Goal: Task Accomplishment & Management: Manage account settings

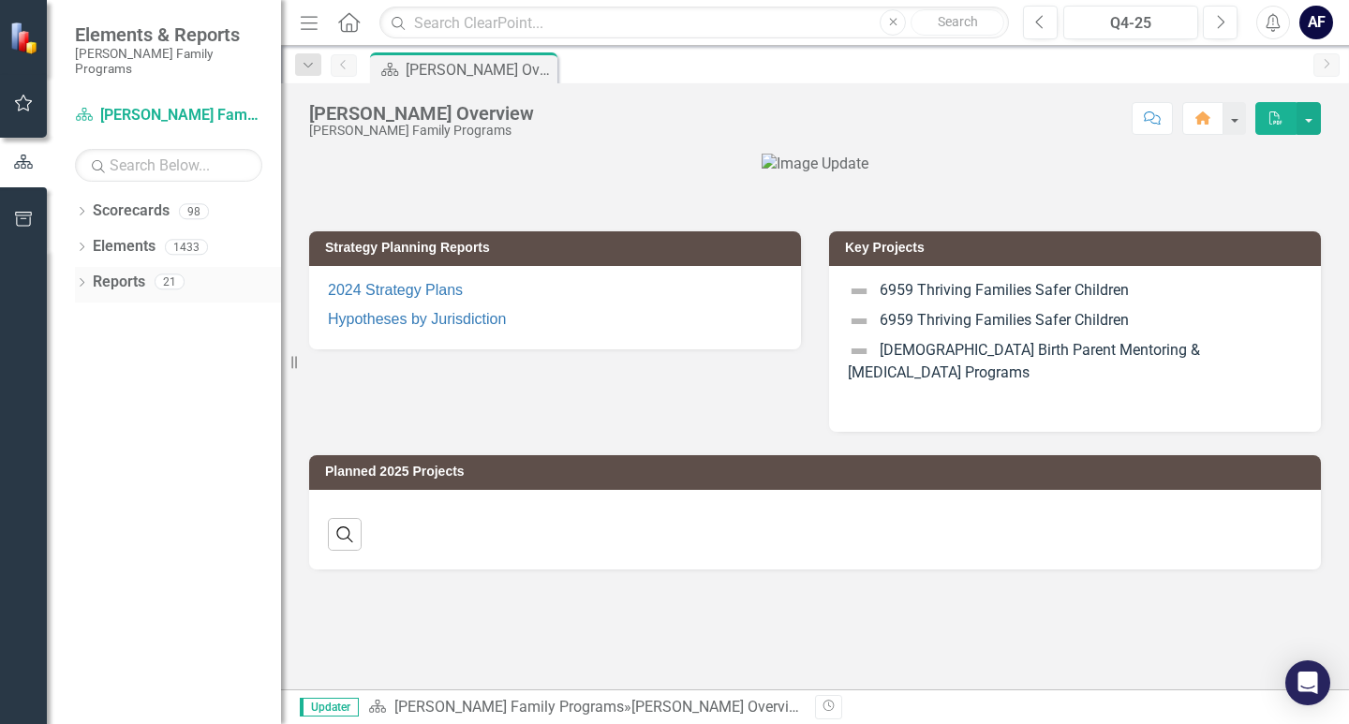
click at [84, 279] on icon "Dropdown" at bounding box center [81, 284] width 13 height 10
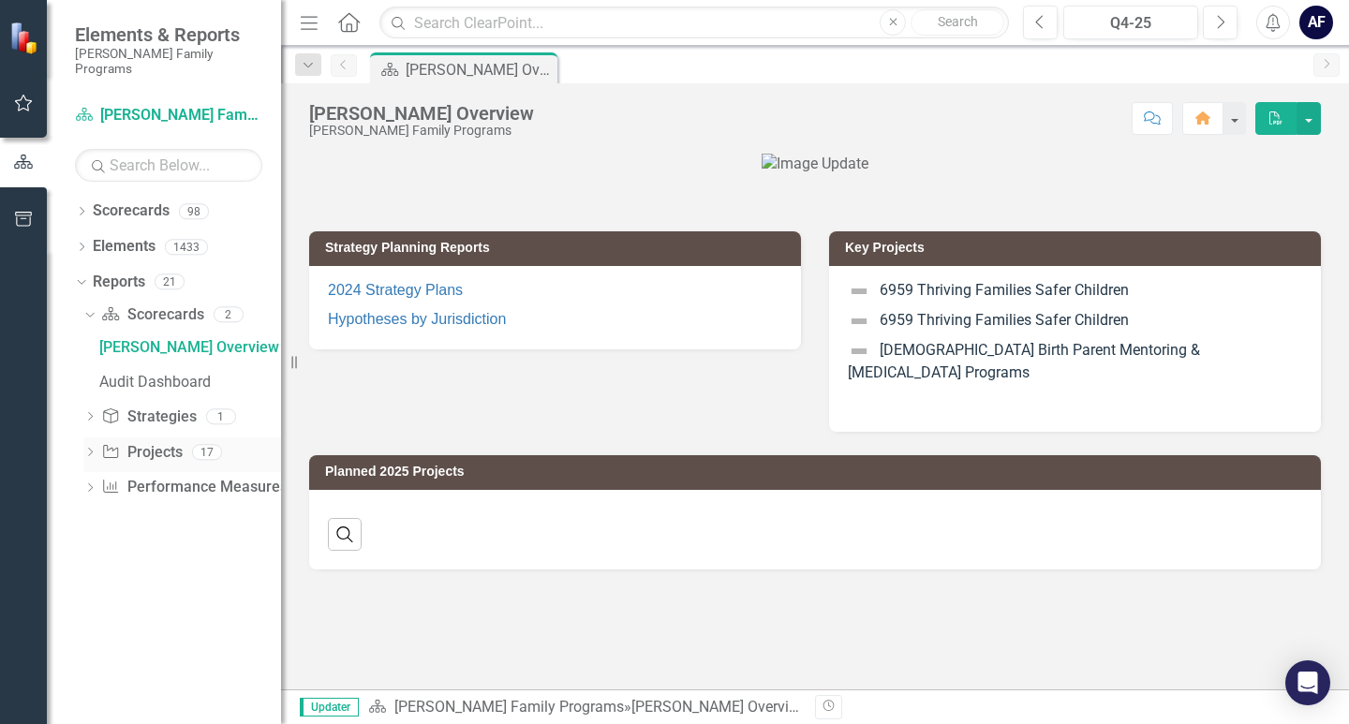
click at [87, 449] on icon "Dropdown" at bounding box center [89, 454] width 13 height 10
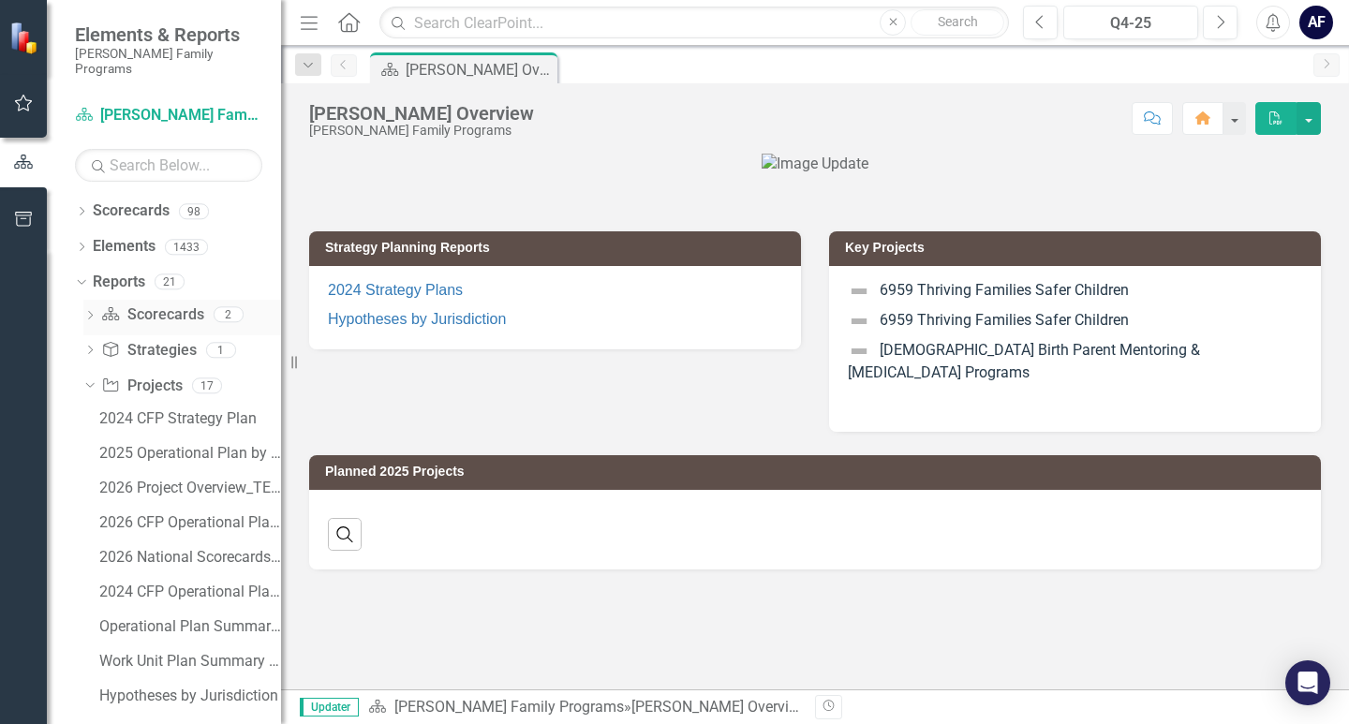
click at [90, 312] on icon "Dropdown" at bounding box center [89, 317] width 13 height 10
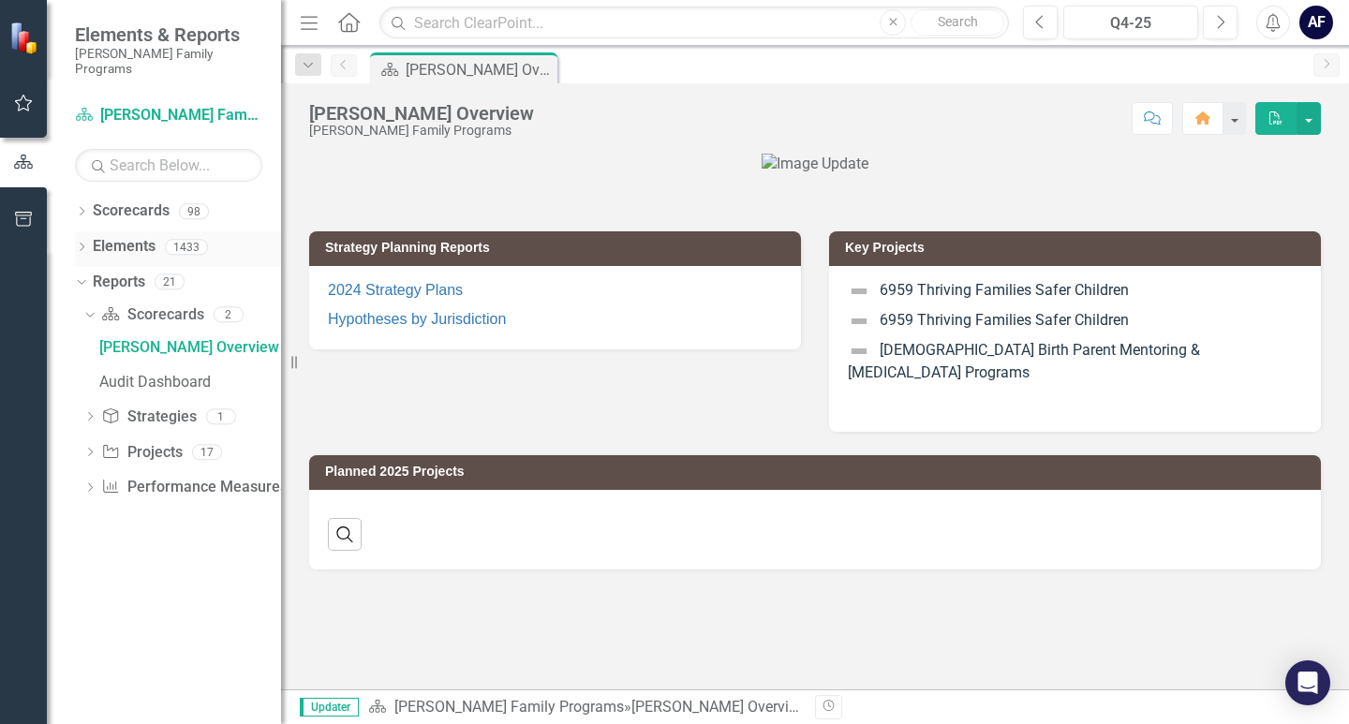
click at [77, 242] on div "Dropdown" at bounding box center [81, 250] width 13 height 16
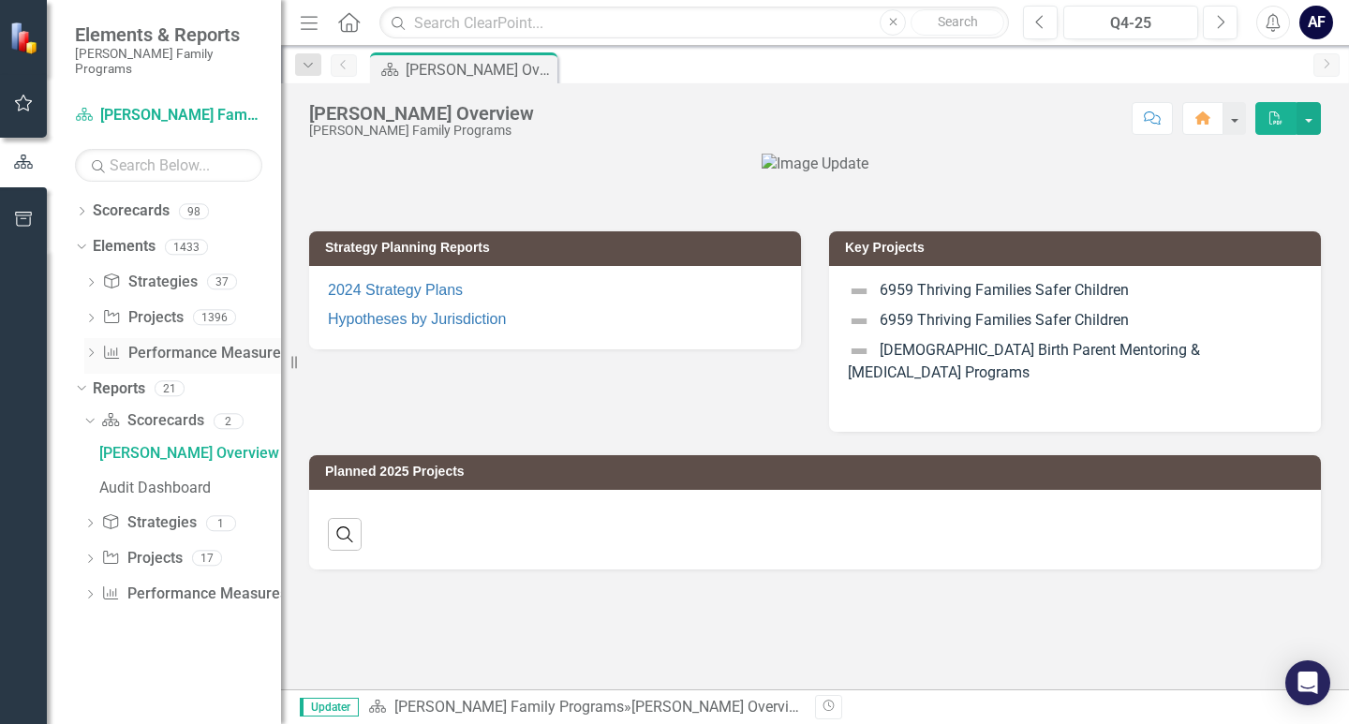
click at [90, 349] on icon "Dropdown" at bounding box center [90, 354] width 13 height 10
click at [91, 315] on icon "Dropdown" at bounding box center [90, 320] width 13 height 10
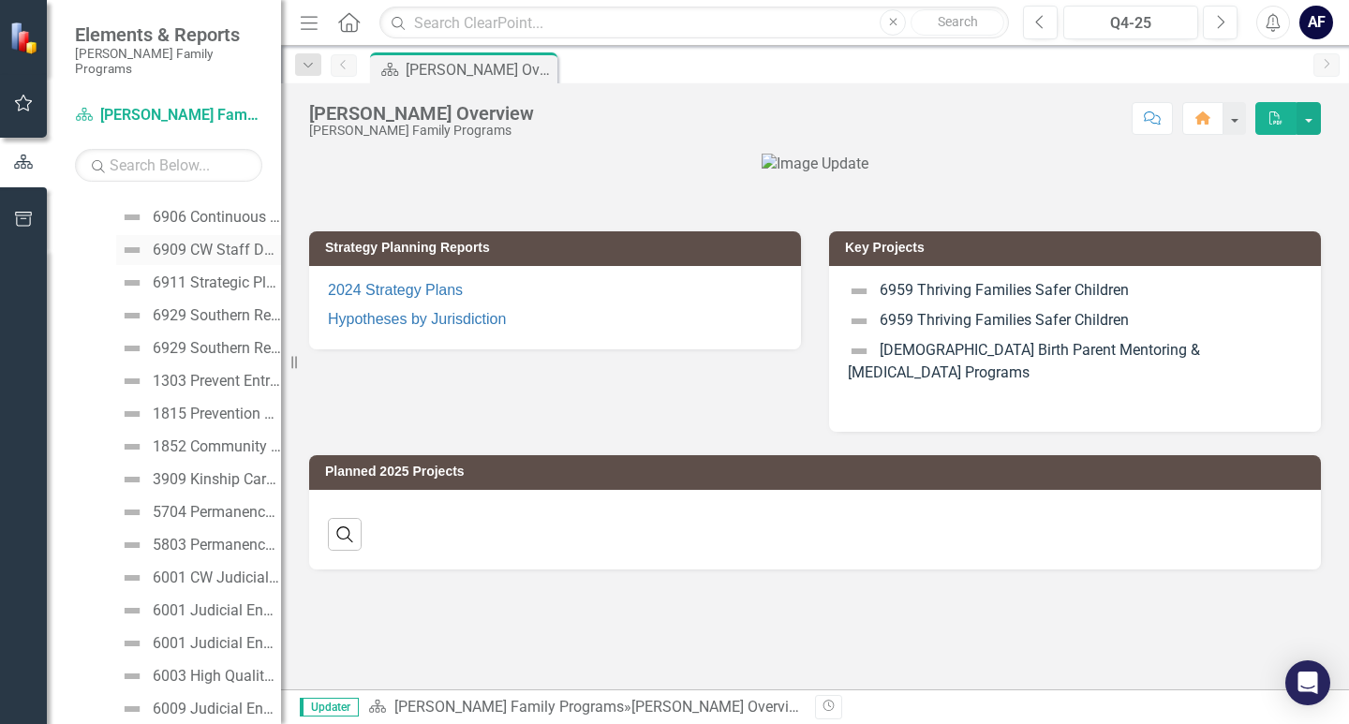
scroll to position [6556, 0]
click at [155, 149] on input "text" at bounding box center [168, 165] width 187 height 33
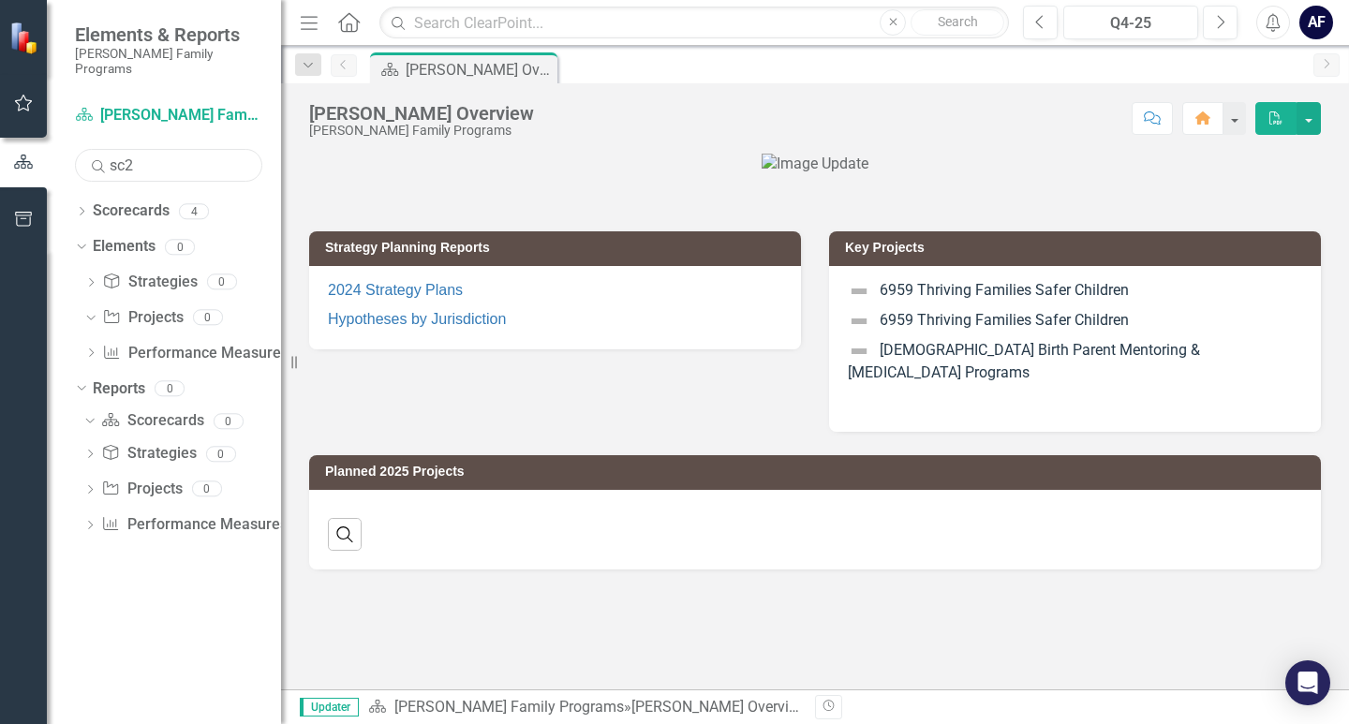
scroll to position [0, 0]
click at [126, 149] on input "sc2" at bounding box center [168, 165] width 187 height 33
type input "sc 2"
drag, startPoint x: 157, startPoint y: 152, endPoint x: 62, endPoint y: 150, distance: 95.6
click at [62, 150] on div "Scorecard [PERSON_NAME] Family Programs Search sc 2 Sorry, no results found. Dr…" at bounding box center [164, 412] width 234 height 624
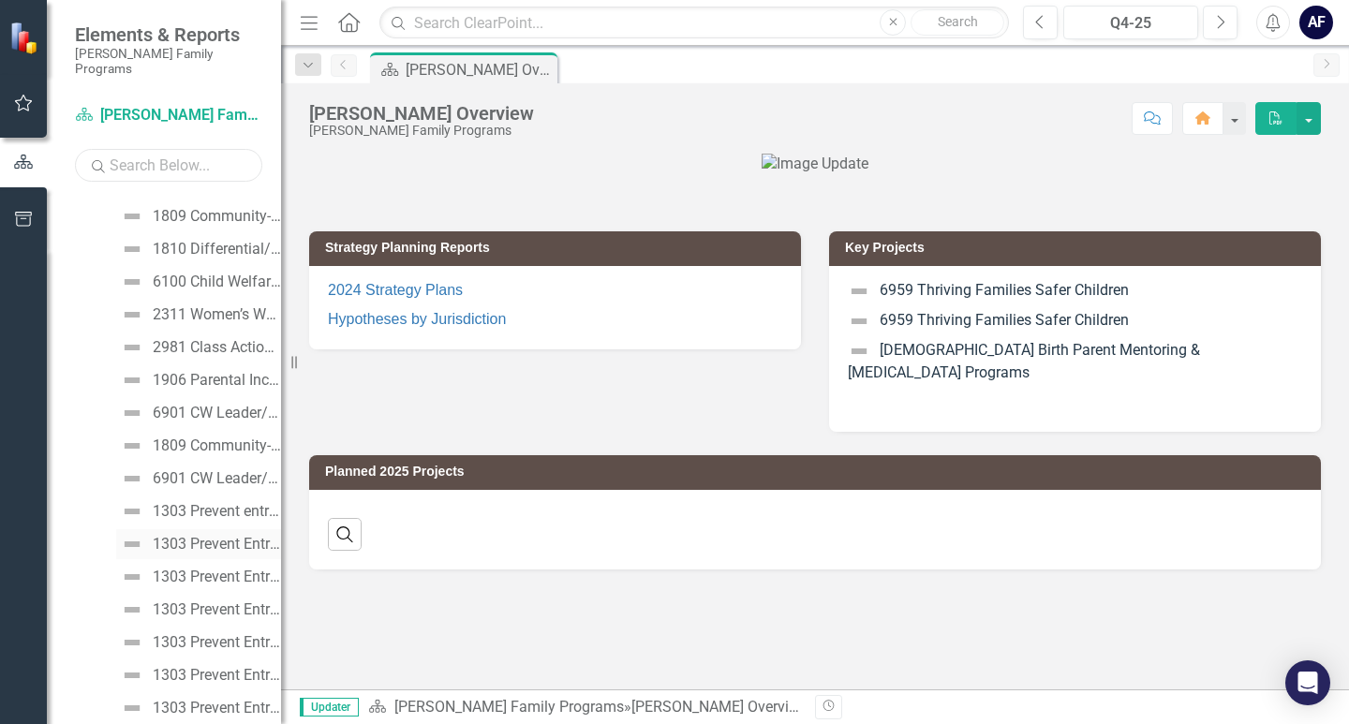
scroll to position [45211, 0]
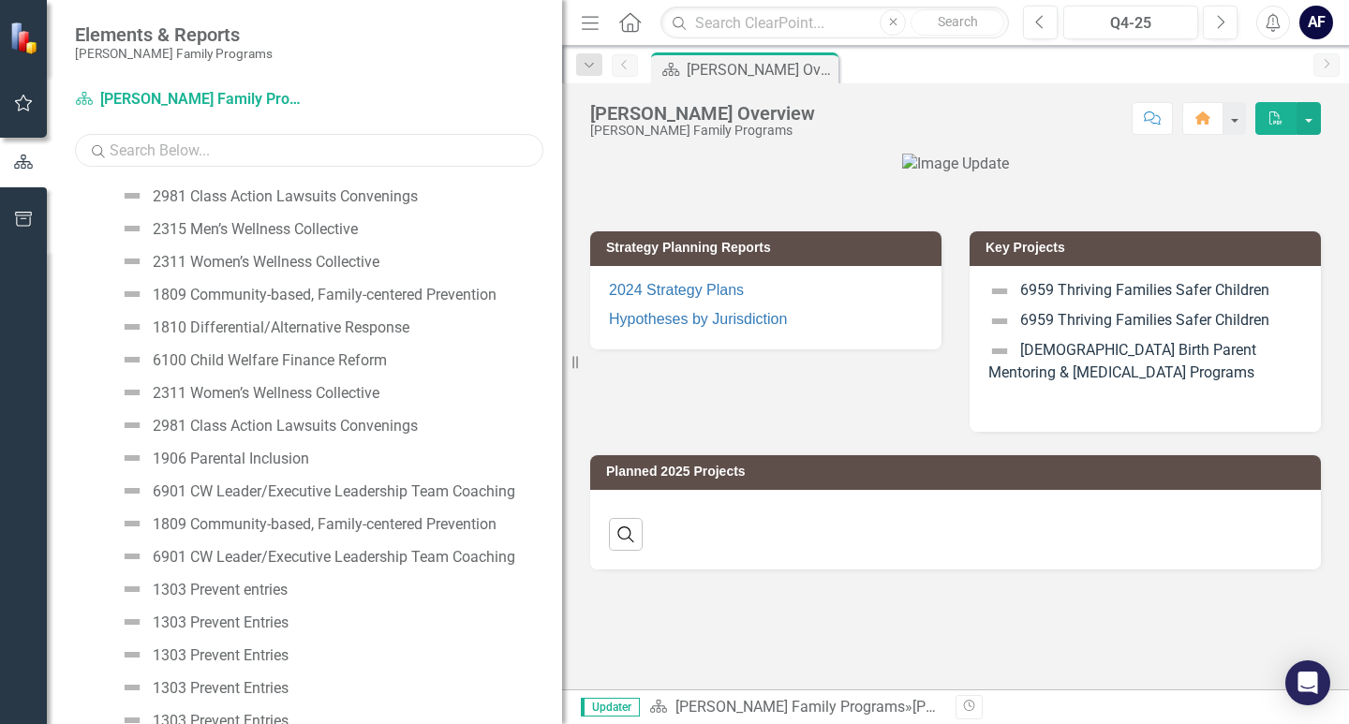
drag, startPoint x: 283, startPoint y: 350, endPoint x: 736, endPoint y: 364, distance: 453.5
click at [736, 364] on div "Elements & Reports [PERSON_NAME] Family Programs Scorecard [PERSON_NAME] Family…" at bounding box center [674, 362] width 1349 height 724
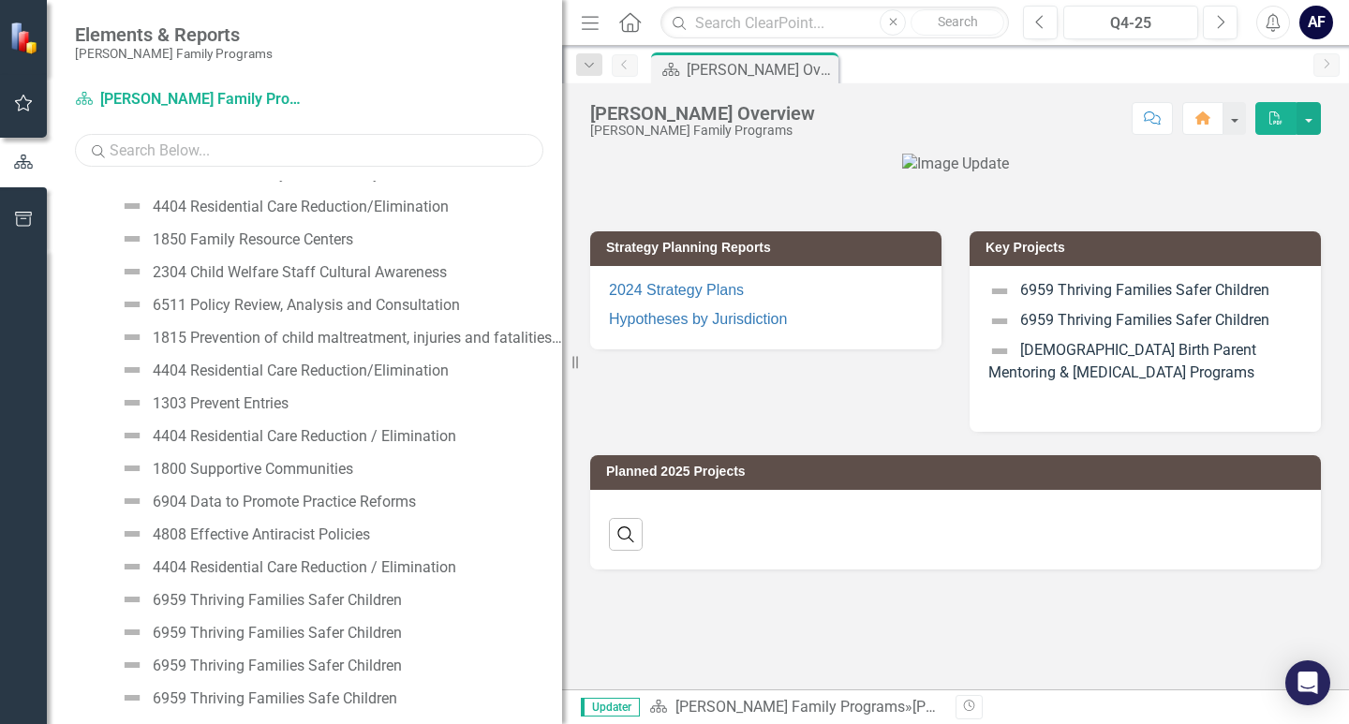
scroll to position [32379, 0]
click at [210, 97] on link "Scorecard [PERSON_NAME] Family Programs" at bounding box center [192, 100] width 234 height 22
click at [79, 95] on icon "Scorecard" at bounding box center [84, 98] width 19 height 15
click at [751, 175] on div at bounding box center [955, 165] width 731 height 22
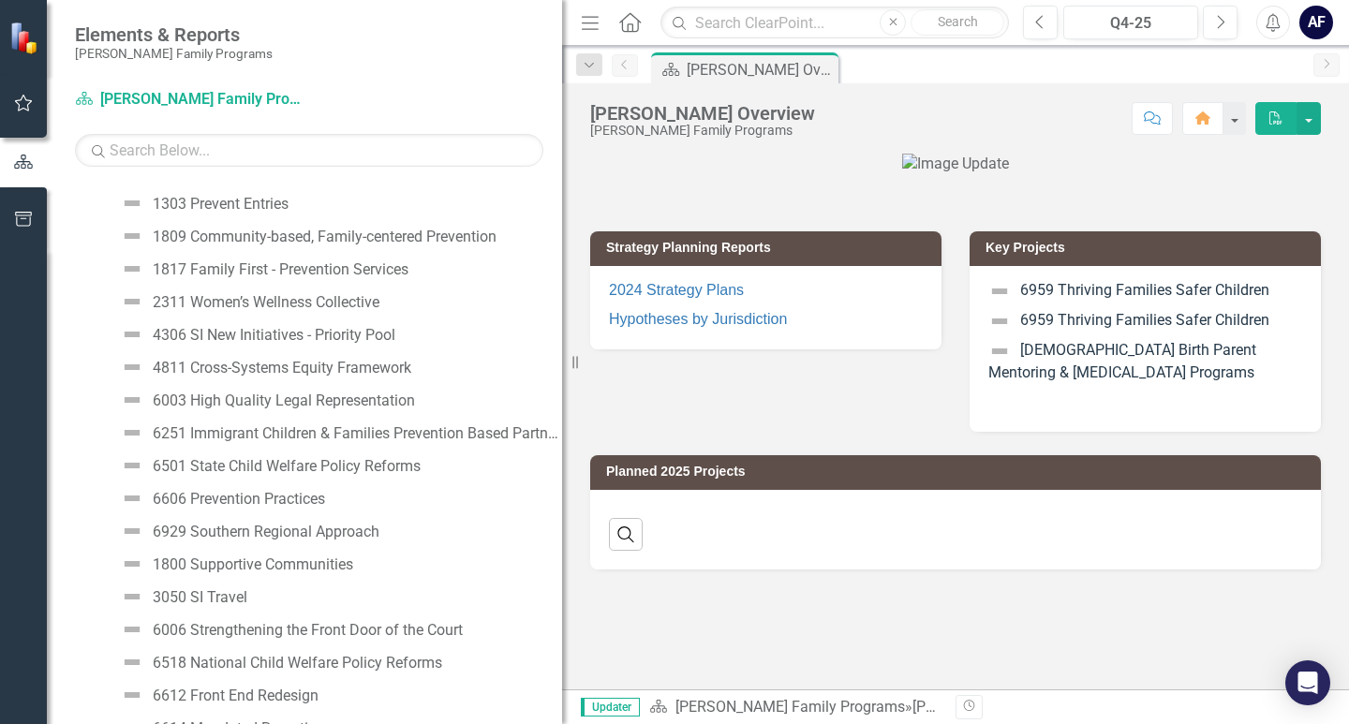
scroll to position [0, 0]
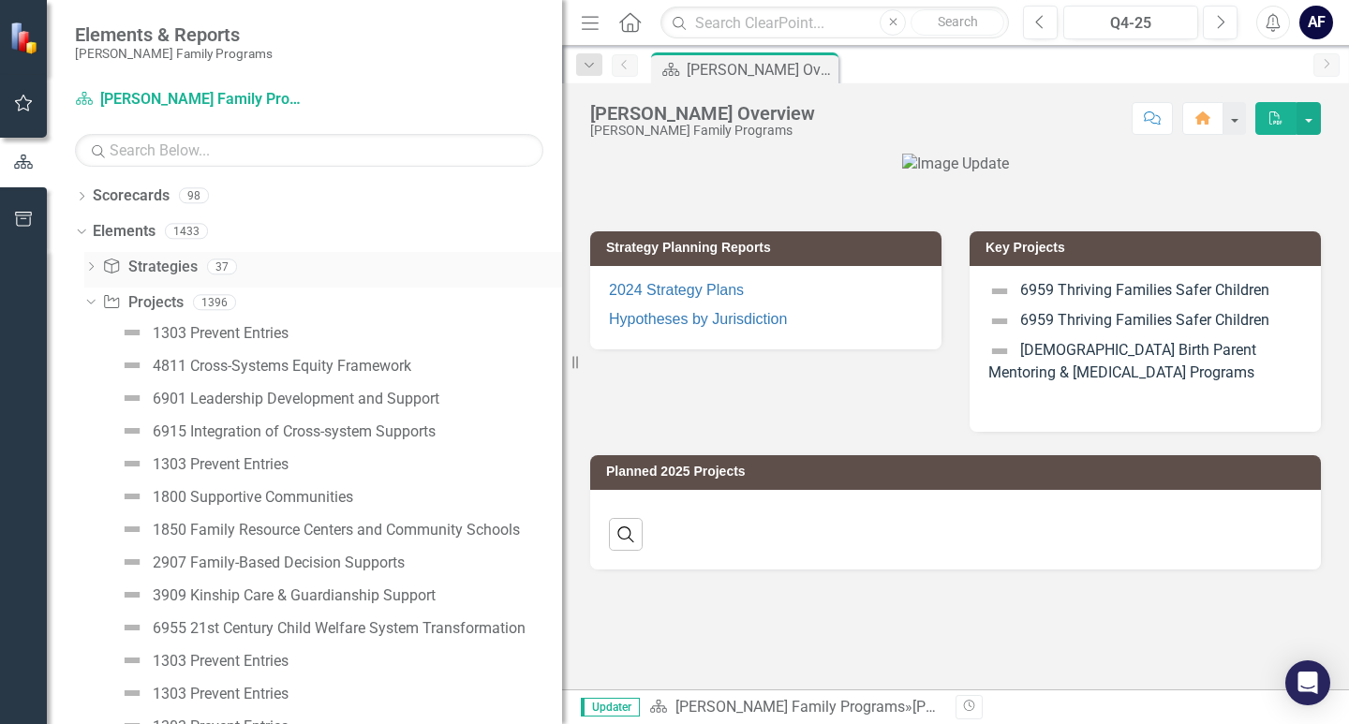
click at [90, 272] on icon "Dropdown" at bounding box center [90, 268] width 13 height 10
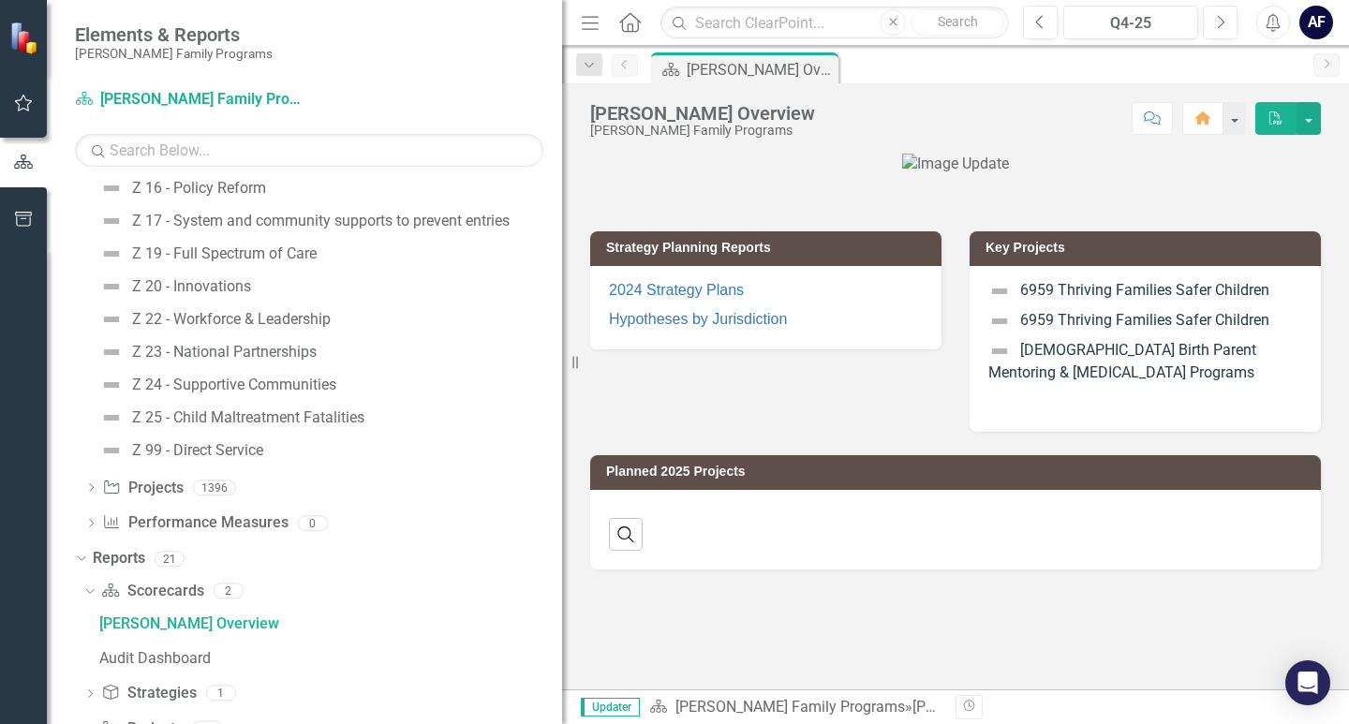
scroll to position [1030, 0]
click at [83, 553] on icon "Dropdown" at bounding box center [79, 555] width 10 height 13
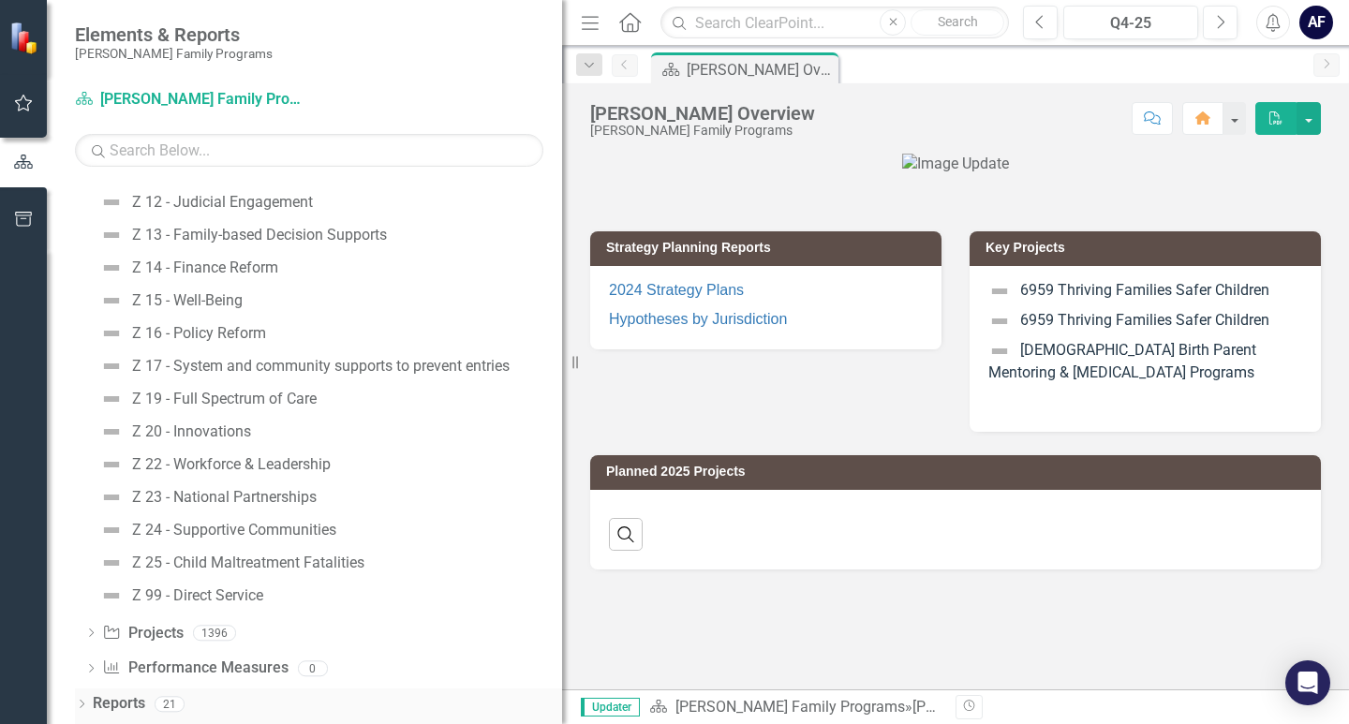
scroll to position [882, 0]
click at [83, 708] on icon "Dropdown" at bounding box center [81, 706] width 13 height 10
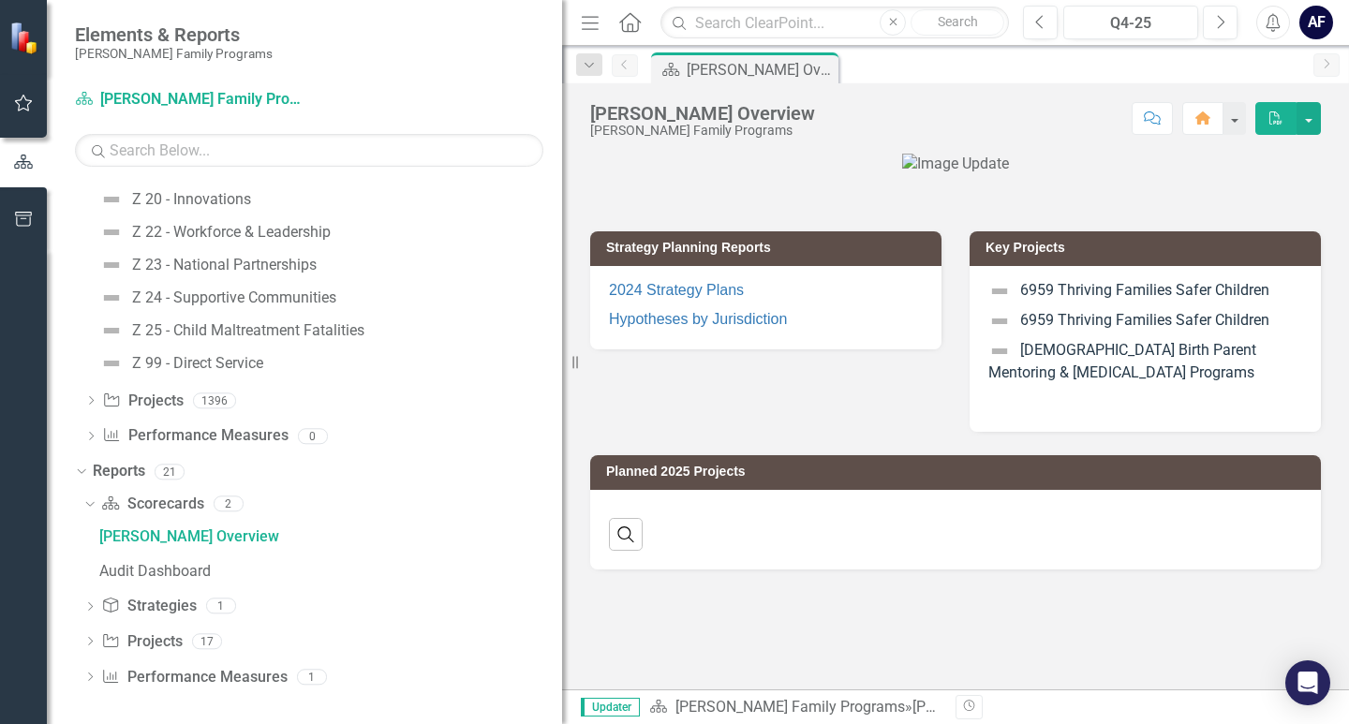
scroll to position [1115, 0]
click at [89, 504] on icon at bounding box center [89, 503] width 8 height 5
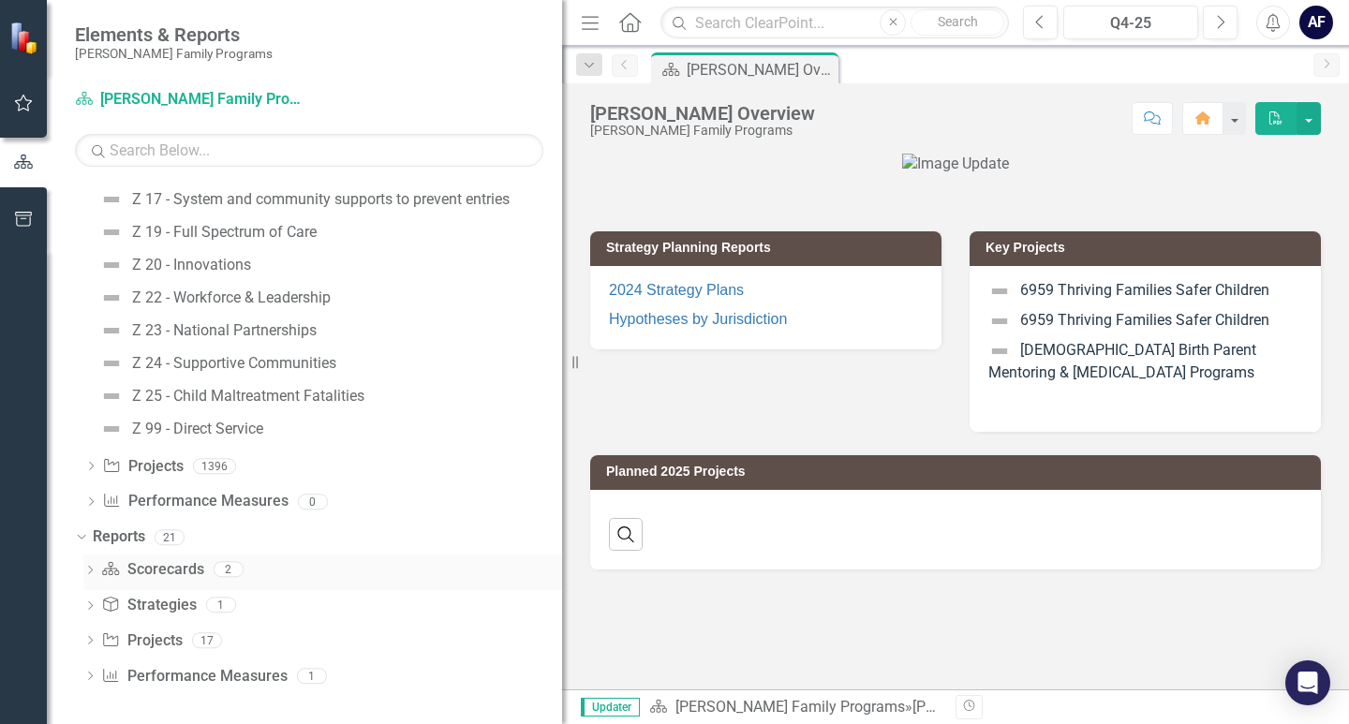
scroll to position [1049, 0]
click at [89, 570] on icon "Dropdown" at bounding box center [89, 572] width 13 height 10
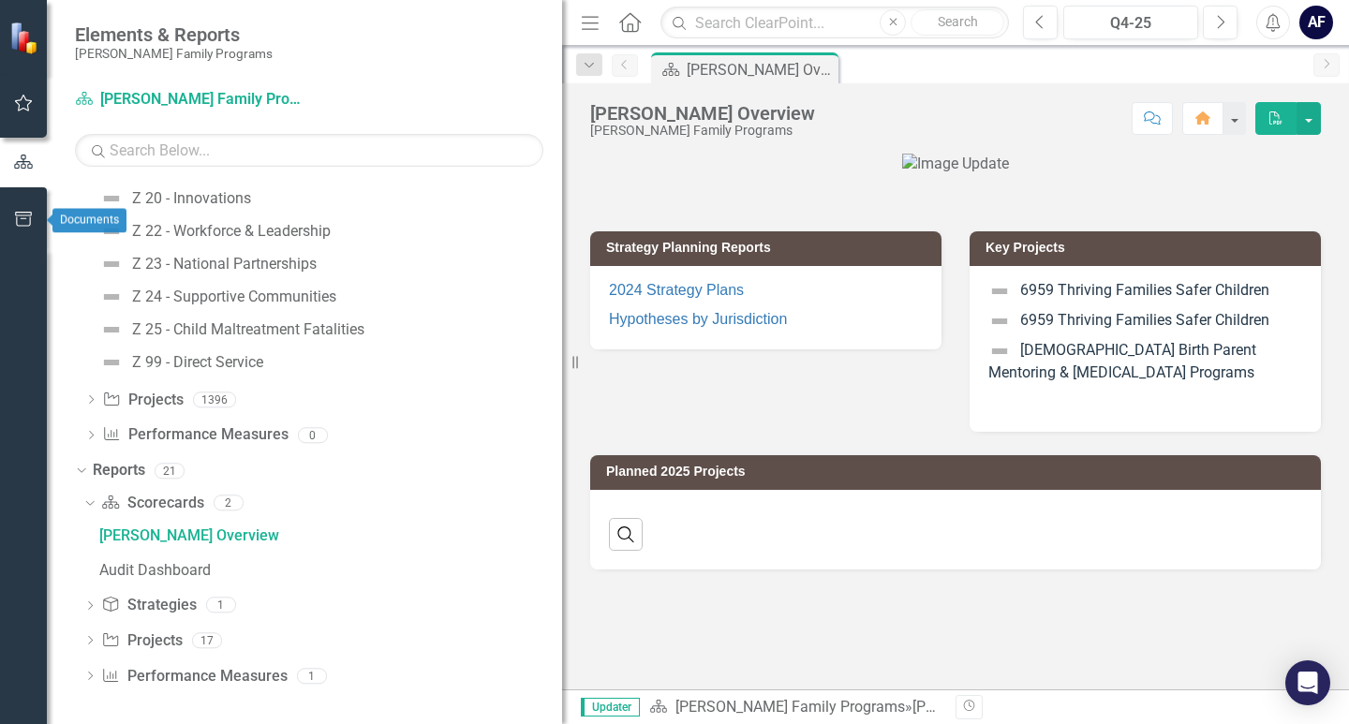
click at [26, 216] on icon "button" at bounding box center [24, 219] width 20 height 15
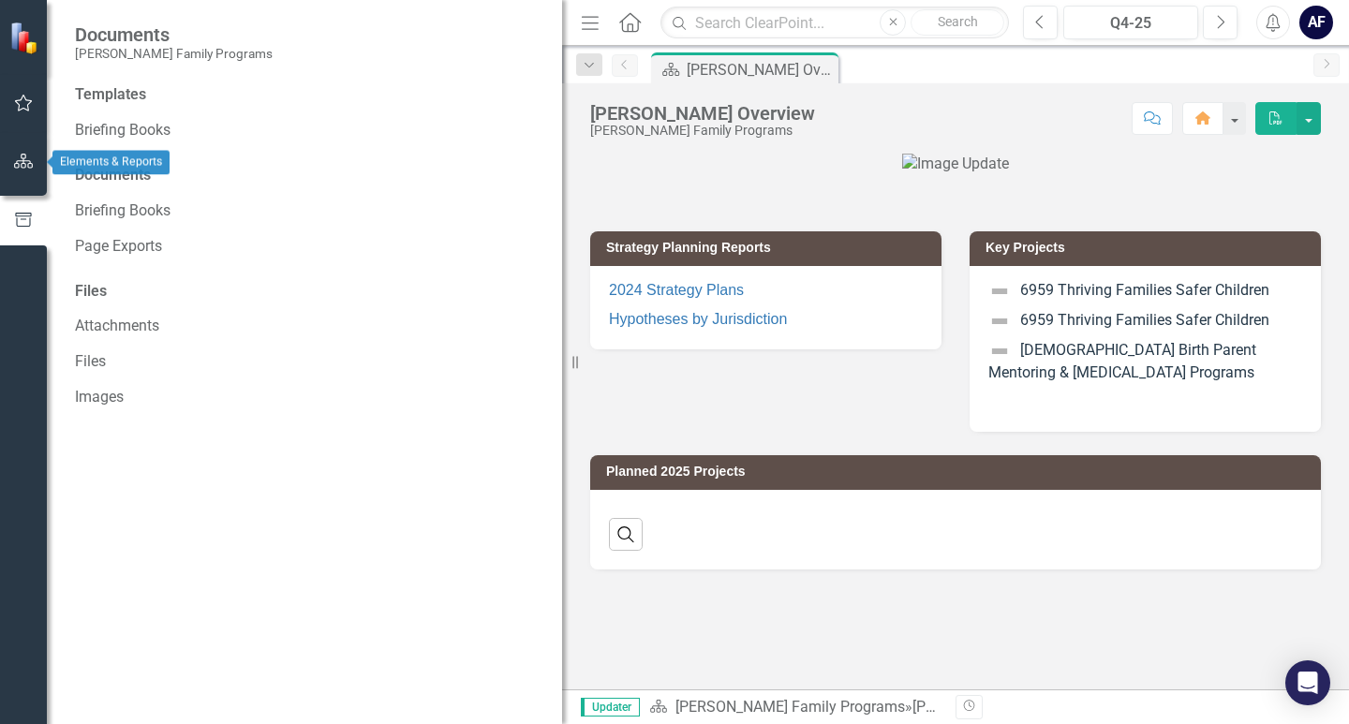
click at [23, 155] on icon "button" at bounding box center [24, 161] width 20 height 15
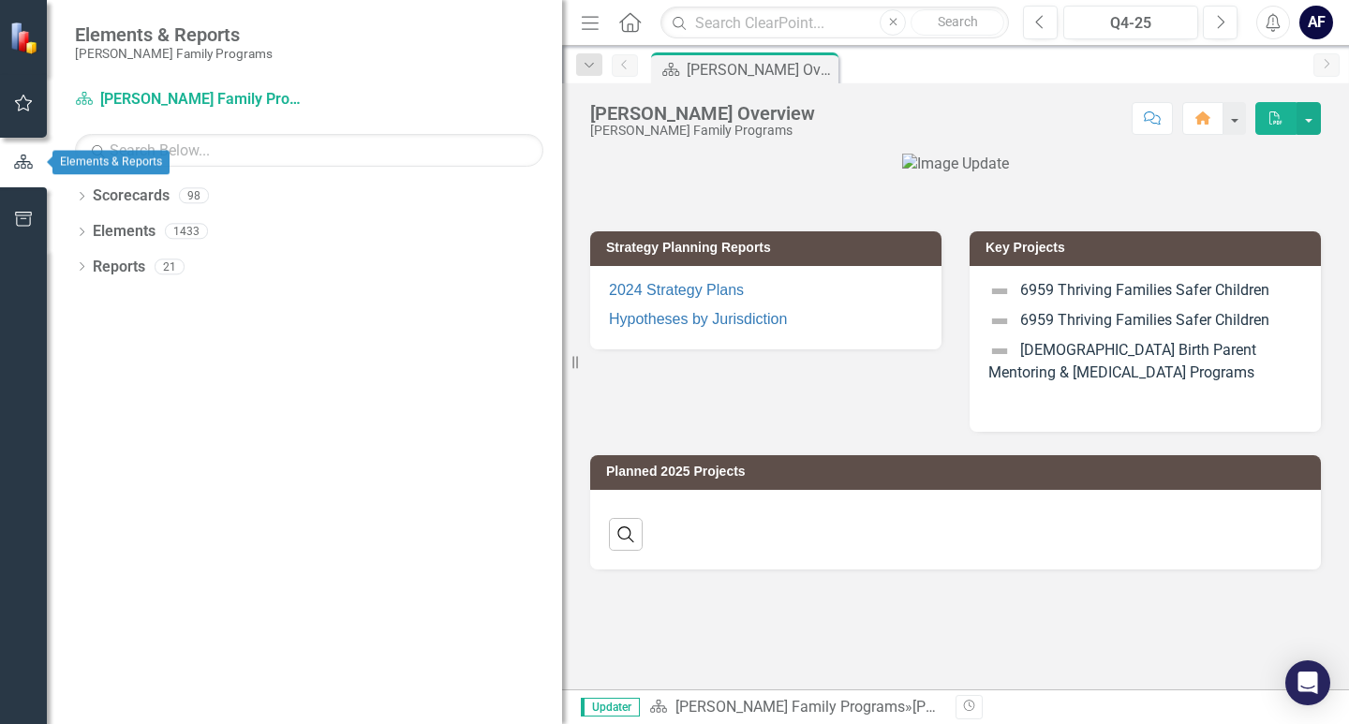
click at [20, 104] on icon "button" at bounding box center [24, 103] width 20 height 15
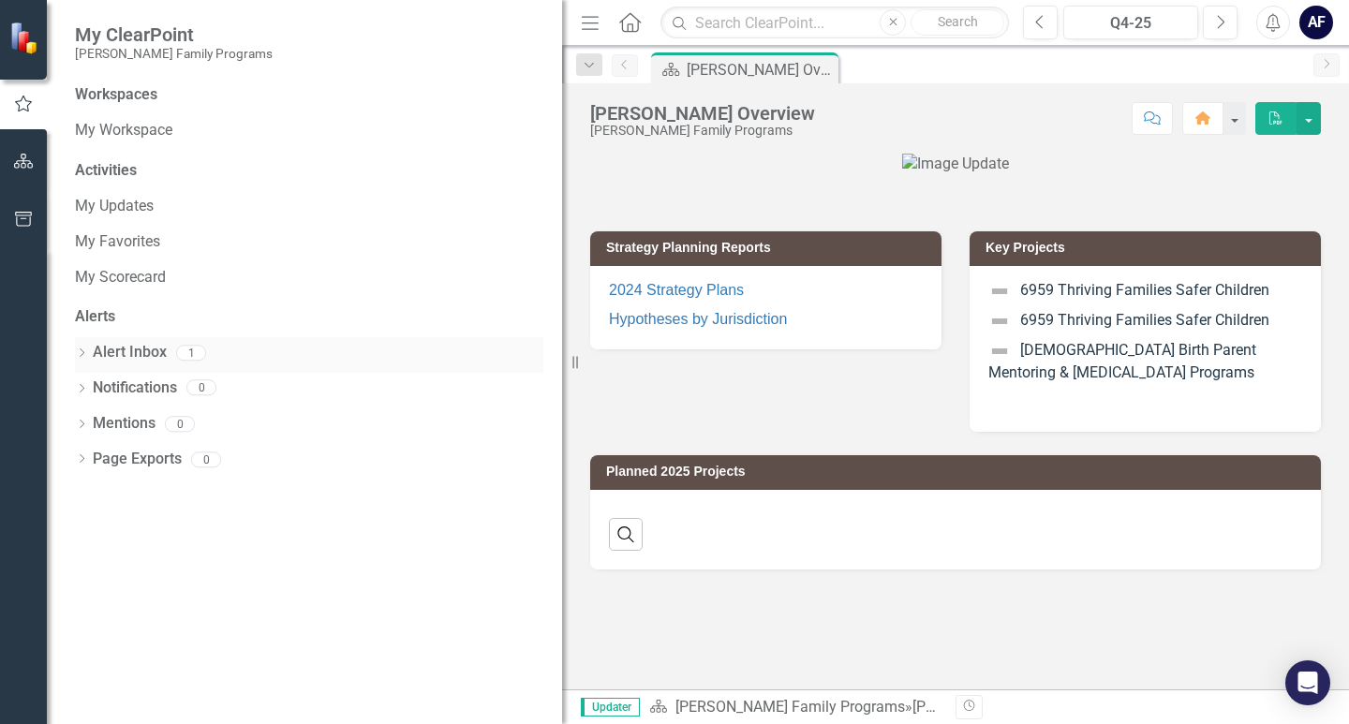
click at [132, 352] on link "Alert Inbox" at bounding box center [130, 353] width 74 height 22
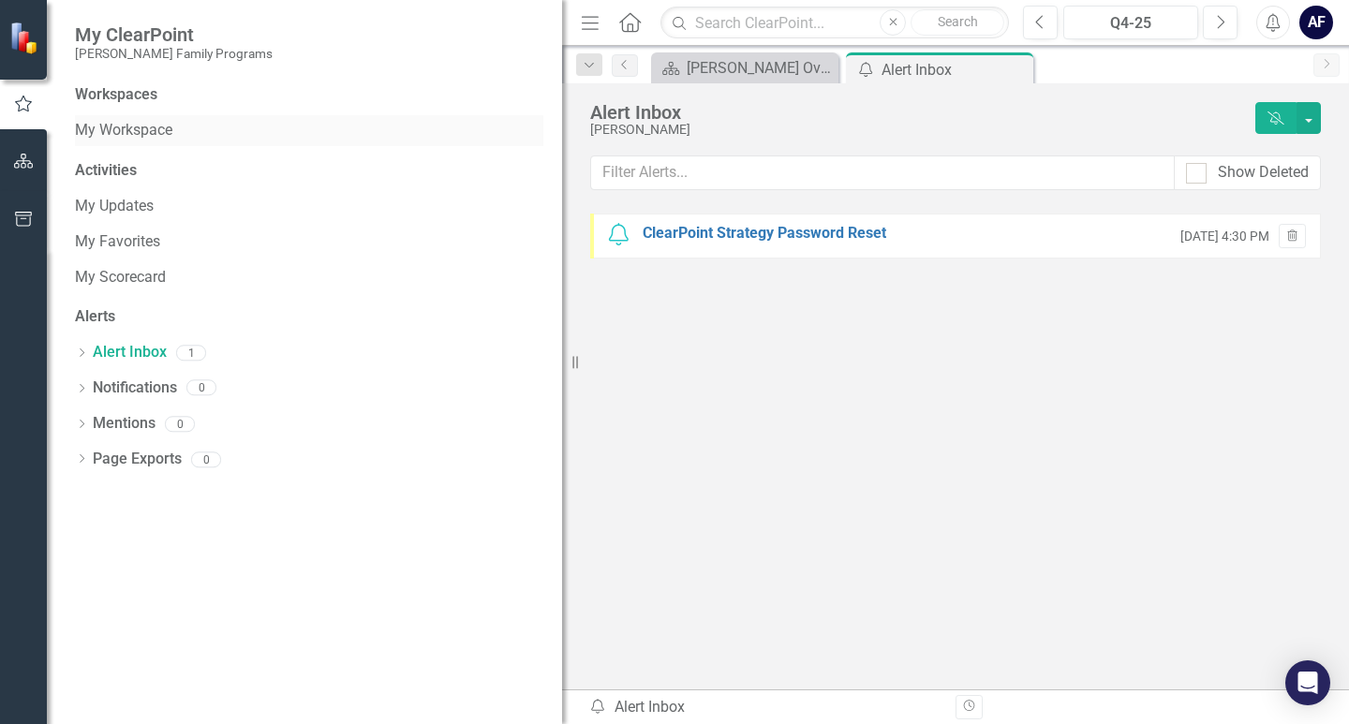
click at [111, 127] on link "My Workspace" at bounding box center [309, 131] width 468 height 22
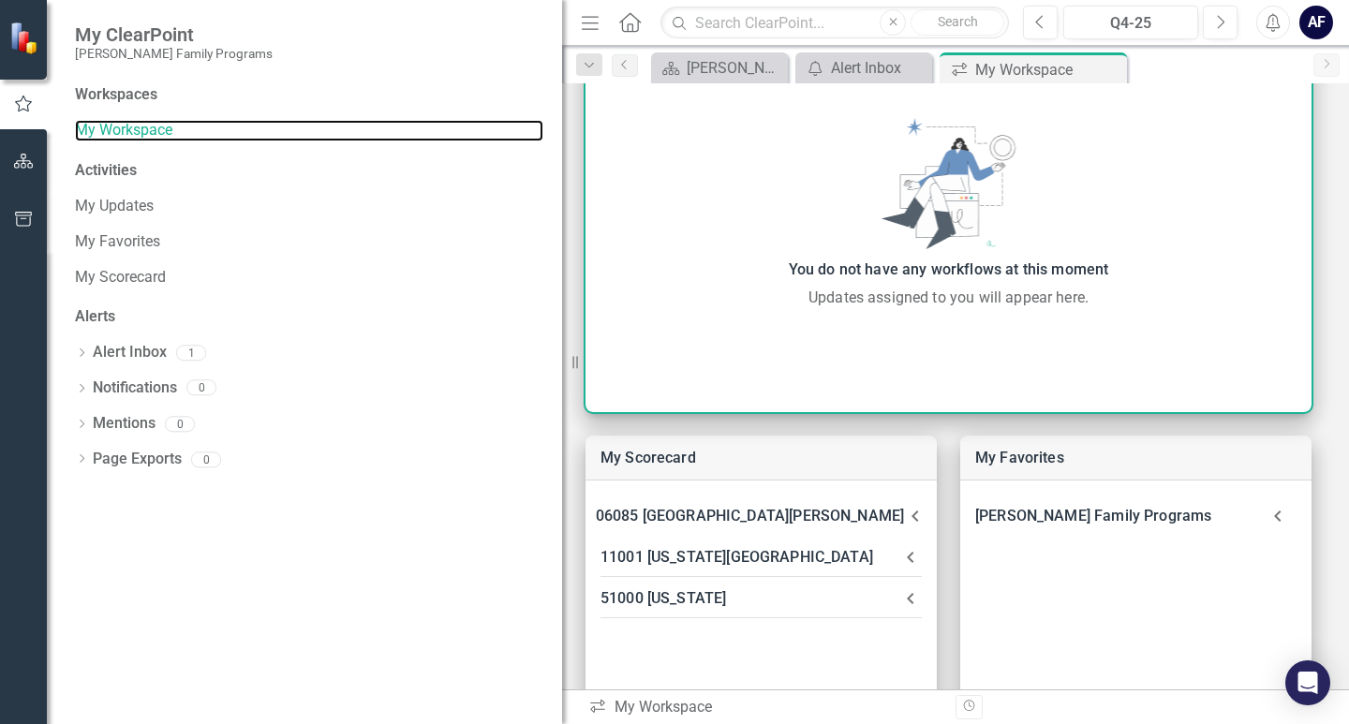
scroll to position [187, 0]
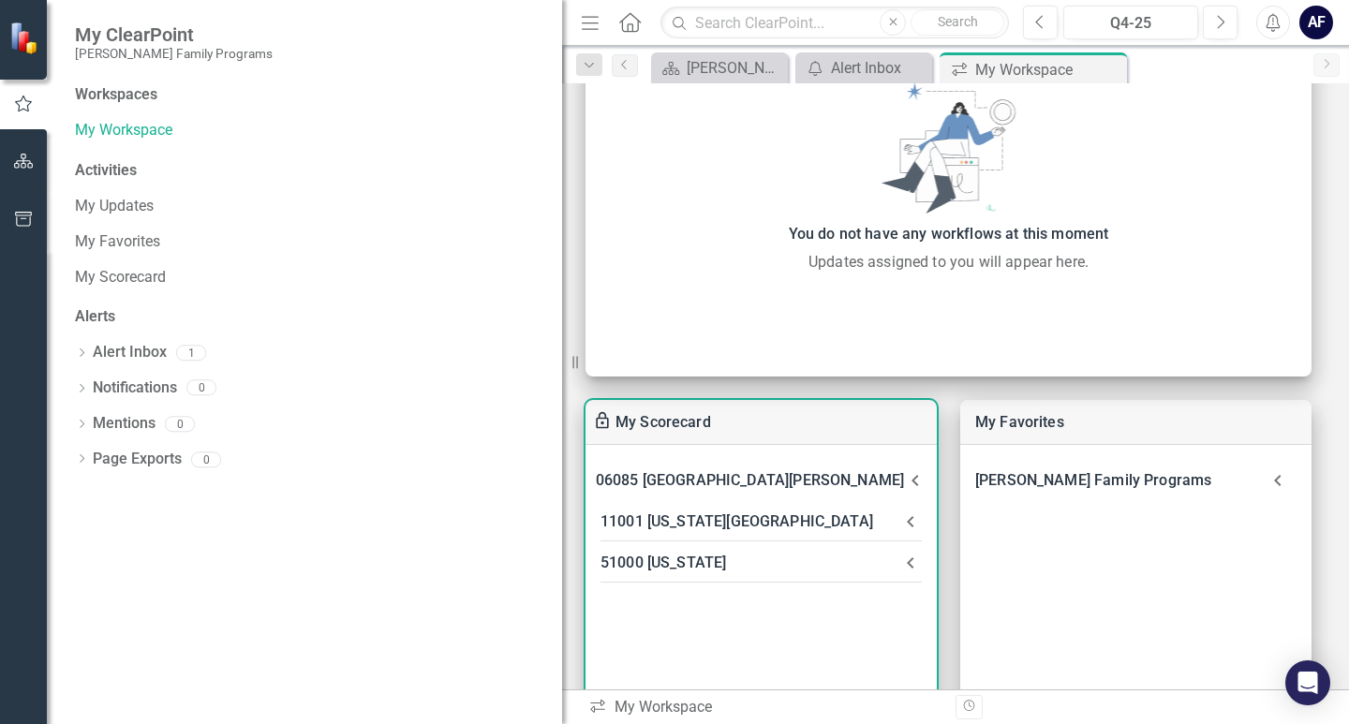
click at [907, 523] on icon at bounding box center [910, 521] width 22 height 22
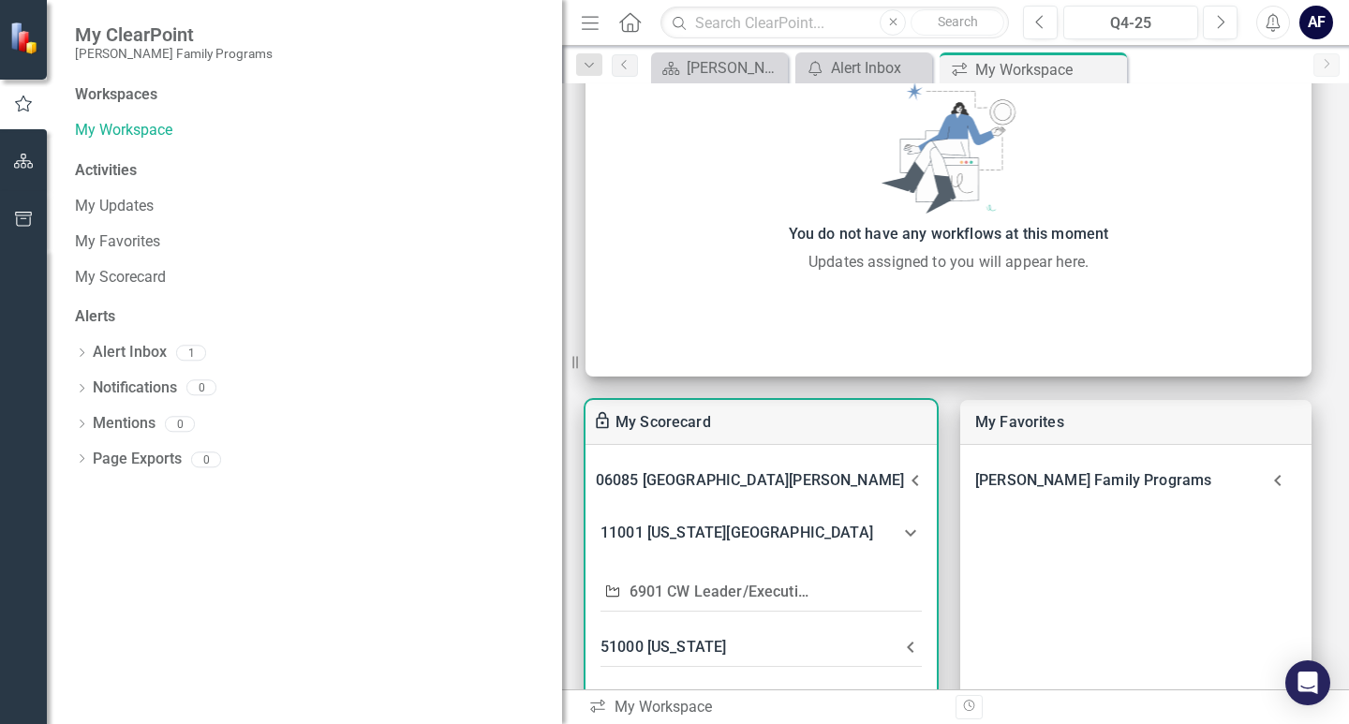
click at [716, 593] on link "6901 CW Leader/Executive Leadership Team Coaching" at bounding box center [817, 592] width 377 height 18
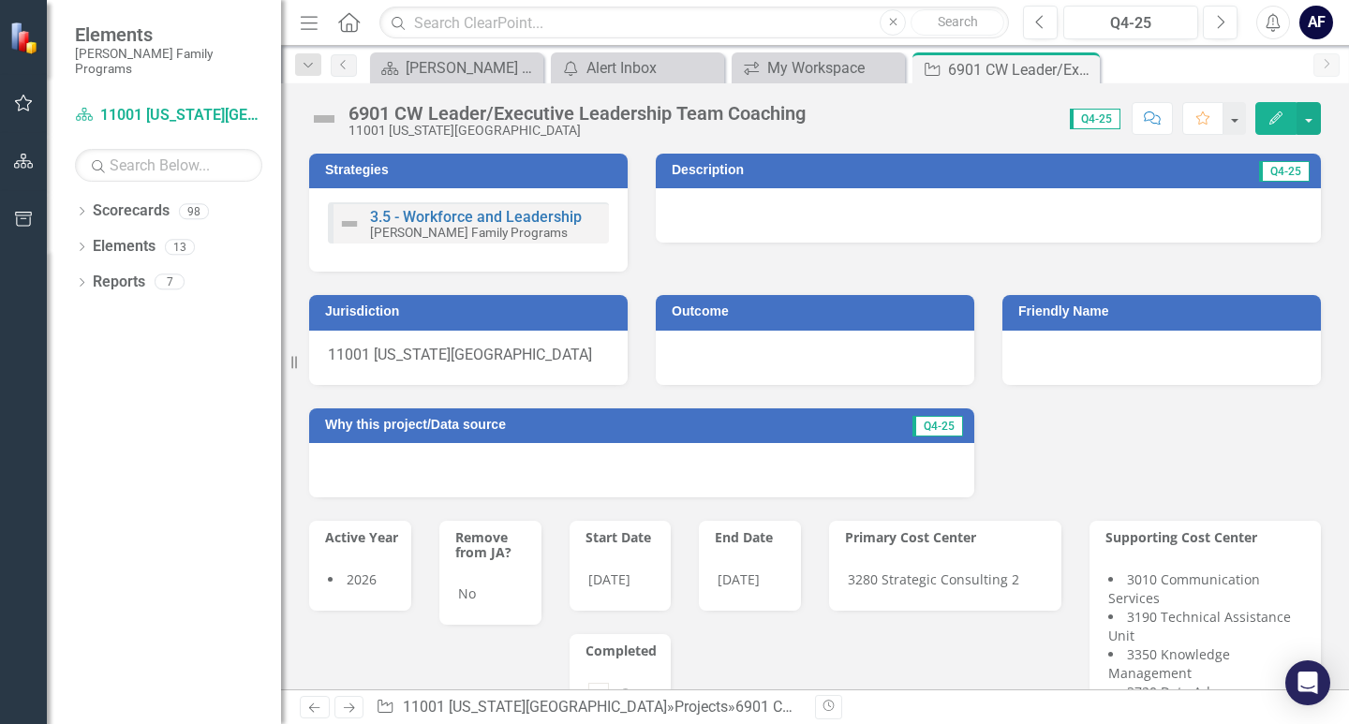
drag, startPoint x: 571, startPoint y: 360, endPoint x: 255, endPoint y: 341, distance: 317.1
click at [255, 341] on div "Elements [PERSON_NAME] Family Programs Scorecard 11001 [US_STATE] [GEOGRAPHIC_D…" at bounding box center [140, 362] width 281 height 724
click at [1035, 17] on icon "Previous" at bounding box center [1040, 22] width 10 height 17
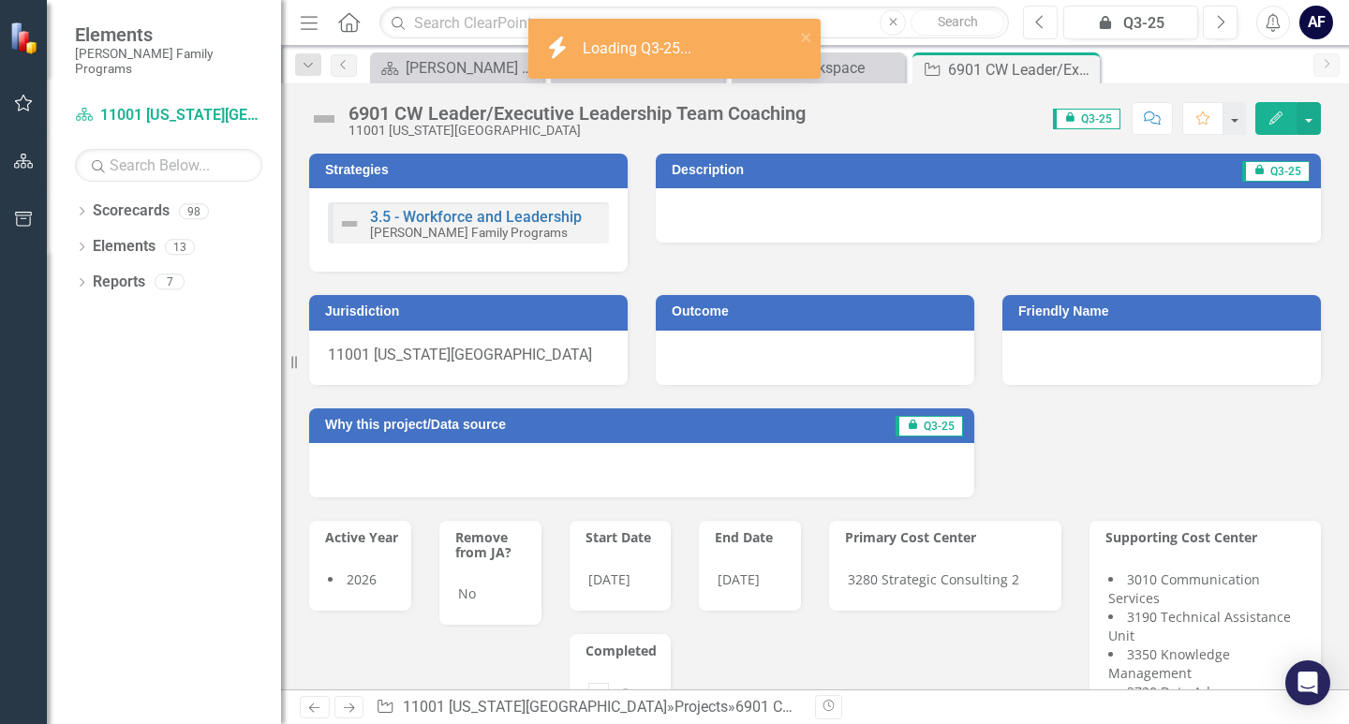
click at [1035, 17] on icon "Previous" at bounding box center [1040, 22] width 10 height 17
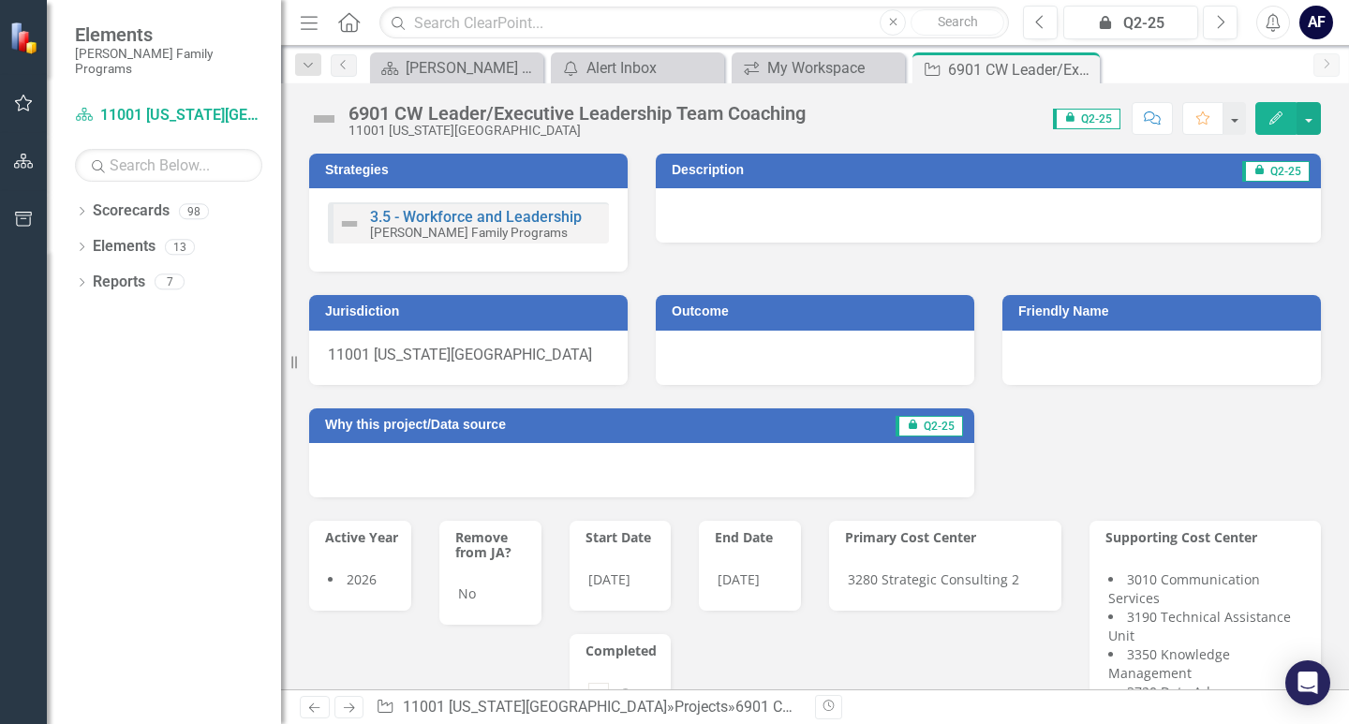
click at [1322, 35] on div "AF" at bounding box center [1316, 23] width 34 height 34
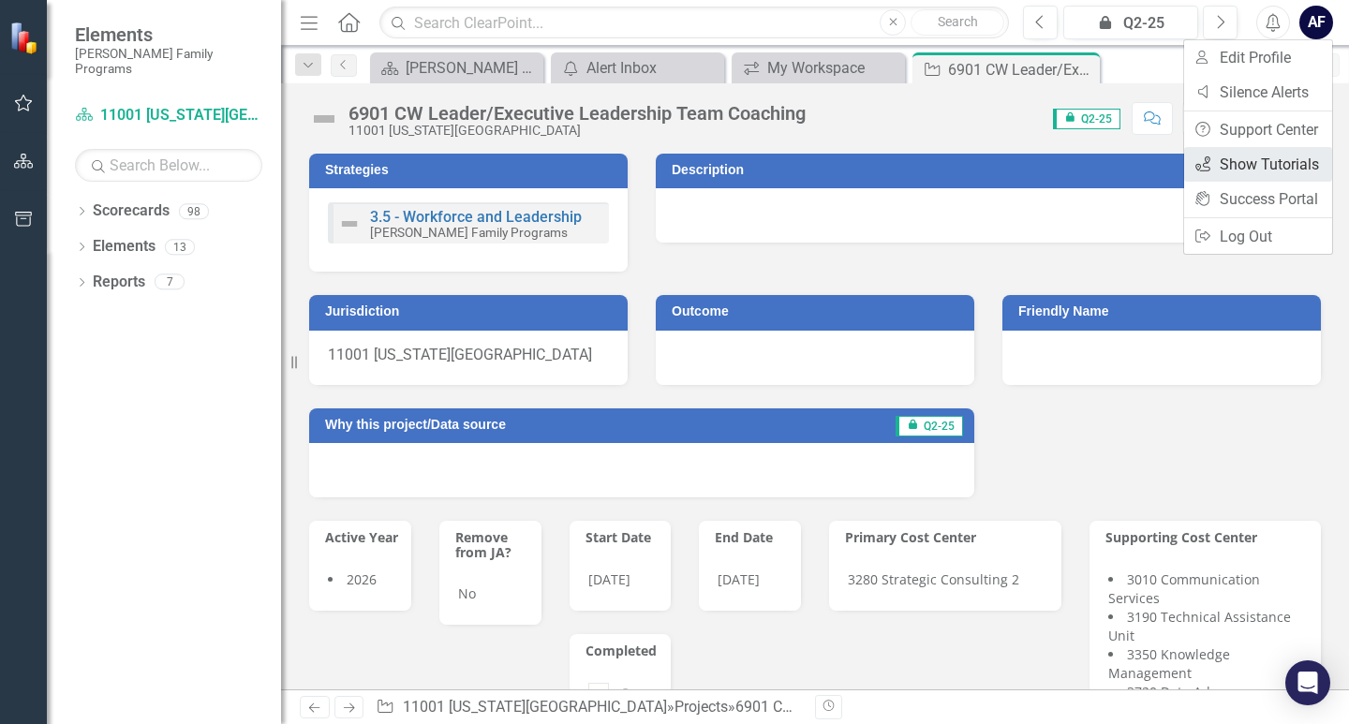
click at [1295, 174] on link "icon.tutorial Show Tutorials" at bounding box center [1258, 164] width 148 height 35
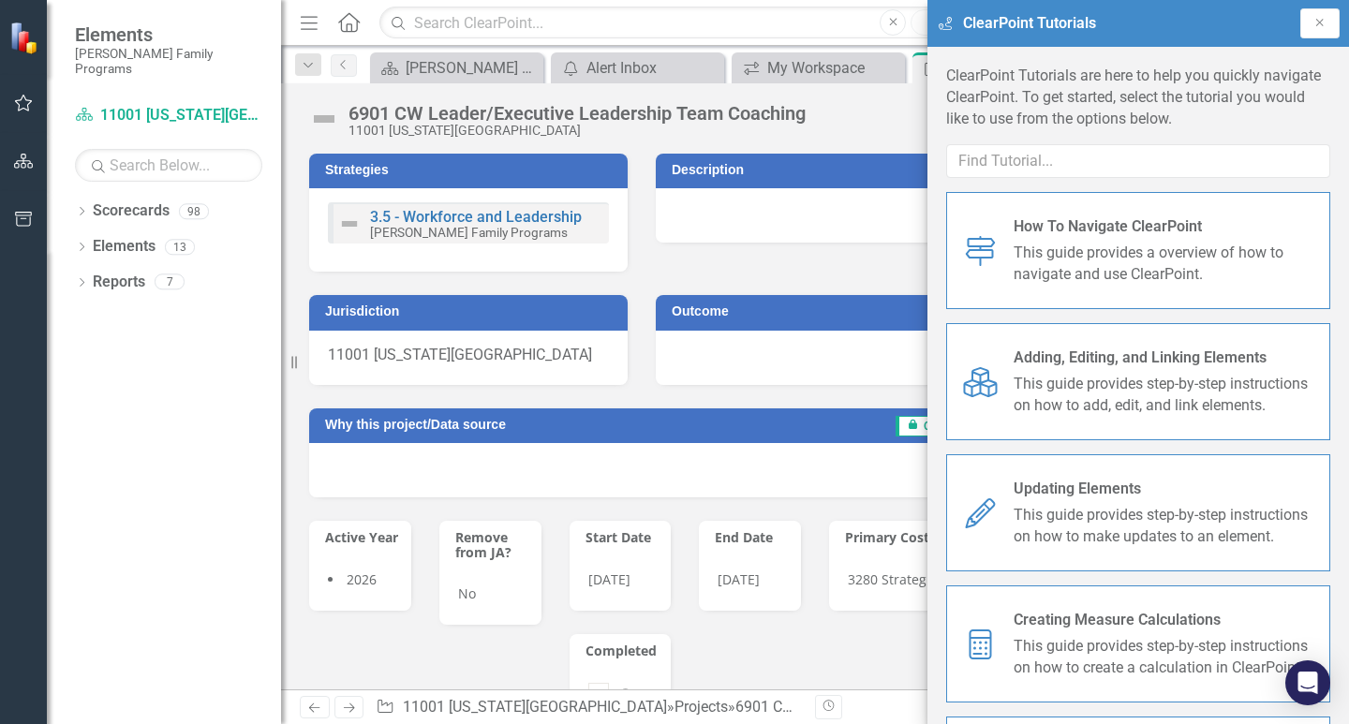
click at [1099, 260] on span "This guide provides a overview of how to navigate and use ClearPoint." at bounding box center [1164, 264] width 302 height 43
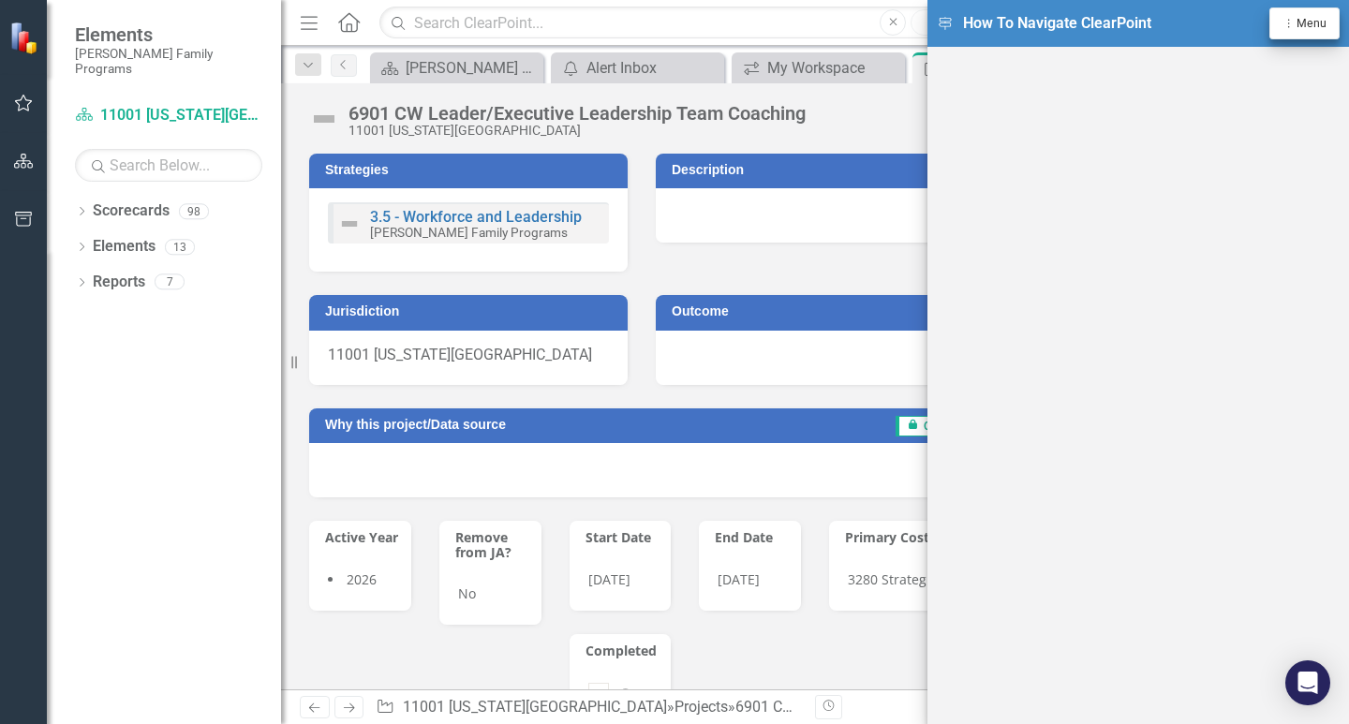
click at [1294, 21] on icon "Dropdown Menu" at bounding box center [1288, 23] width 15 height 11
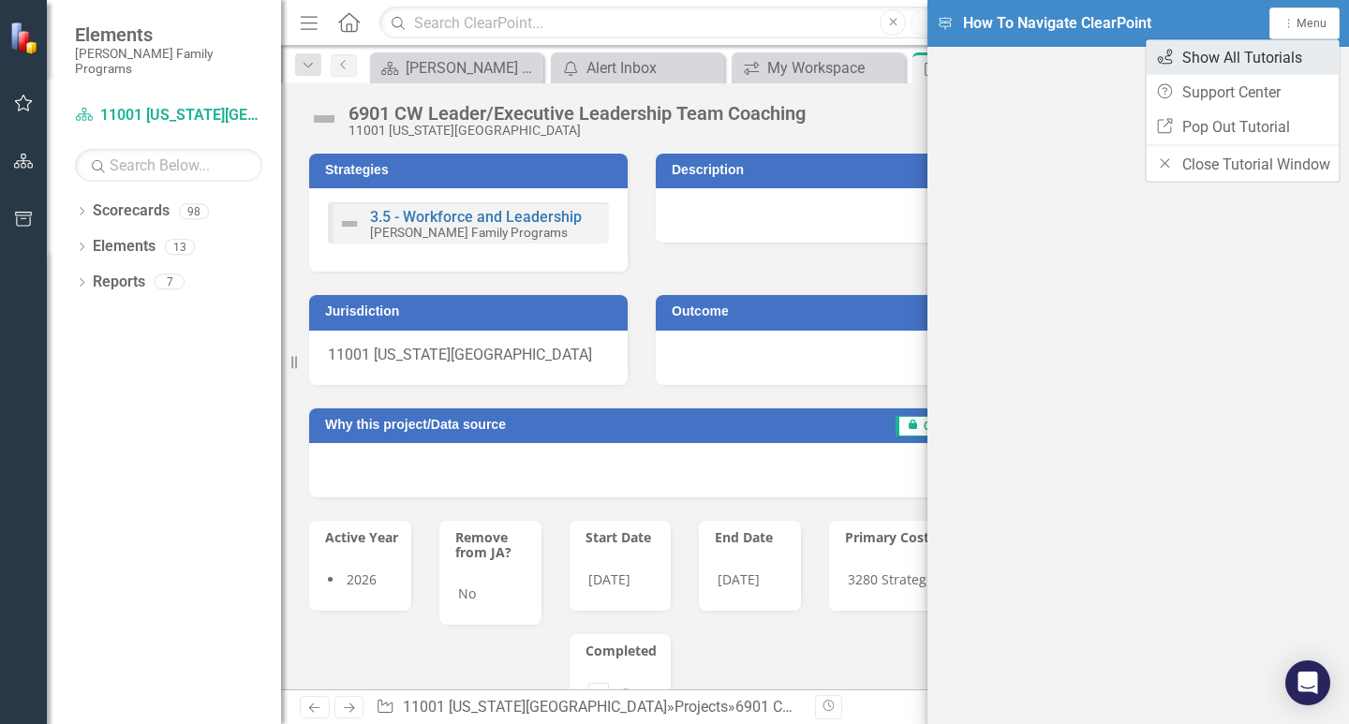
click at [1246, 45] on link "icon.tutorial Show All Tutorials" at bounding box center [1242, 57] width 193 height 35
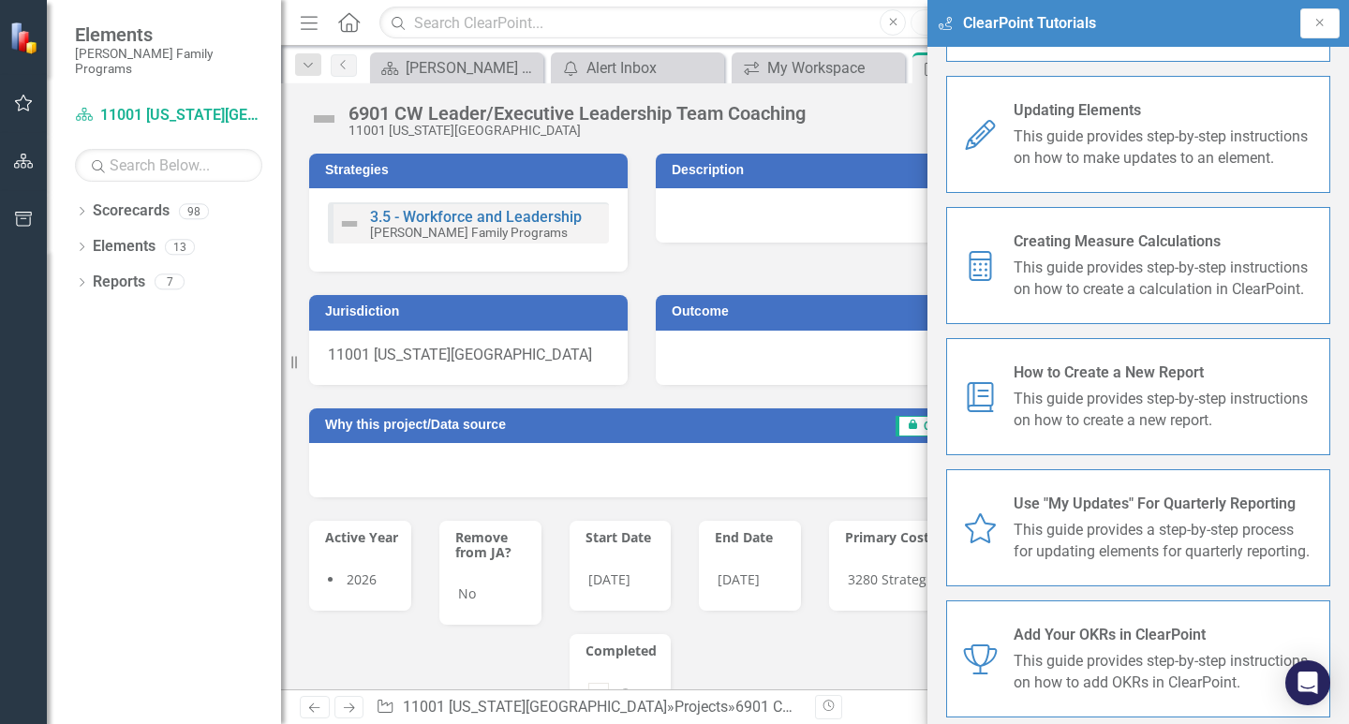
scroll to position [405, 0]
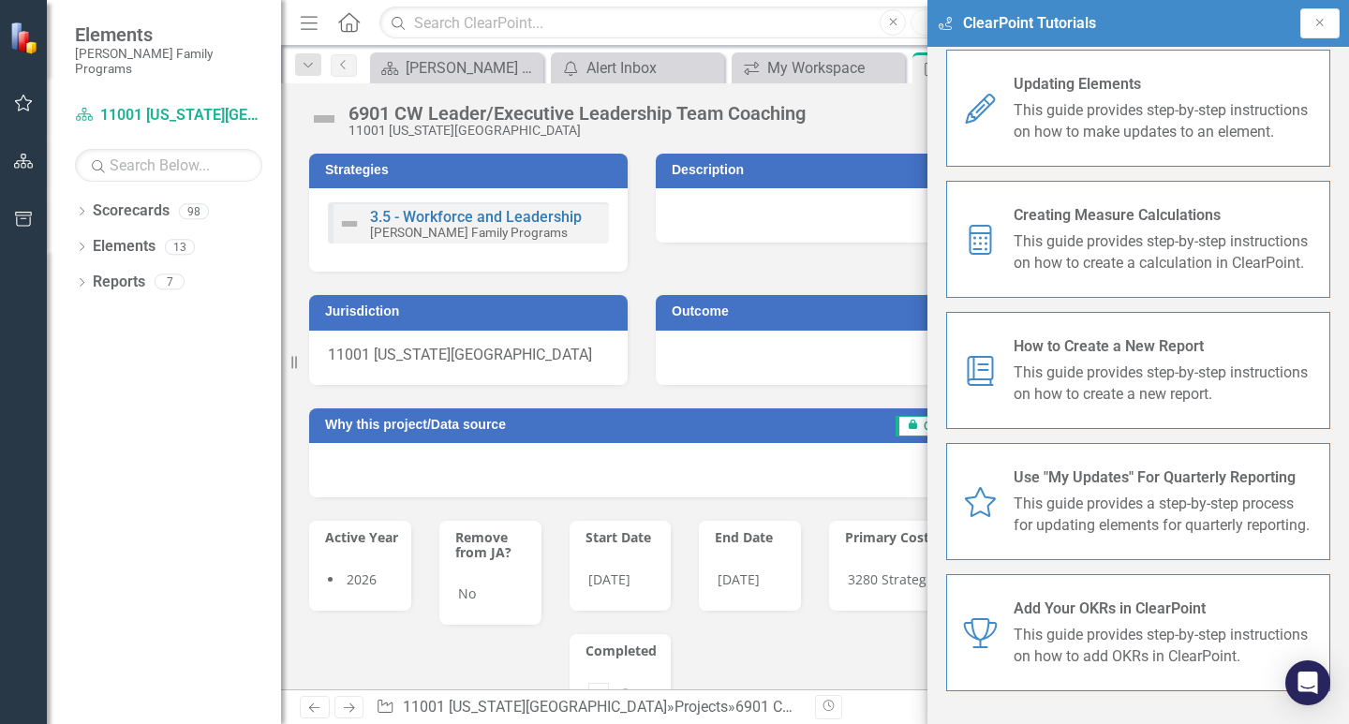
click at [1126, 477] on span "Use "My Updates" For Quarterly Reporting" at bounding box center [1164, 478] width 302 height 22
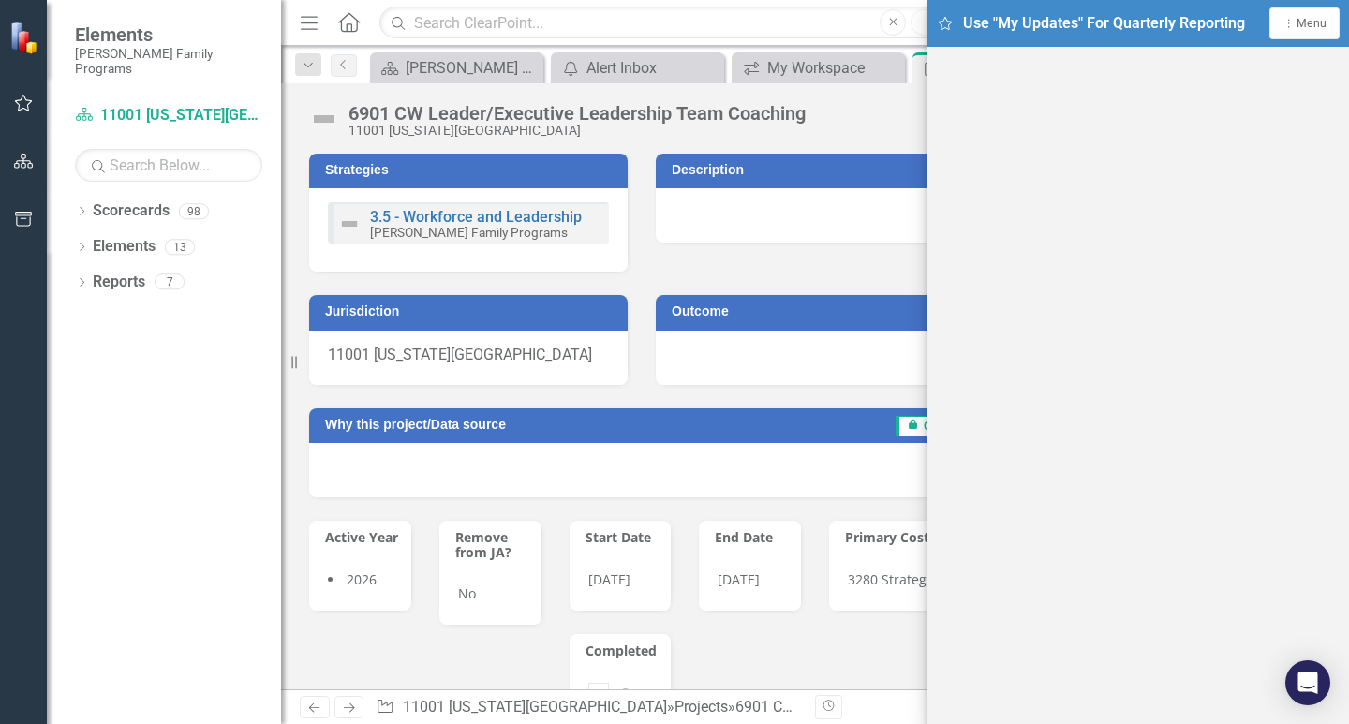
scroll to position [6, 0]
click at [18, 104] on icon "button" at bounding box center [24, 103] width 20 height 15
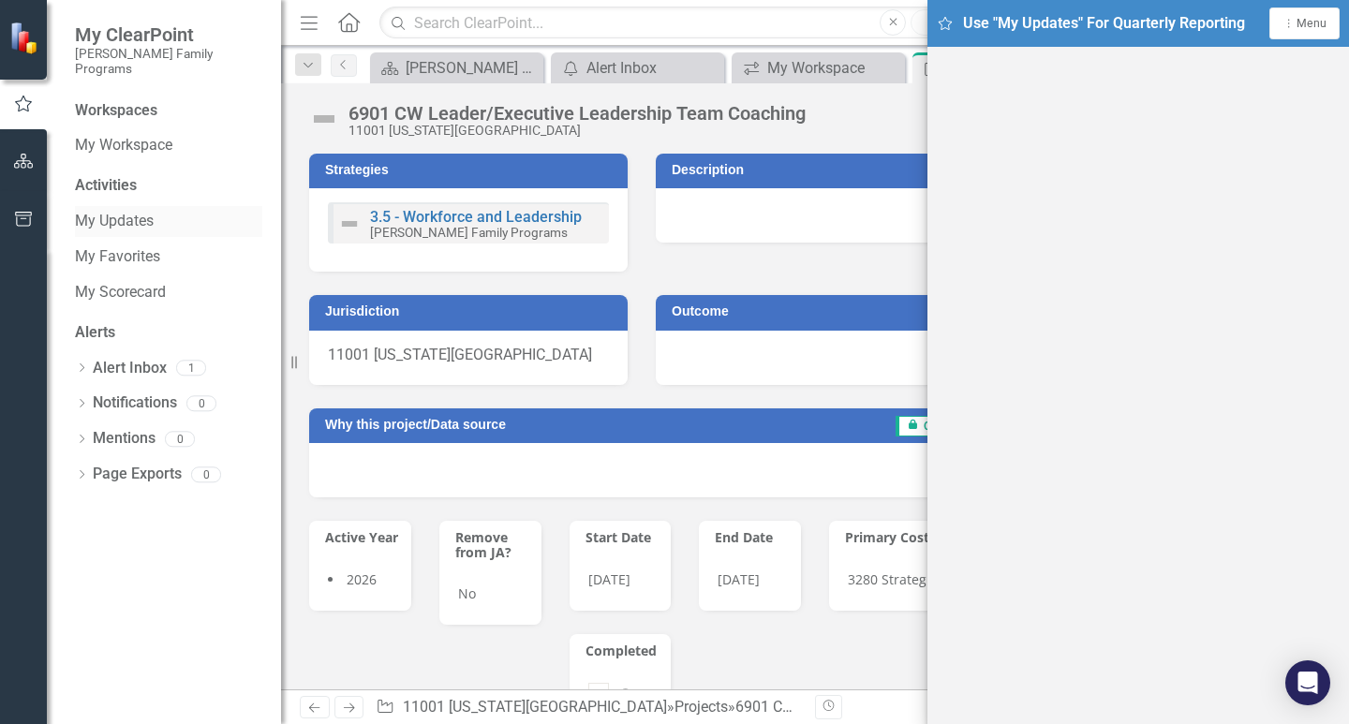
click at [115, 211] on link "My Updates" at bounding box center [168, 222] width 187 height 22
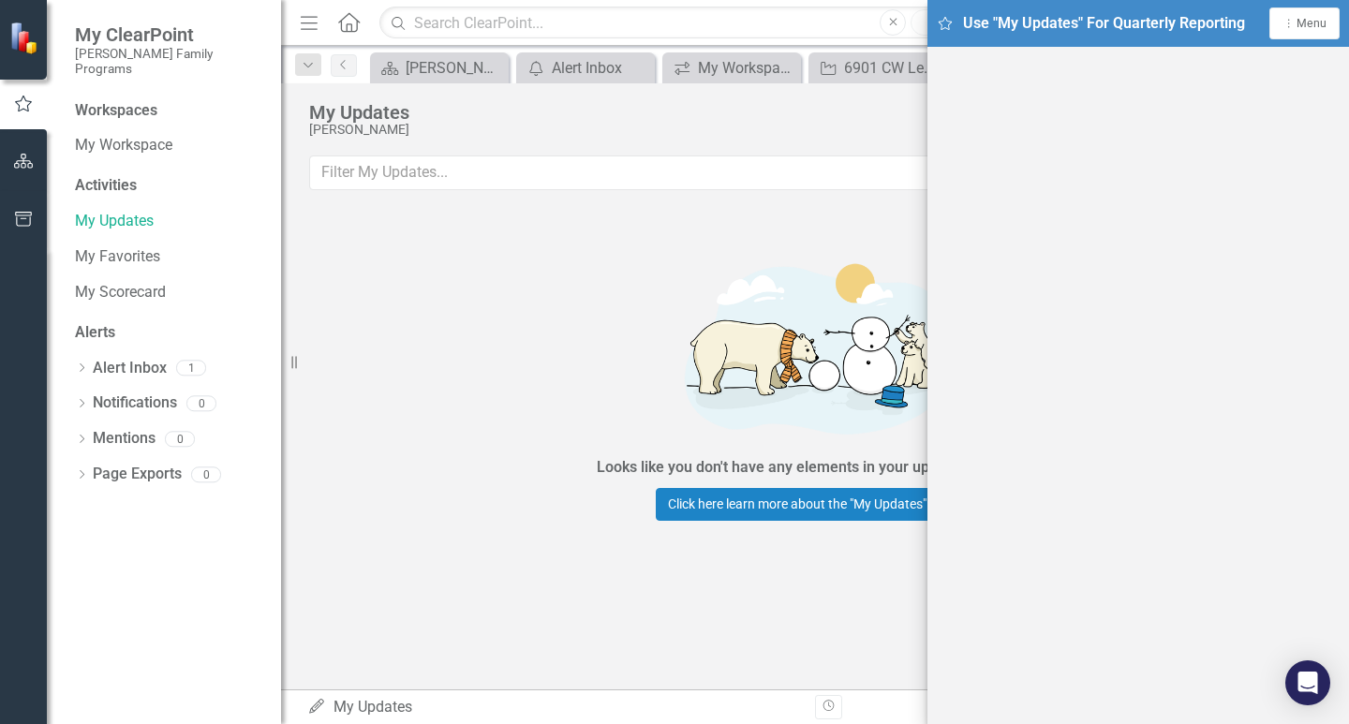
click at [551, 259] on div "Looks like you don't have any elements in your update queue yet. Click here lea…" at bounding box center [815, 383] width 562 height 349
click at [586, 298] on div "Looks like you don't have any elements in your update queue yet. Click here lea…" at bounding box center [815, 383] width 562 height 349
click at [509, 417] on div "Looks like you don't have any elements in your update queue yet. Click here lea…" at bounding box center [815, 383] width 1068 height 349
click at [1297, 27] on span "Menu" at bounding box center [1311, 23] width 30 height 13
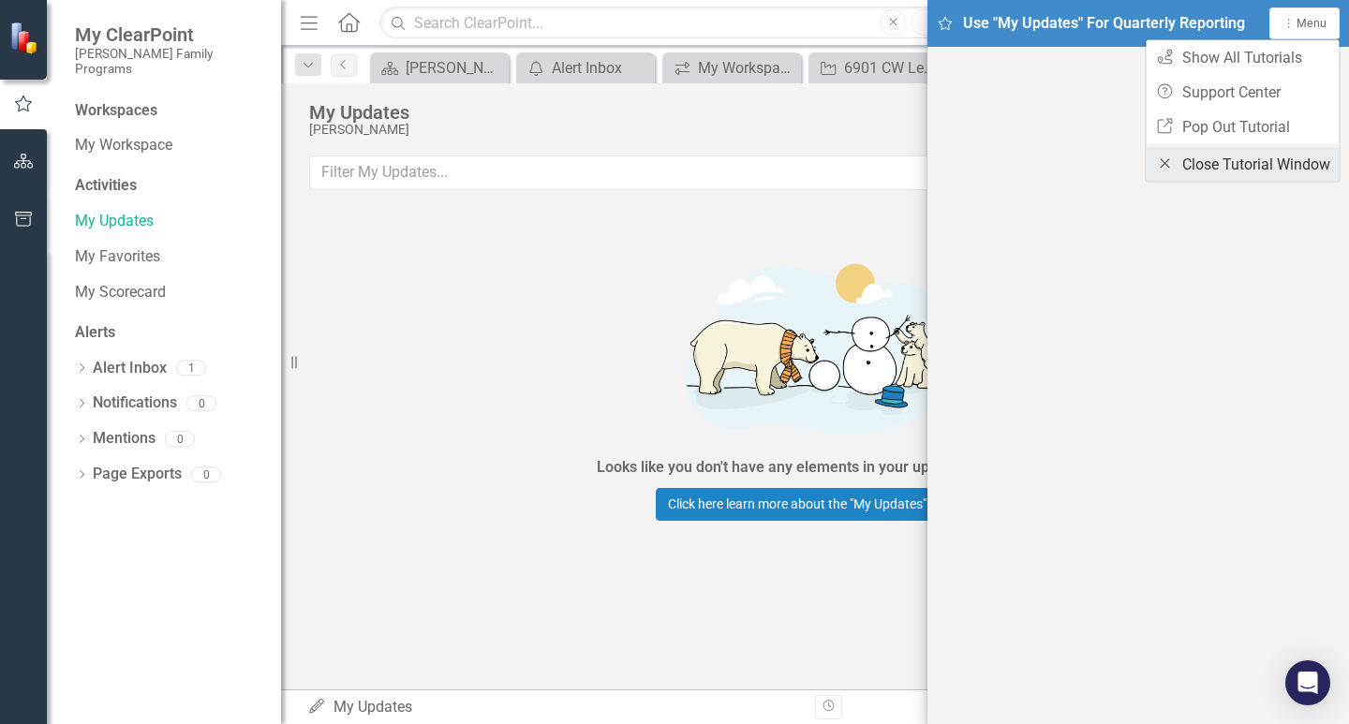
click at [1242, 160] on link "Close Close Tutorial Window" at bounding box center [1242, 164] width 193 height 35
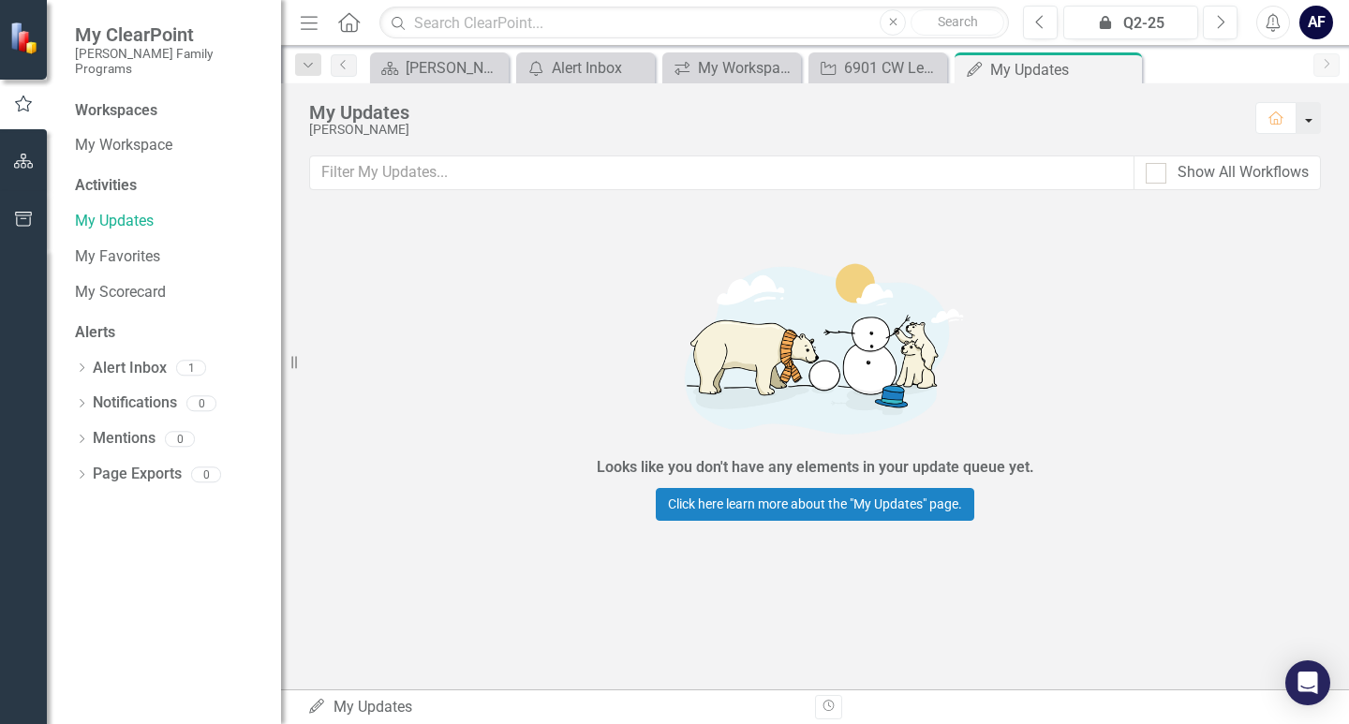
click at [1309, 116] on button "button" at bounding box center [1308, 118] width 24 height 32
click at [748, 495] on link "Click here learn more about the "My Updates" page." at bounding box center [815, 504] width 318 height 33
click at [123, 282] on link "My Scorecard" at bounding box center [168, 293] width 187 height 22
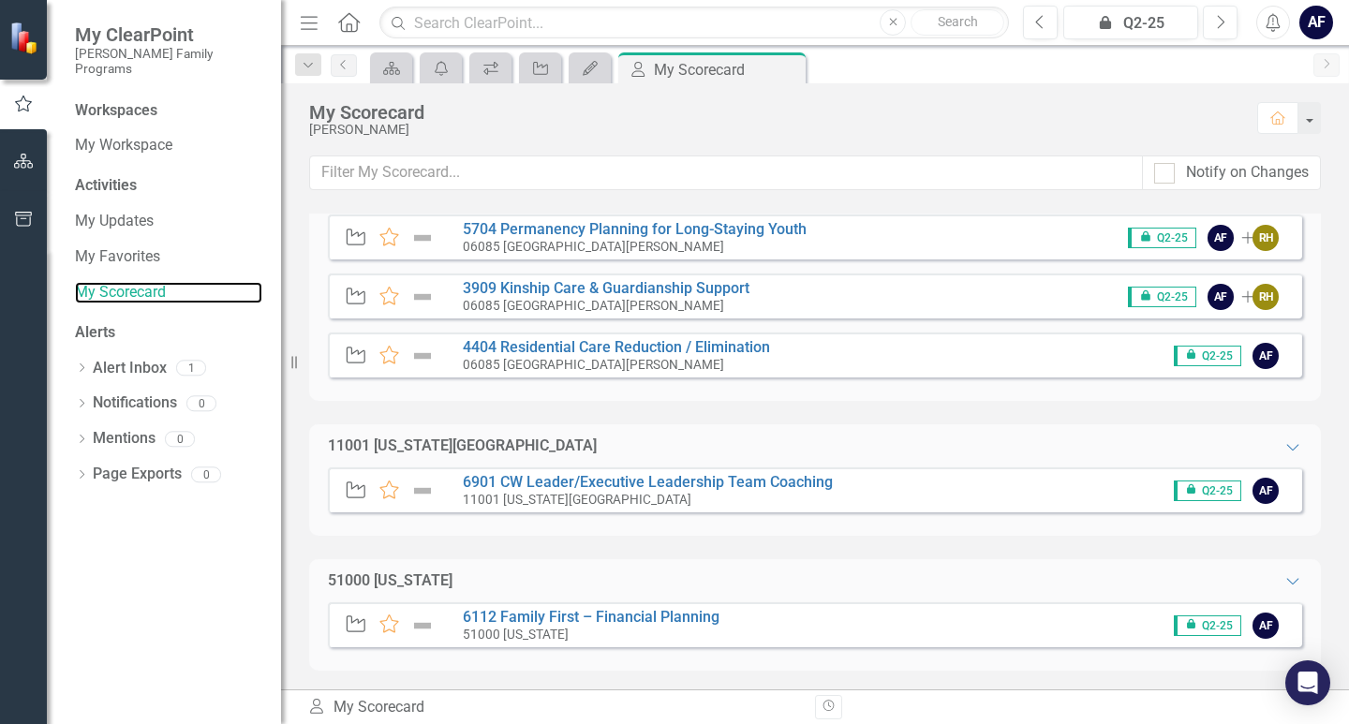
scroll to position [165, 0]
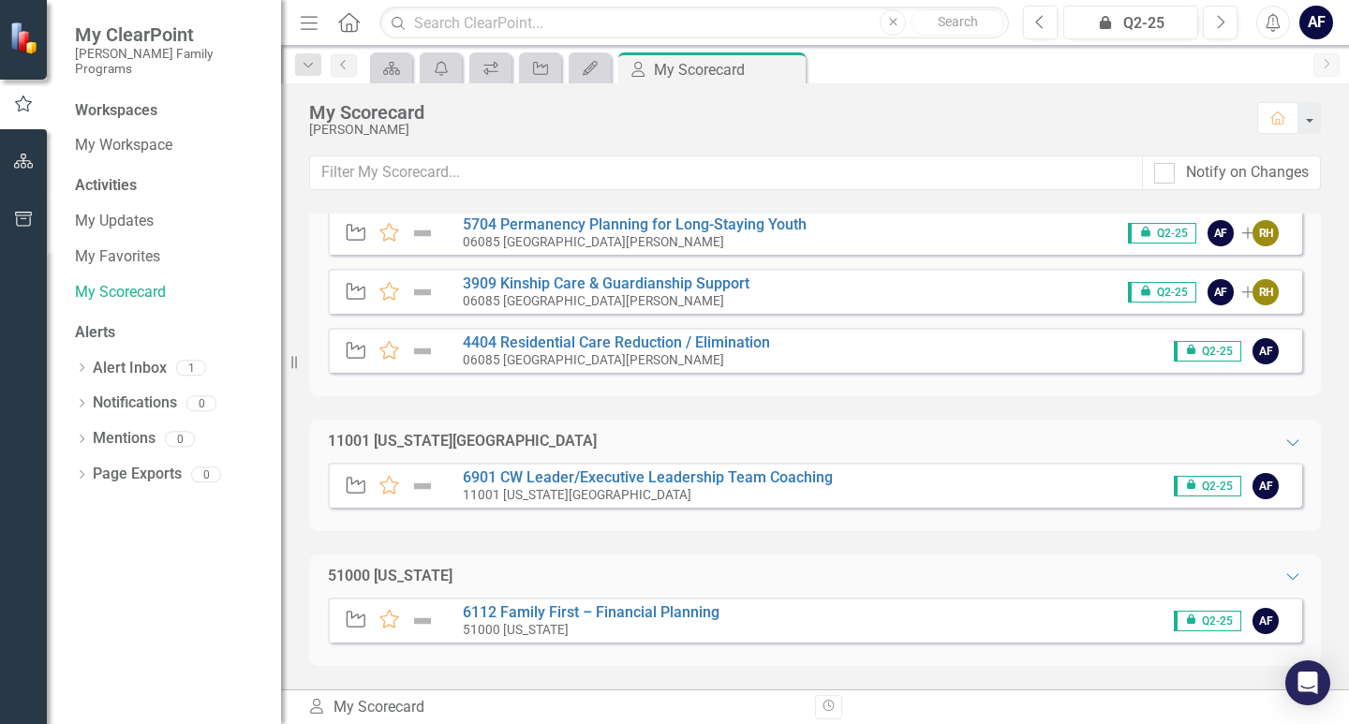
click at [471, 436] on div "11001 [US_STATE][GEOGRAPHIC_DATA]" at bounding box center [462, 442] width 269 height 22
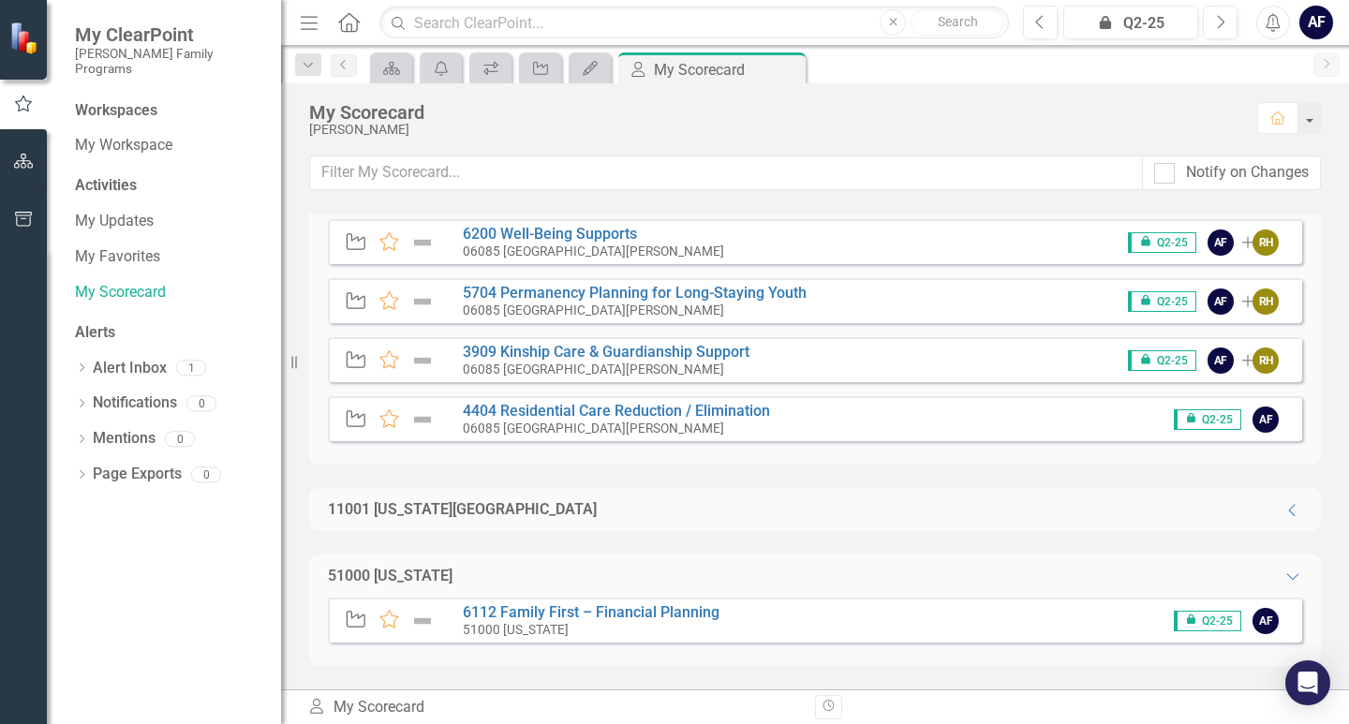
scroll to position [96, 0]
click at [404, 516] on div "11001 [US_STATE][GEOGRAPHIC_DATA]" at bounding box center [462, 510] width 269 height 22
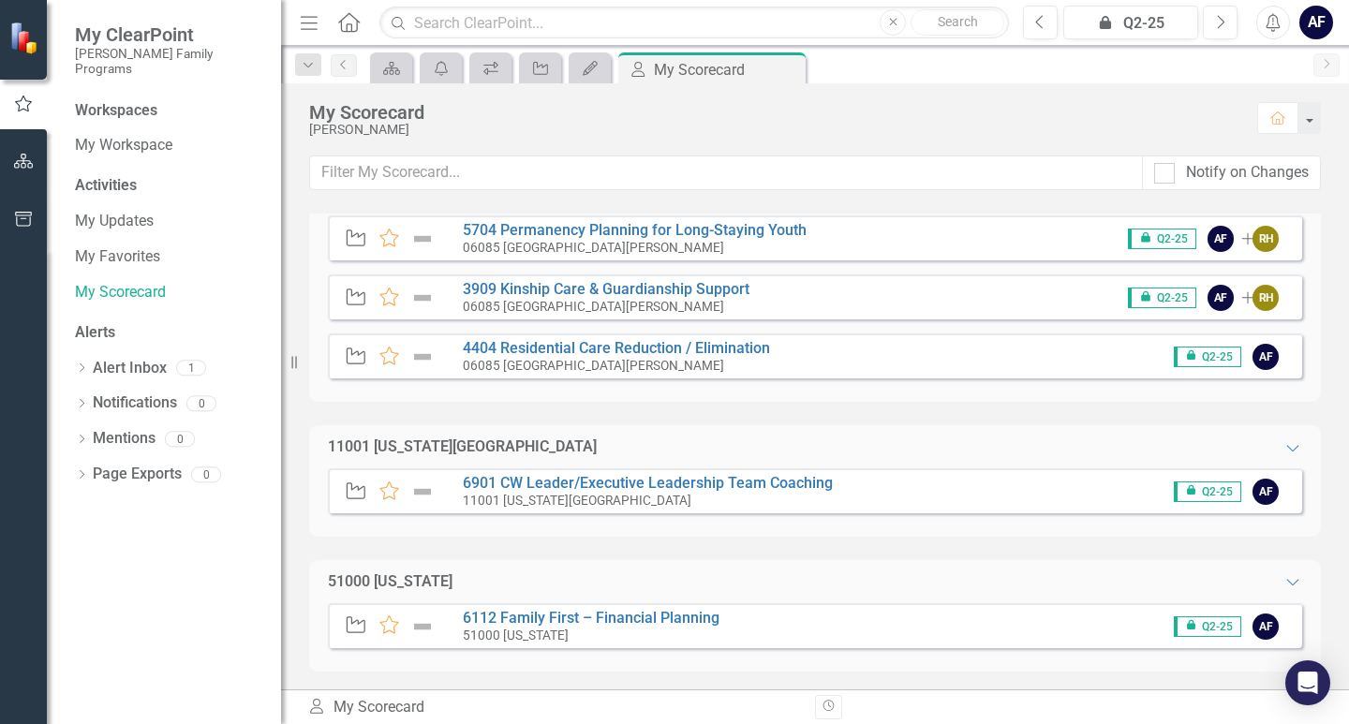
scroll to position [165, 0]
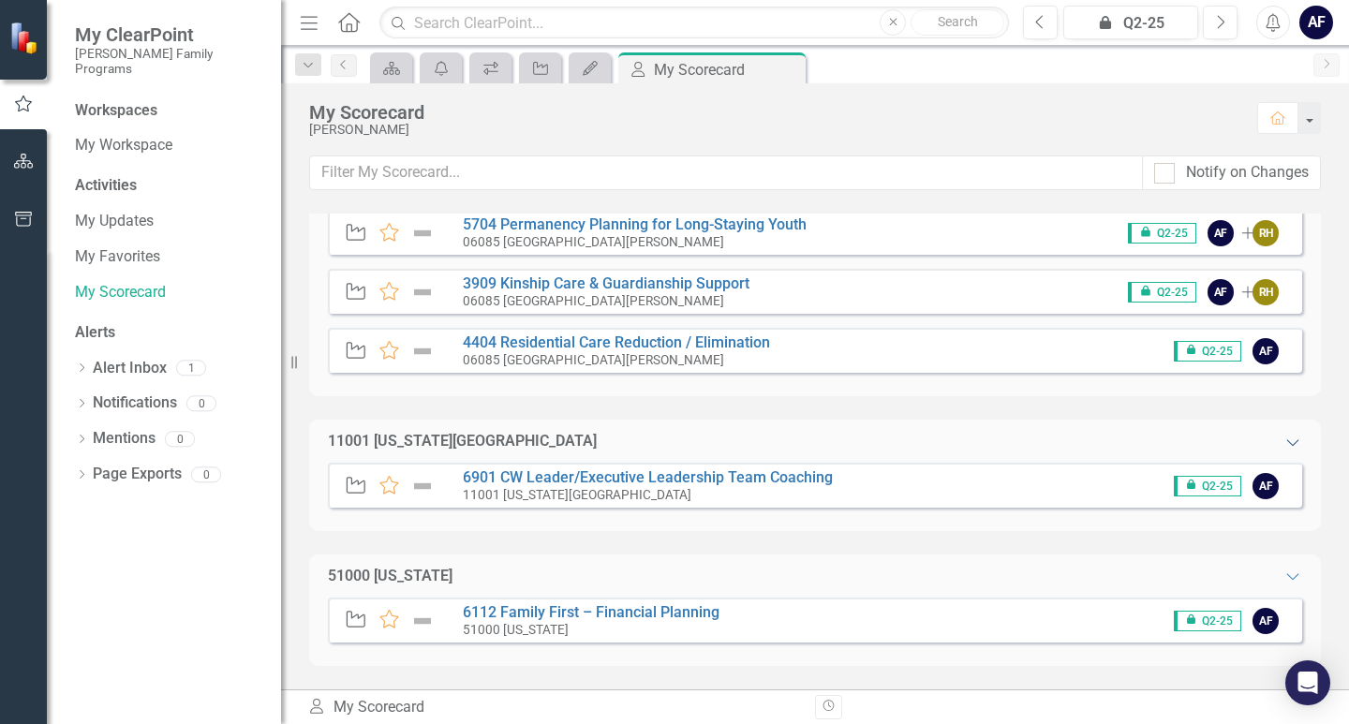
click at [1283, 439] on icon "Expanded" at bounding box center [1292, 442] width 19 height 15
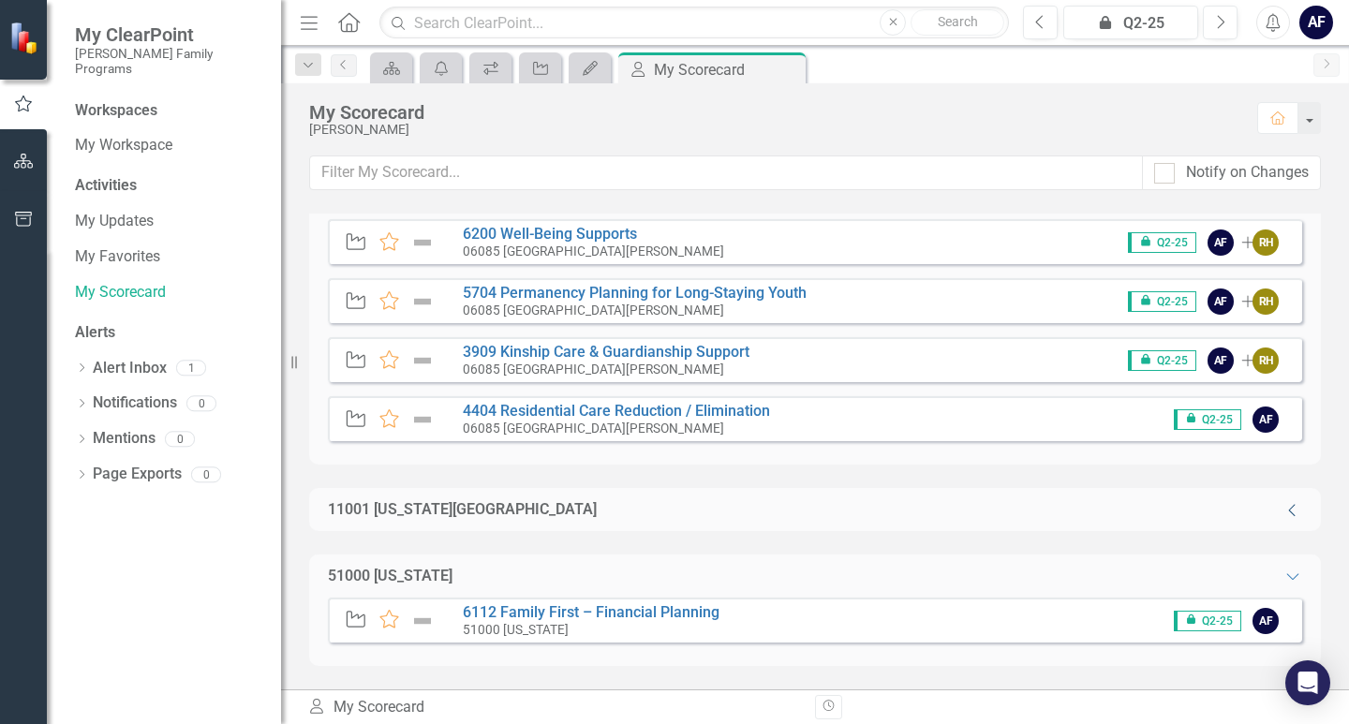
scroll to position [96, 0]
click at [1283, 510] on icon "Collapse" at bounding box center [1292, 510] width 19 height 15
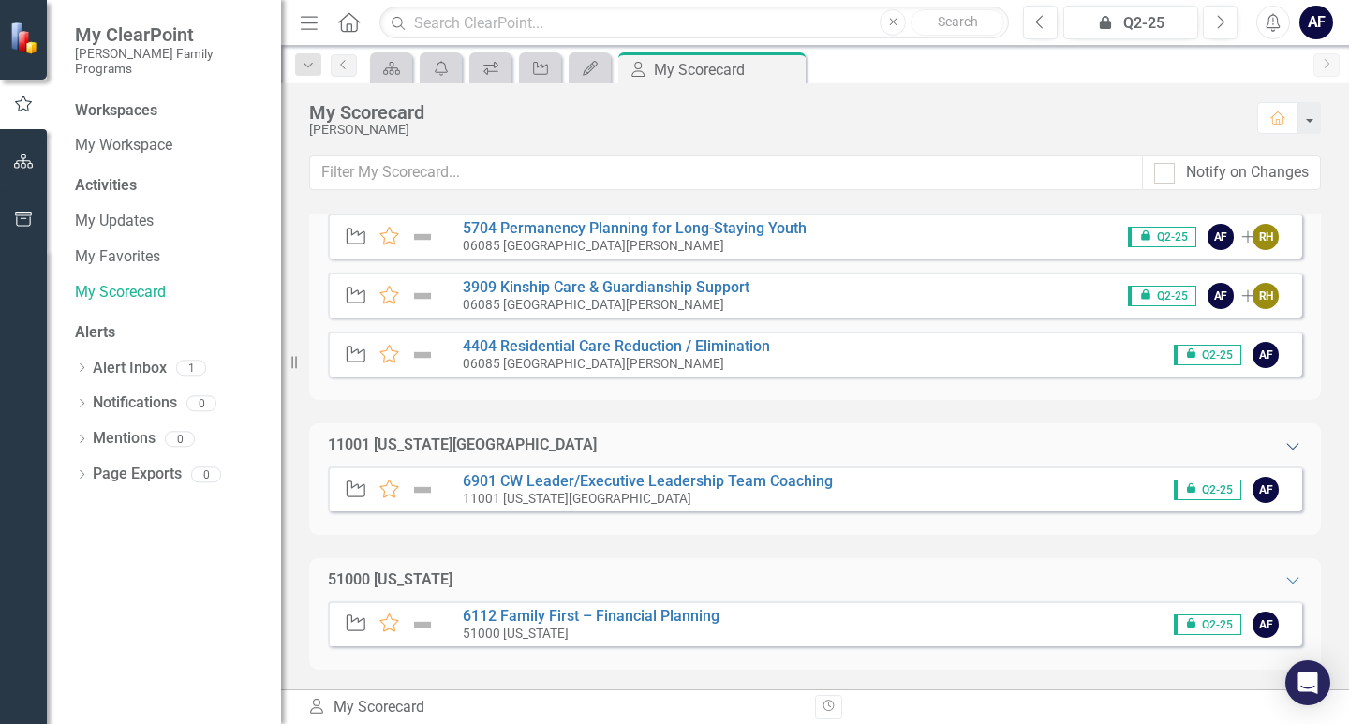
scroll to position [165, 0]
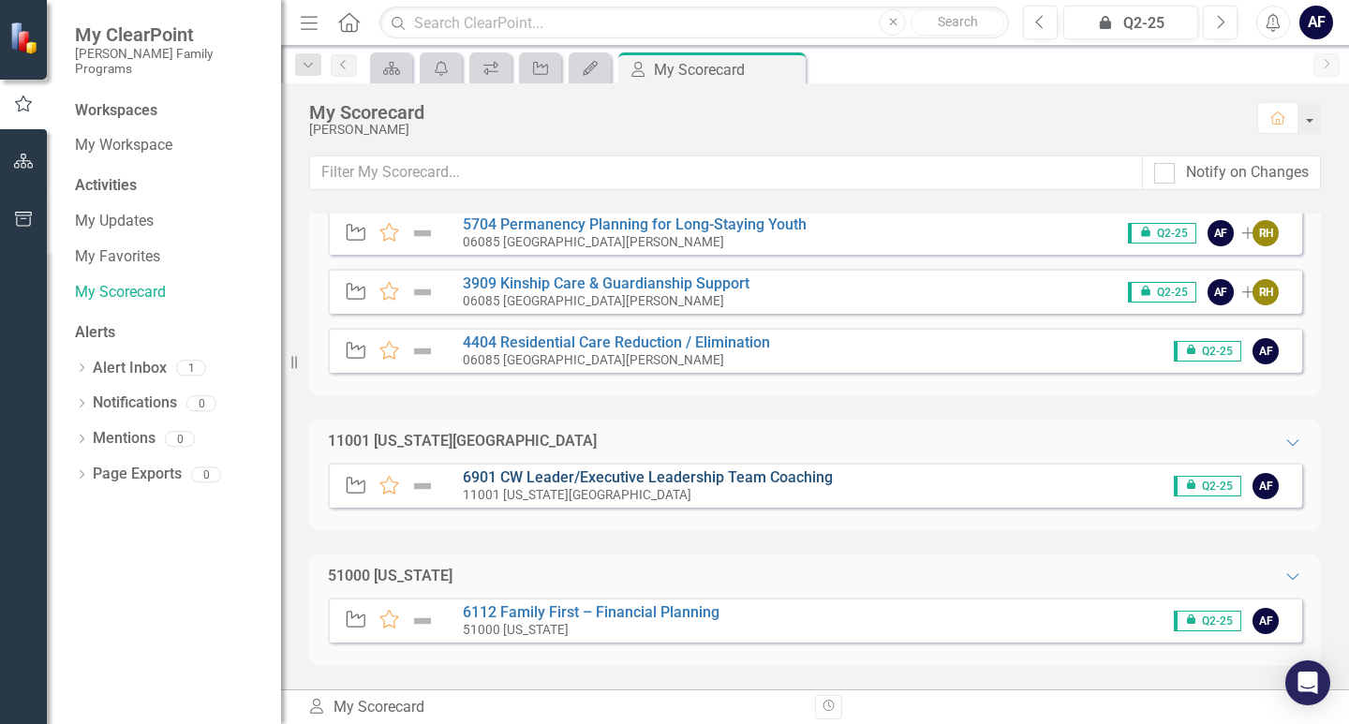
click at [651, 473] on link "6901 CW Leader/Executive Leadership Team Coaching" at bounding box center [648, 477] width 370 height 18
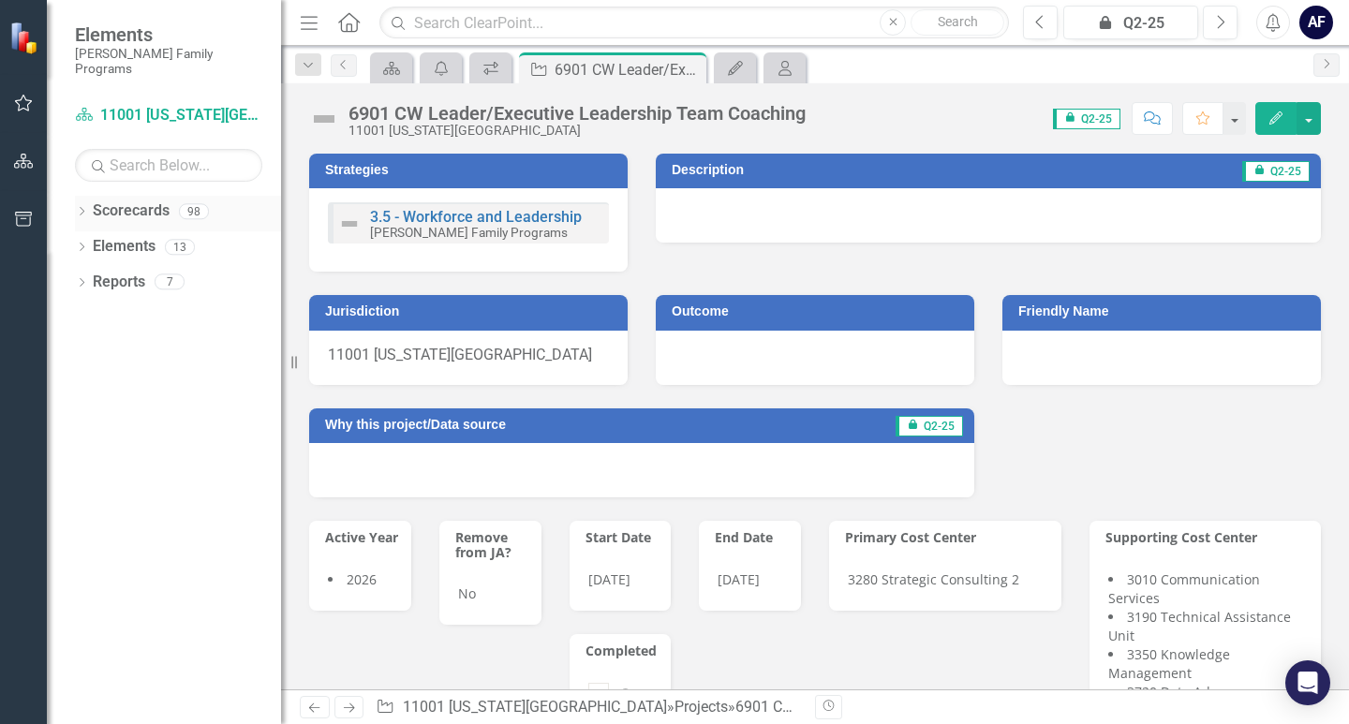
click at [81, 208] on icon "Dropdown" at bounding box center [81, 213] width 13 height 10
click at [88, 241] on icon "Dropdown" at bounding box center [91, 246] width 14 height 11
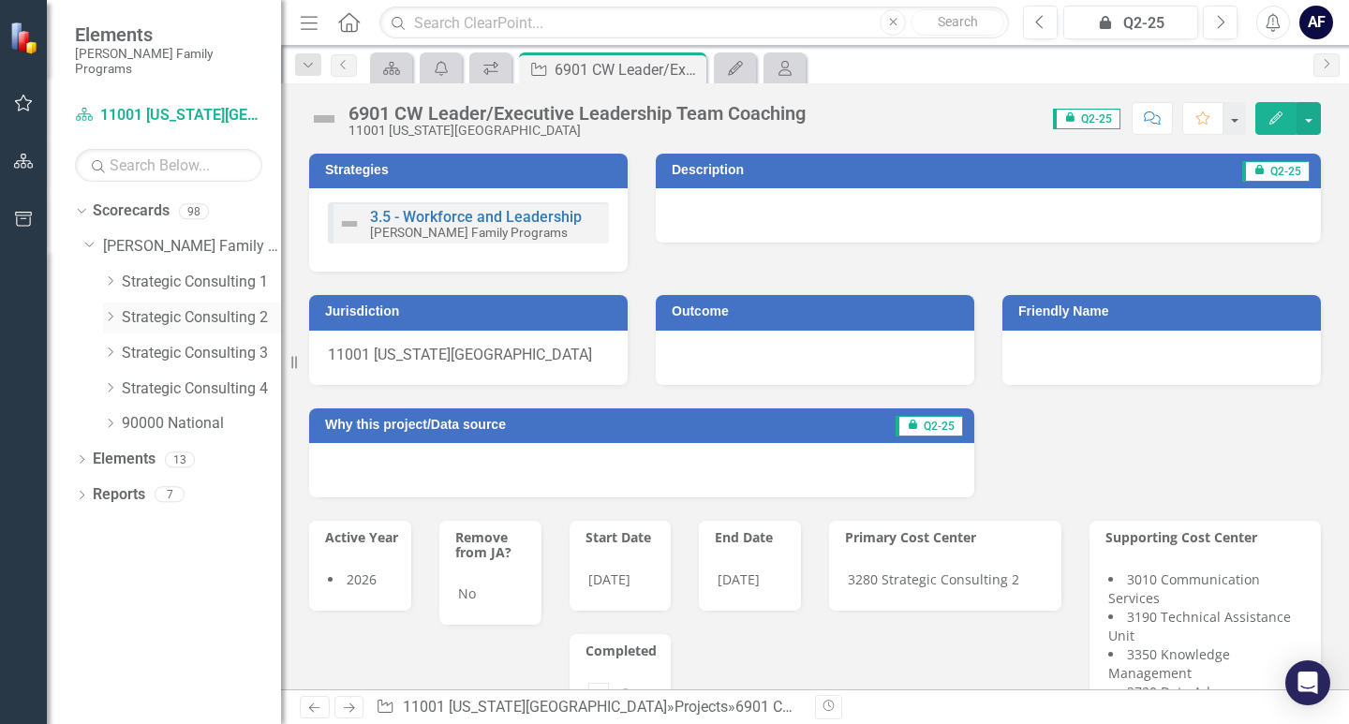
click at [126, 307] on link "Strategic Consulting 2" at bounding box center [201, 318] width 159 height 22
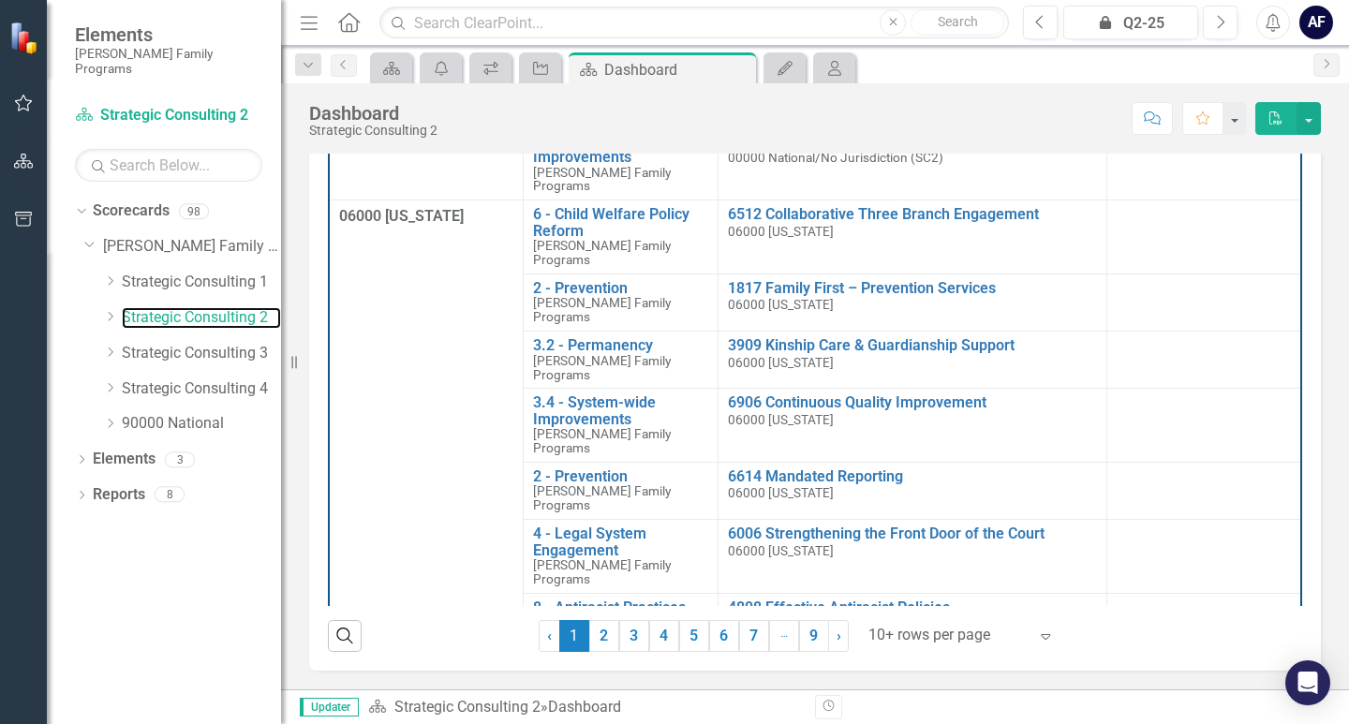
scroll to position [481, 0]
click at [715, 633] on link "6" at bounding box center [724, 636] width 30 height 32
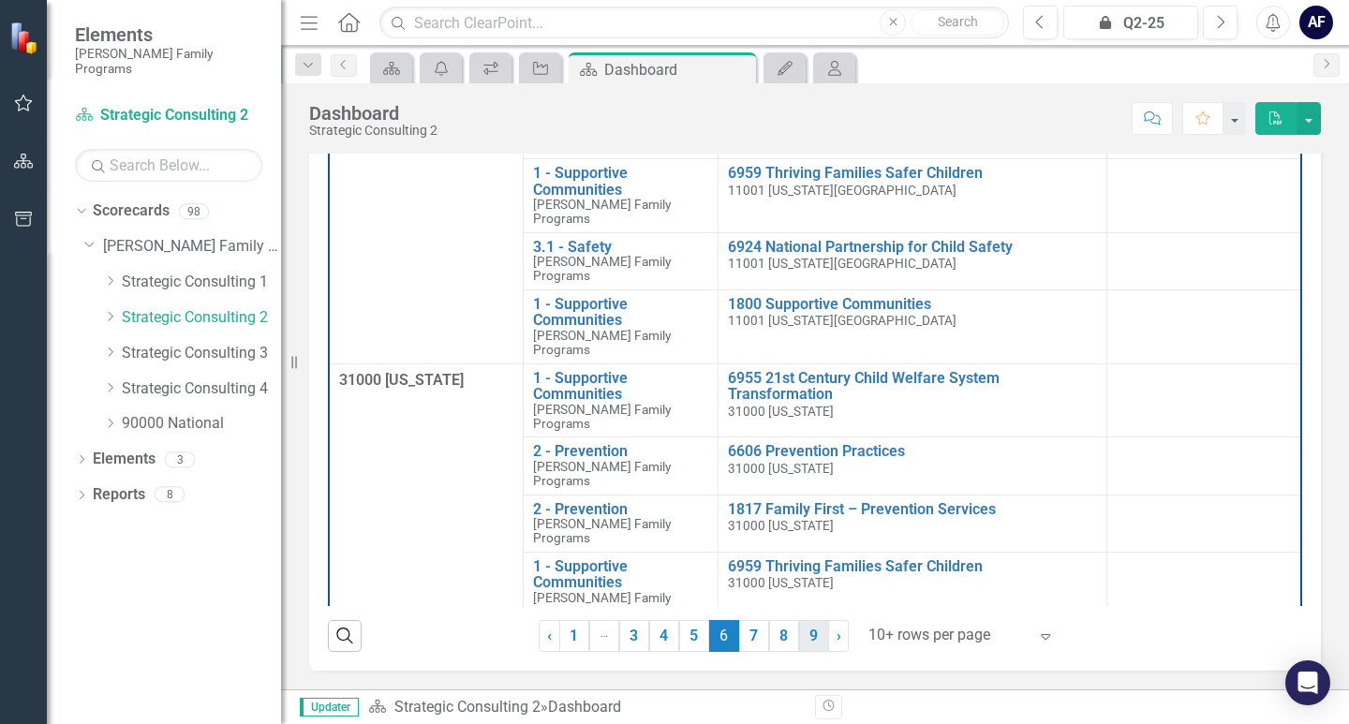
click at [803, 634] on link "9" at bounding box center [814, 636] width 30 height 32
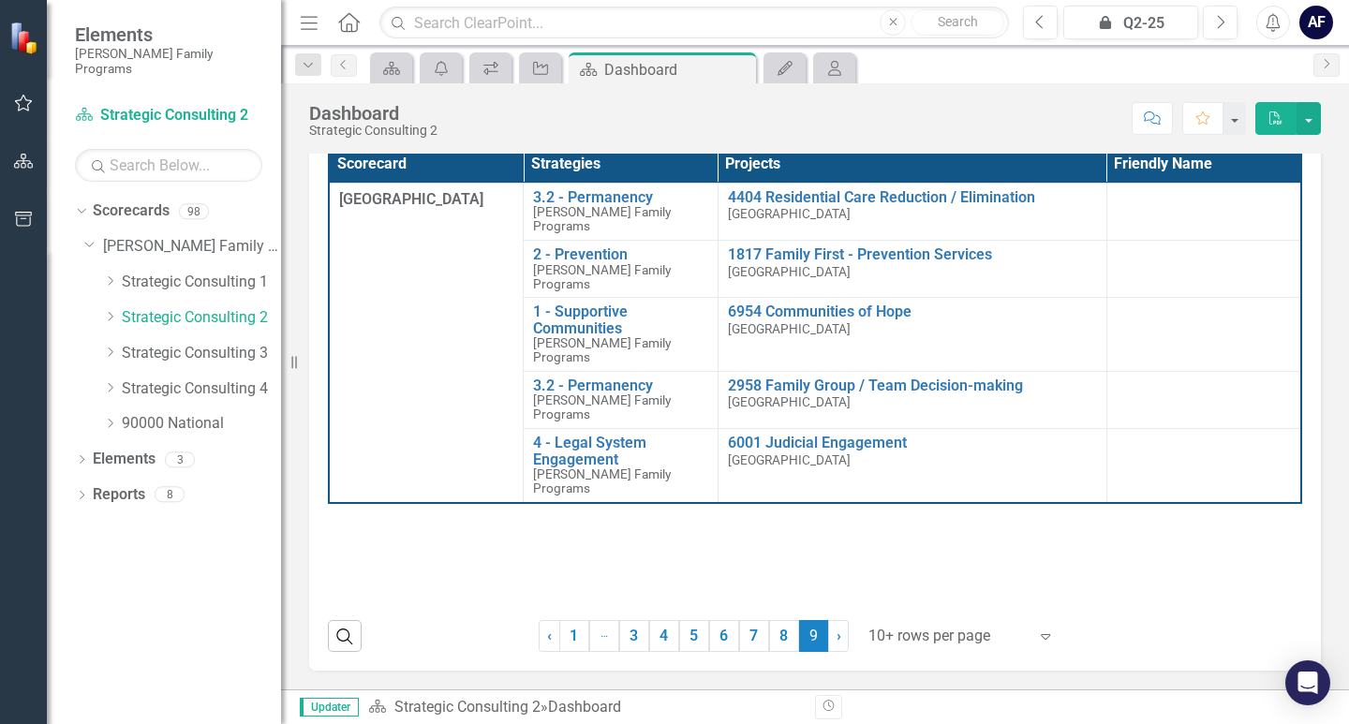
scroll to position [400, 0]
click at [828, 633] on link "› Next" at bounding box center [838, 636] width 21 height 32
click at [834, 637] on link "› Next" at bounding box center [838, 636] width 21 height 32
click at [635, 634] on link "3" at bounding box center [634, 636] width 30 height 32
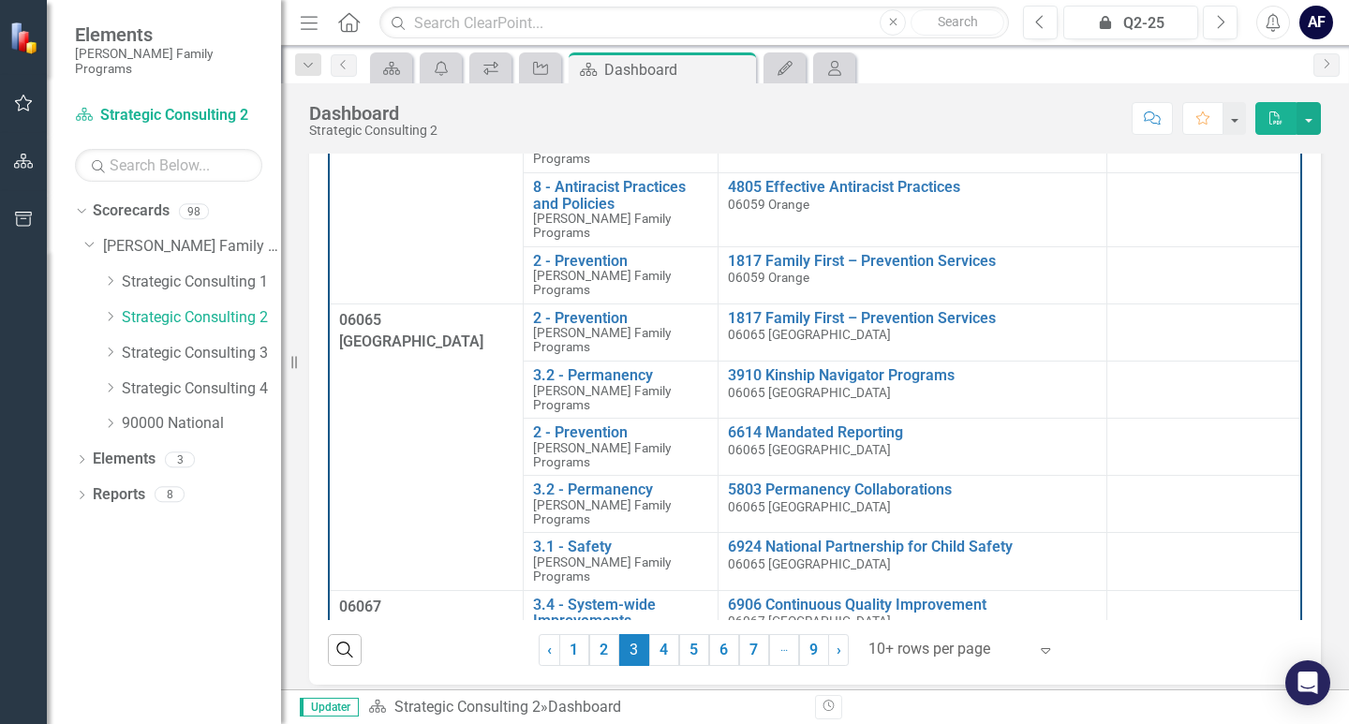
scroll to position [477, 0]
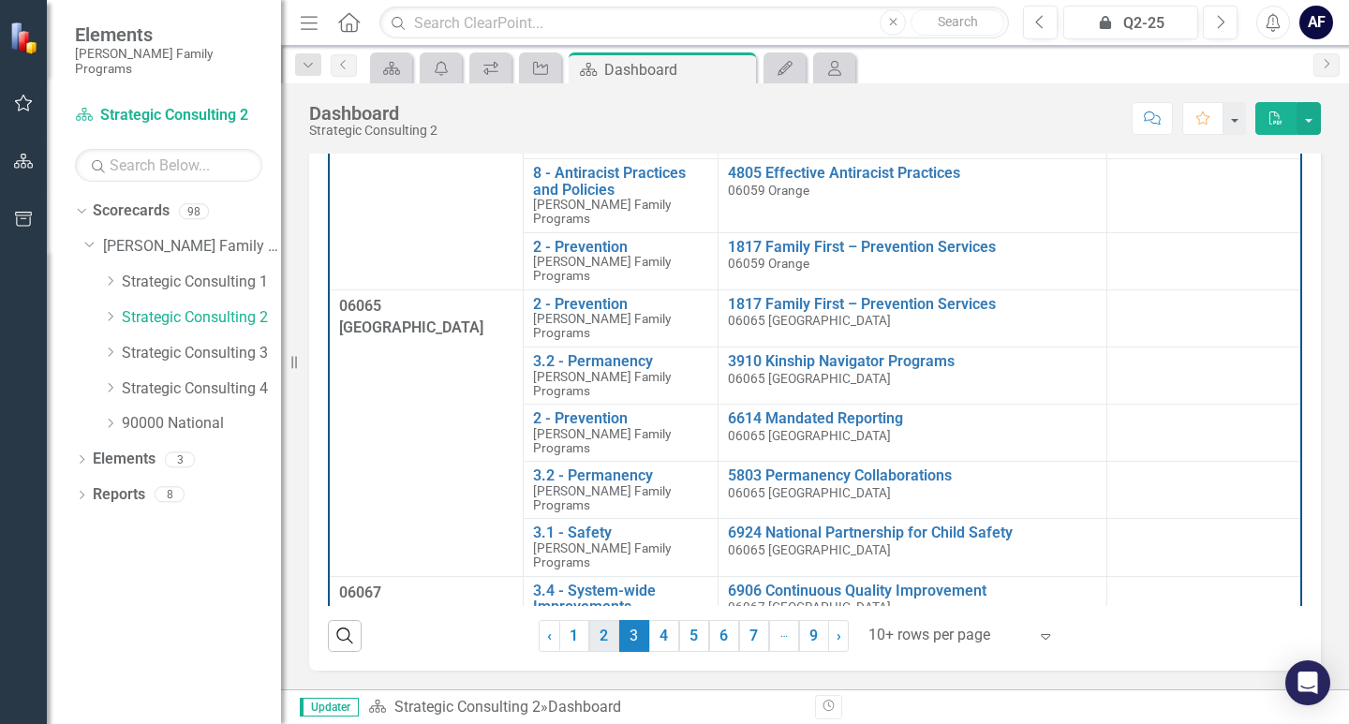
click at [592, 630] on link "2" at bounding box center [604, 636] width 30 height 32
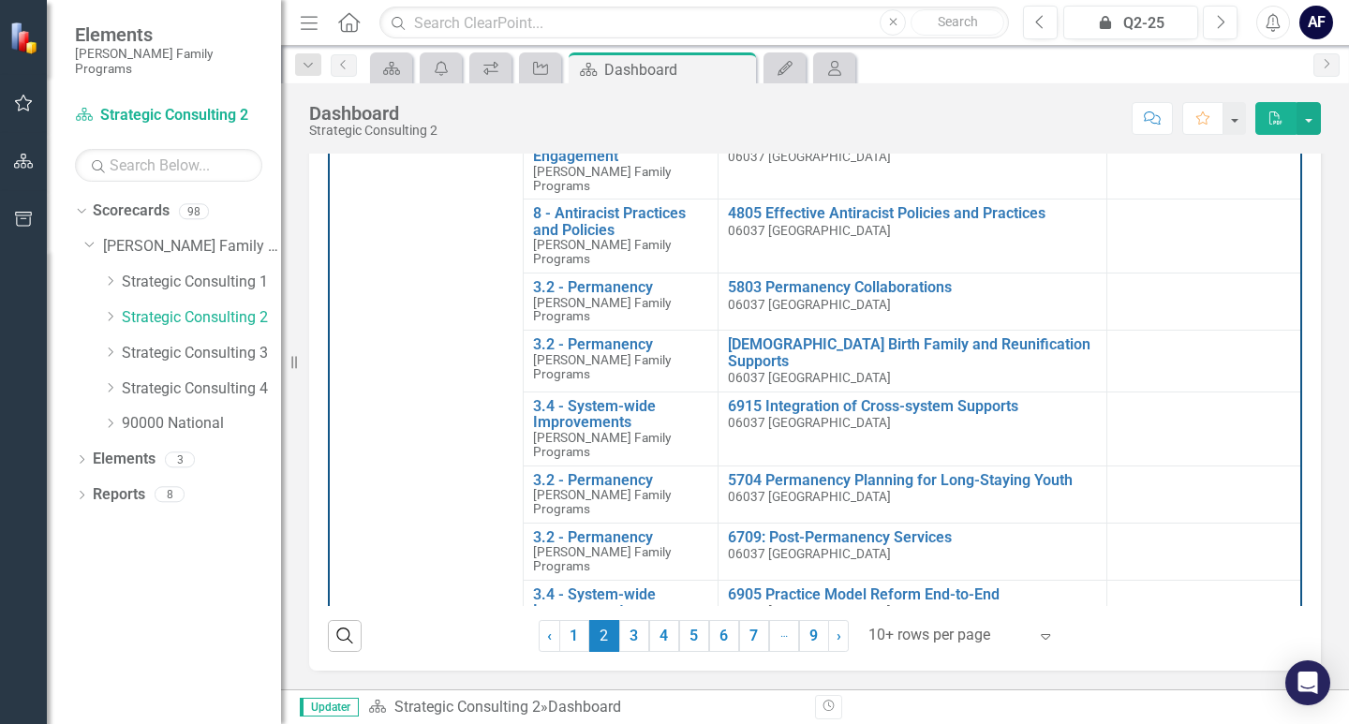
scroll to position [481, 0]
click at [717, 628] on link "6" at bounding box center [724, 636] width 30 height 32
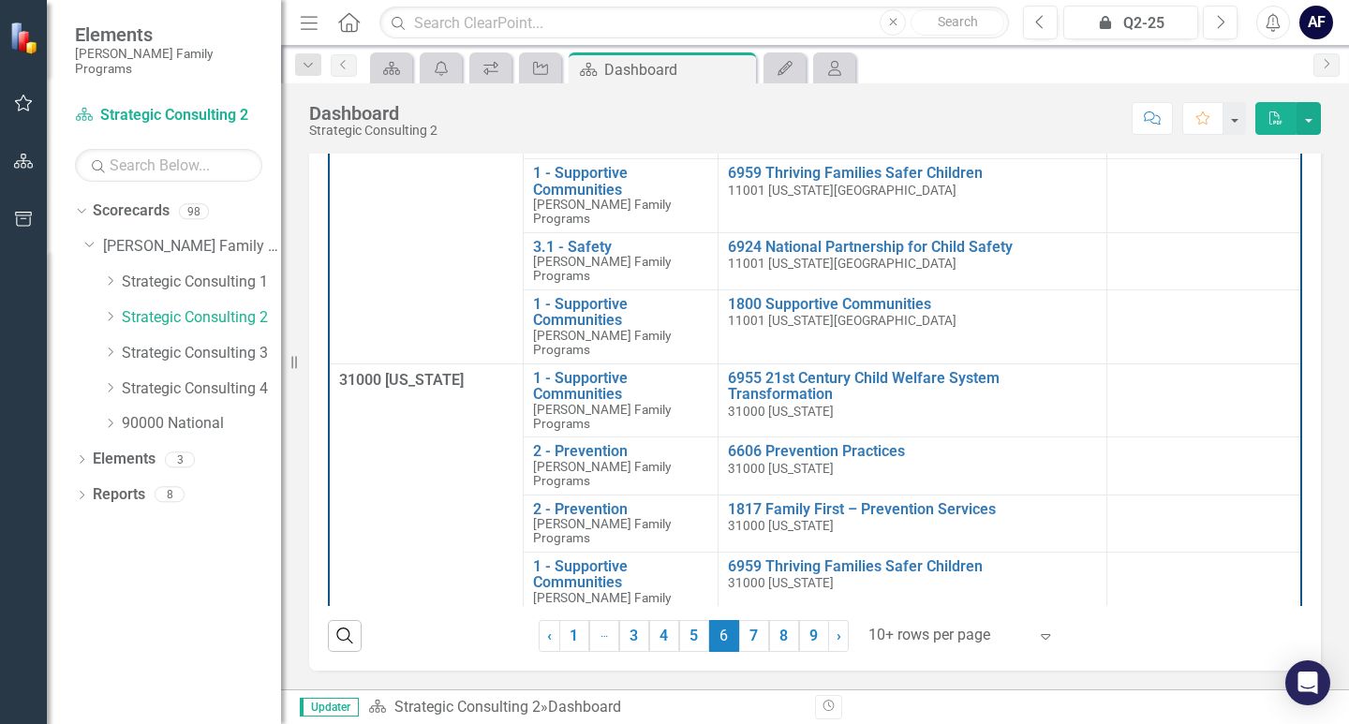
scroll to position [44, 0]
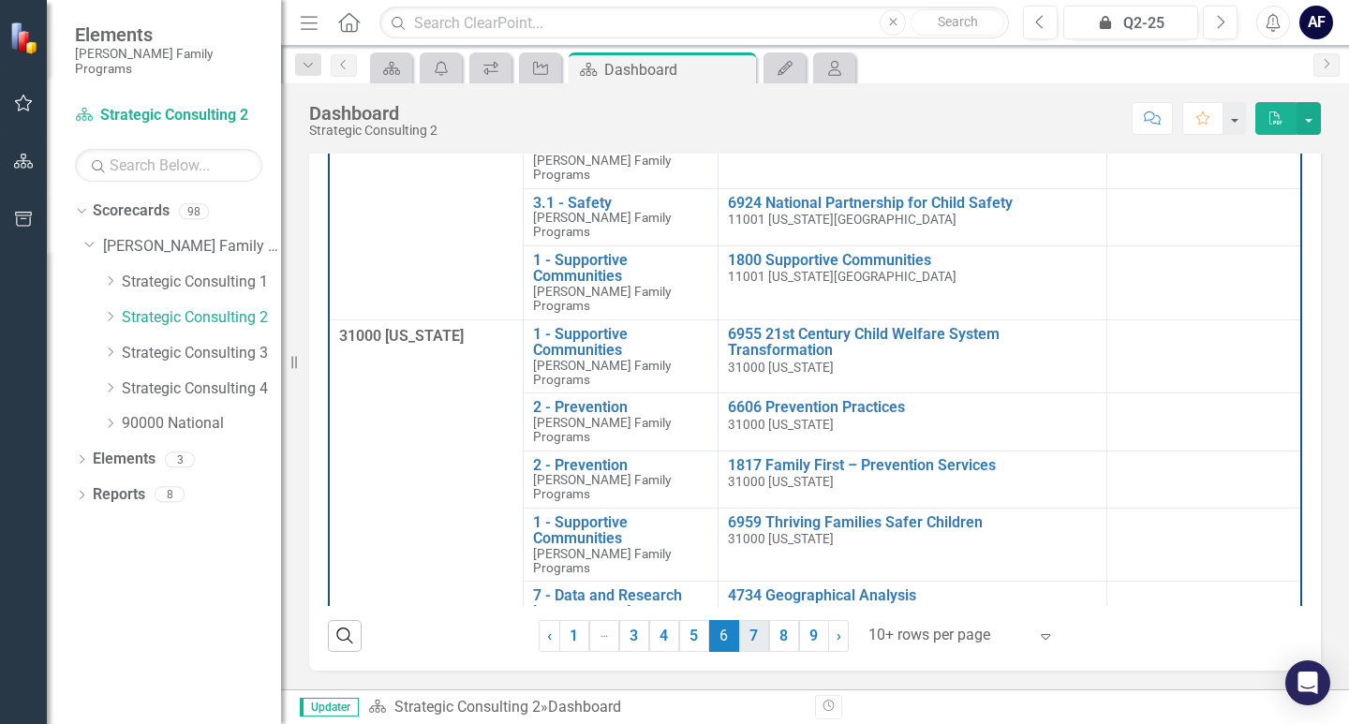
click at [747, 634] on link "7" at bounding box center [754, 636] width 30 height 32
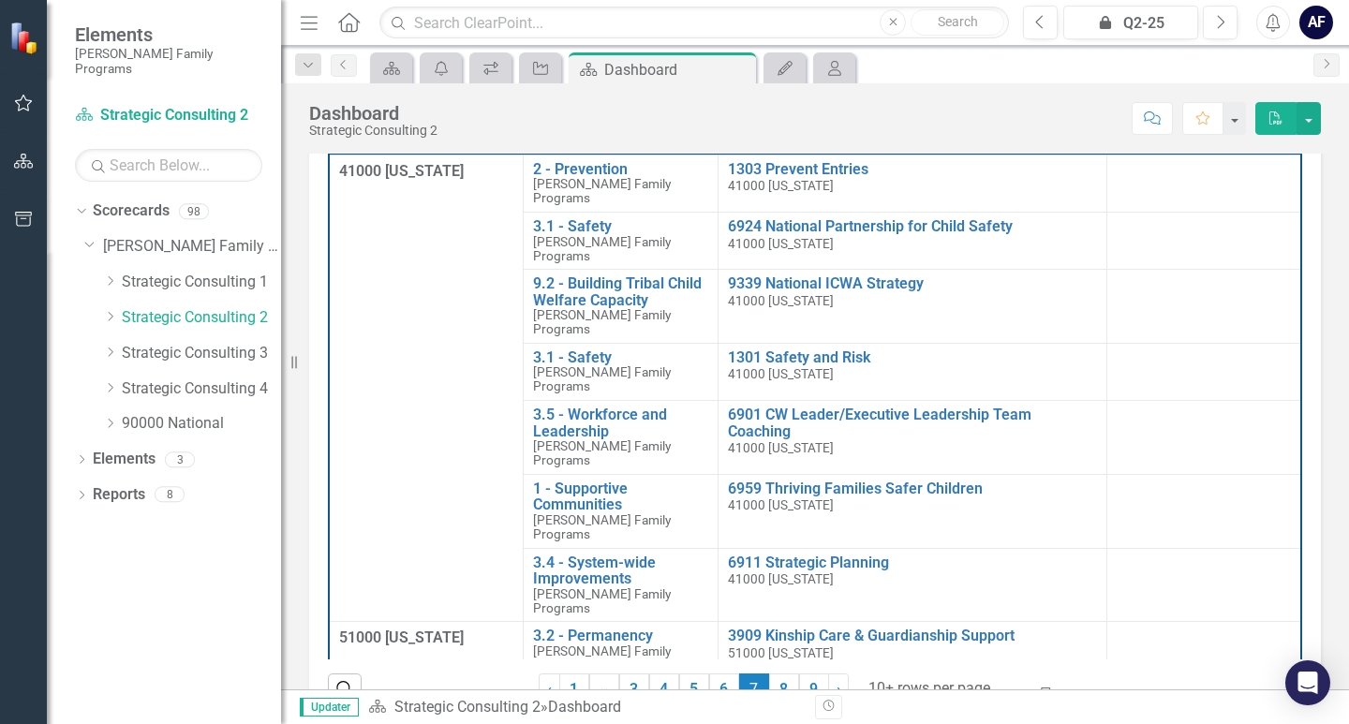
scroll to position [481, 0]
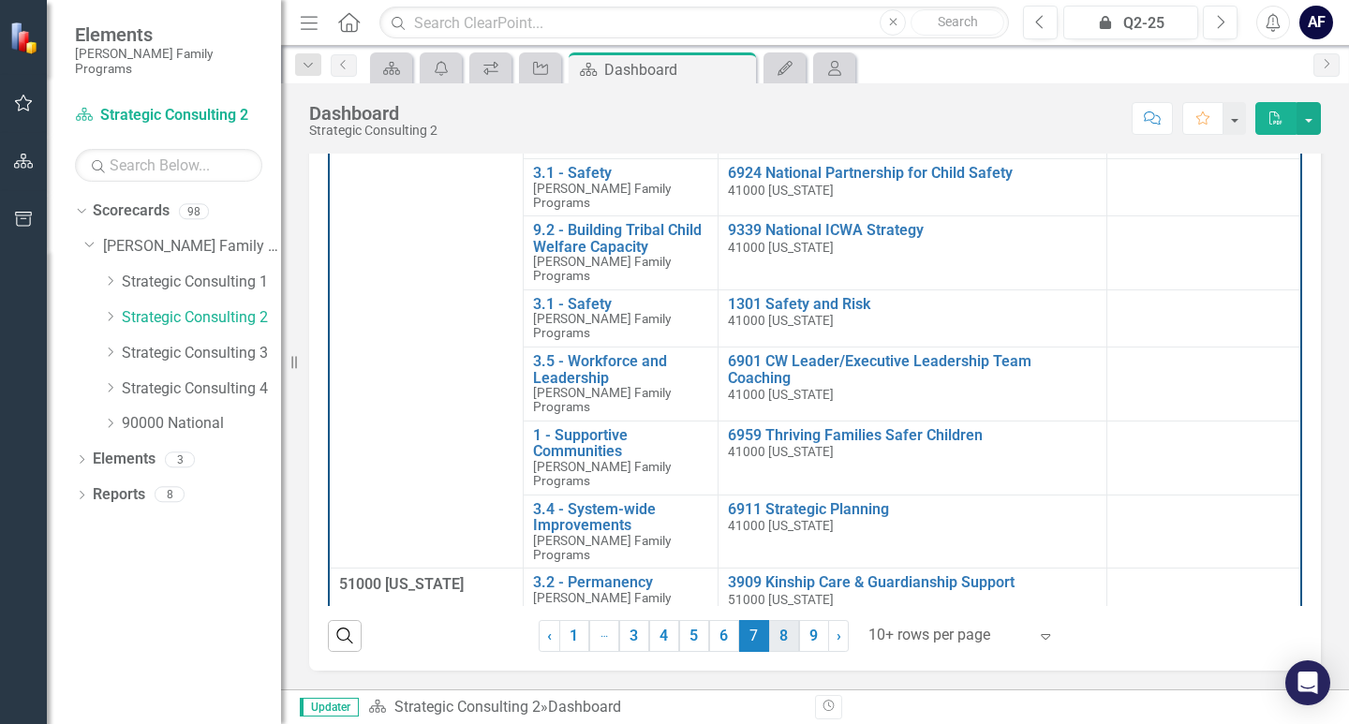
click at [782, 628] on link "8" at bounding box center [784, 636] width 30 height 32
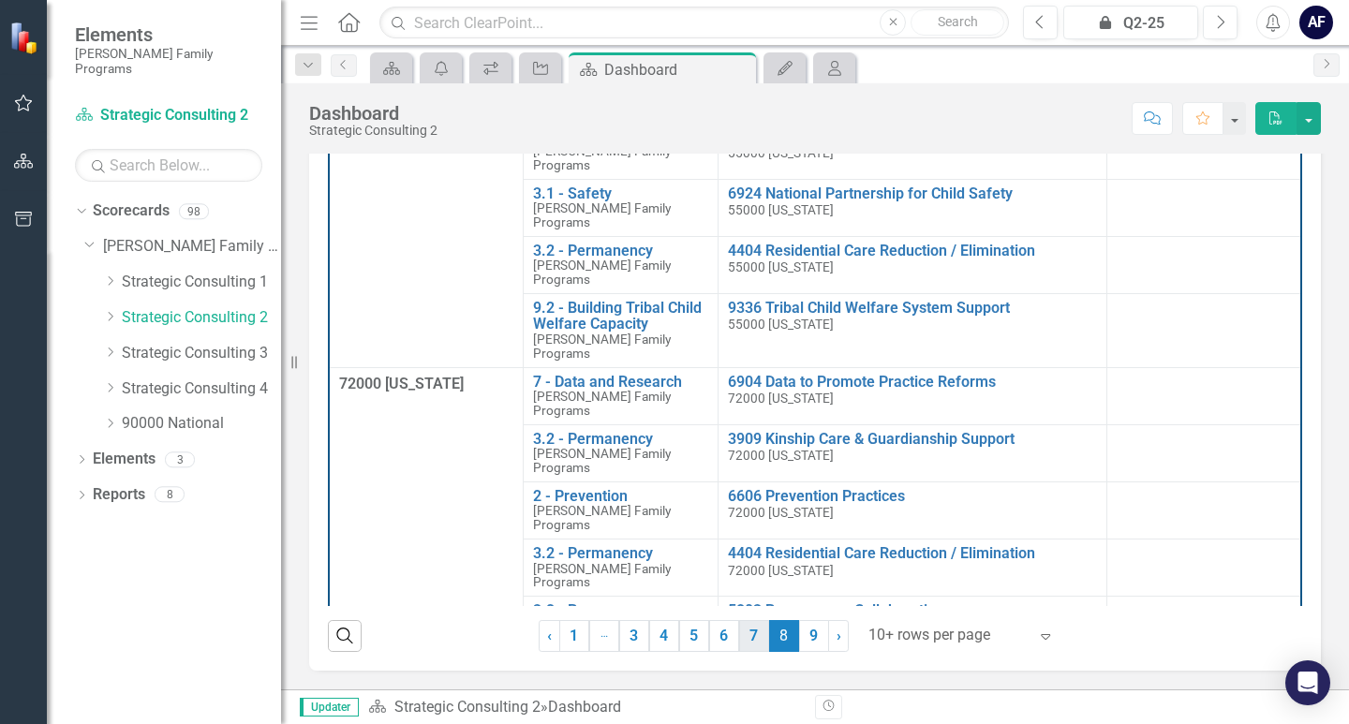
click at [745, 640] on link "7" at bounding box center [754, 636] width 30 height 32
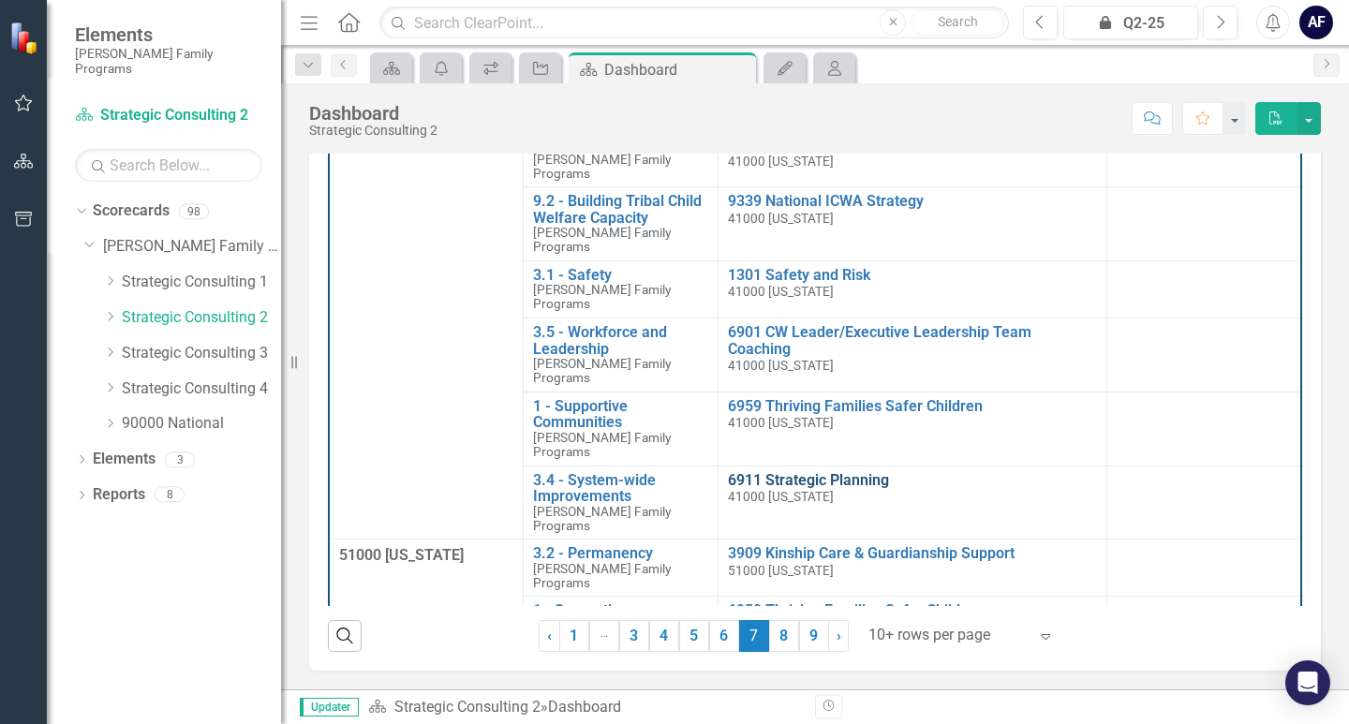
scroll to position [44, 0]
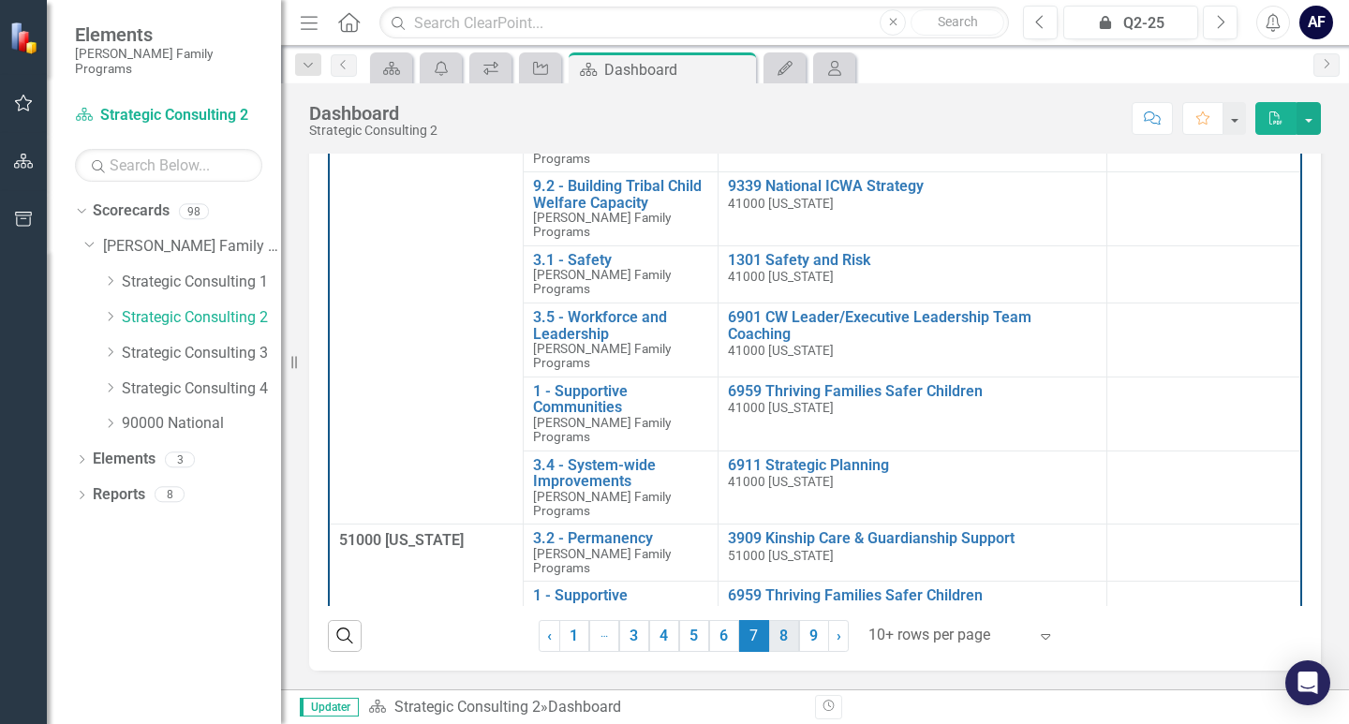
click at [778, 634] on link "8" at bounding box center [784, 636] width 30 height 32
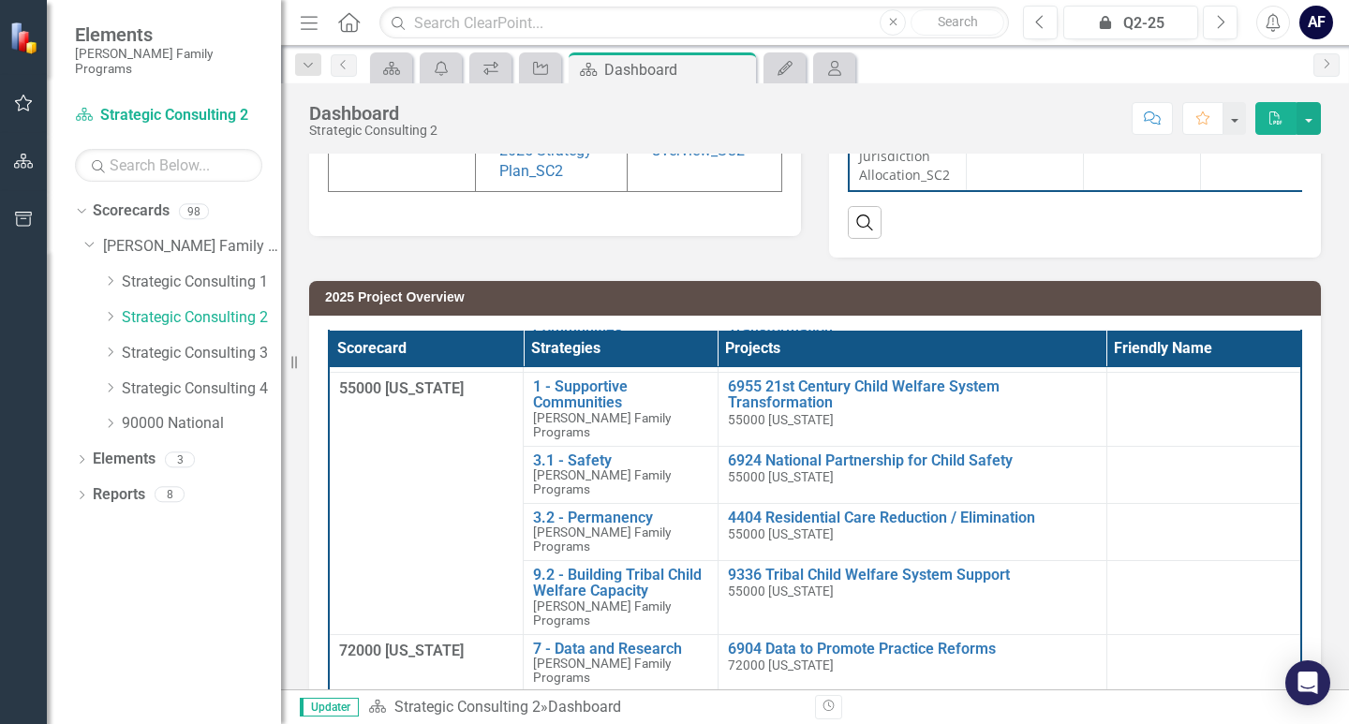
scroll to position [481, 0]
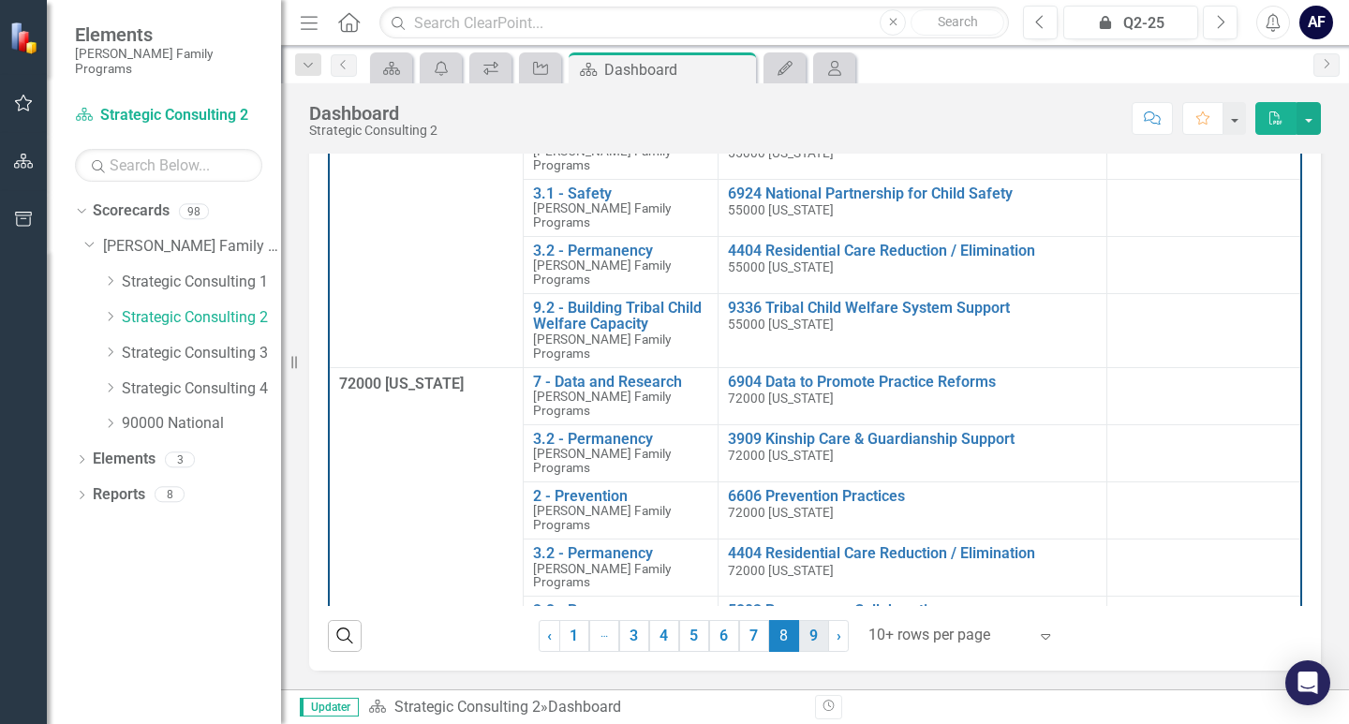
click at [802, 628] on link "9" at bounding box center [814, 636] width 30 height 32
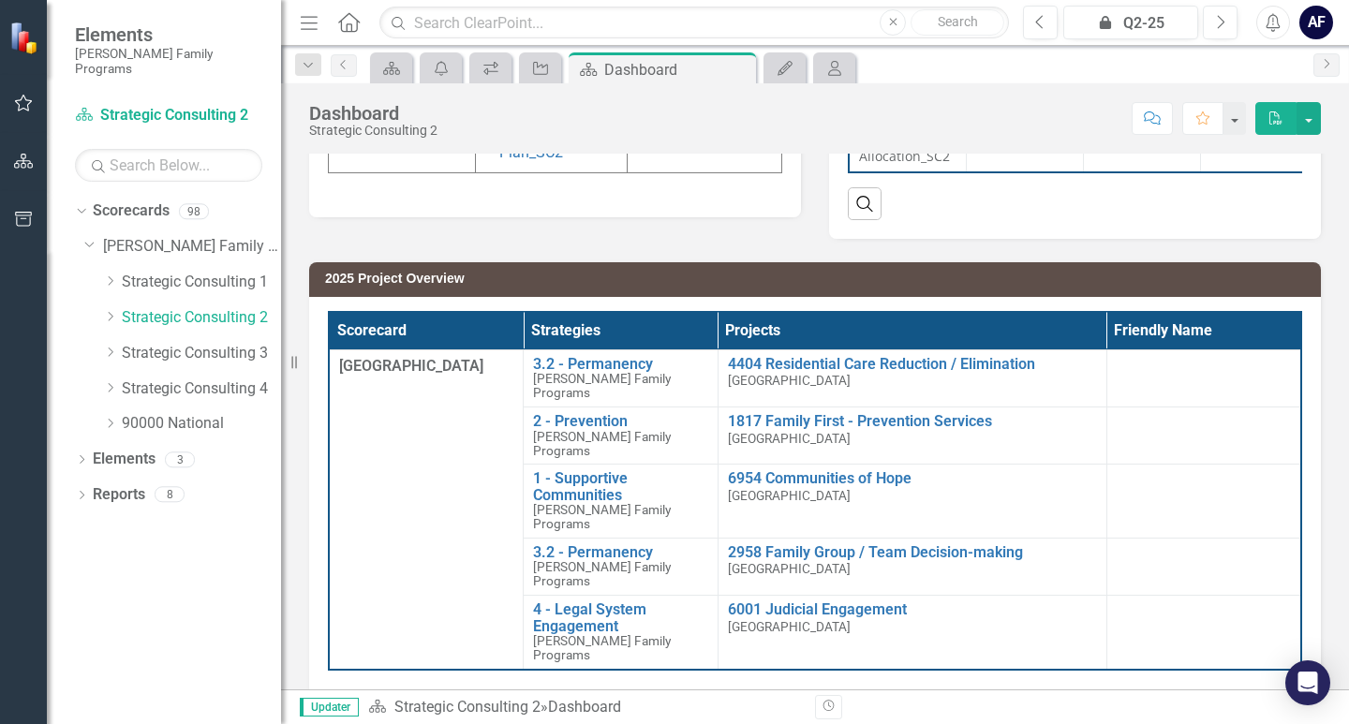
scroll to position [400, 0]
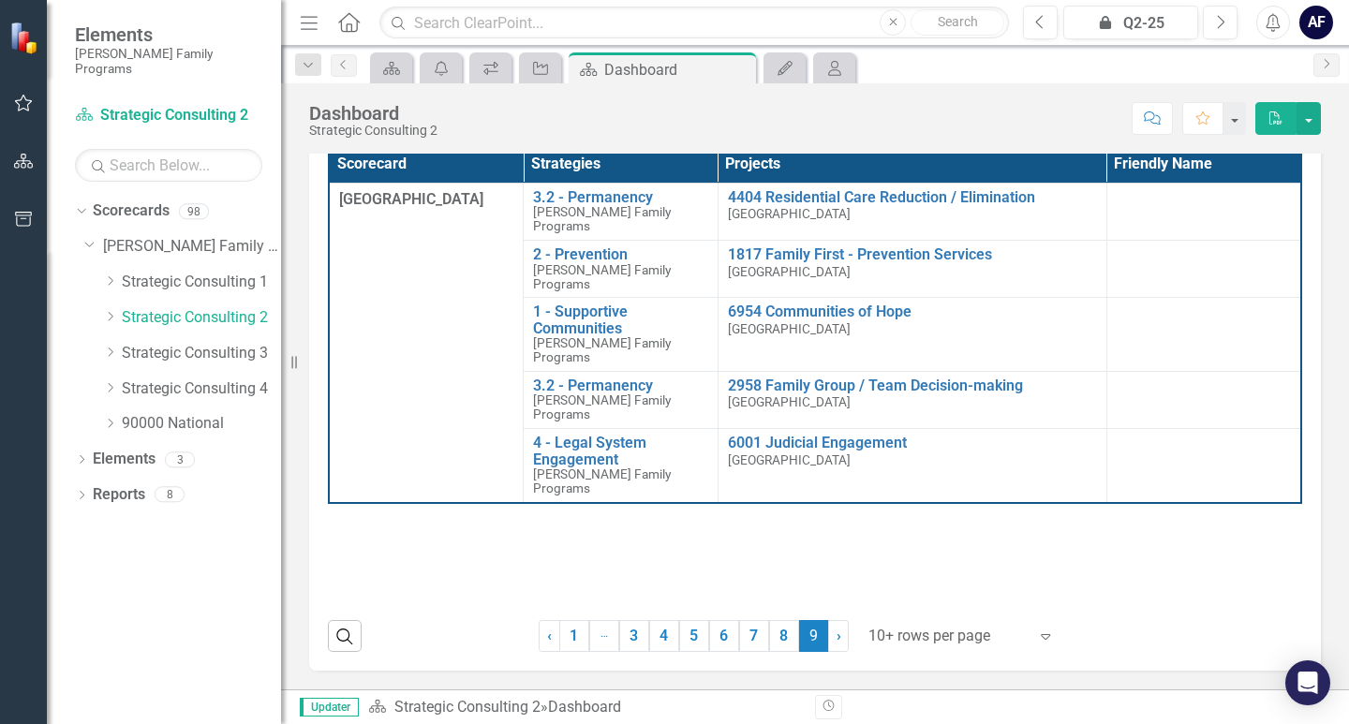
click at [1041, 634] on icon at bounding box center [1045, 637] width 9 height 6
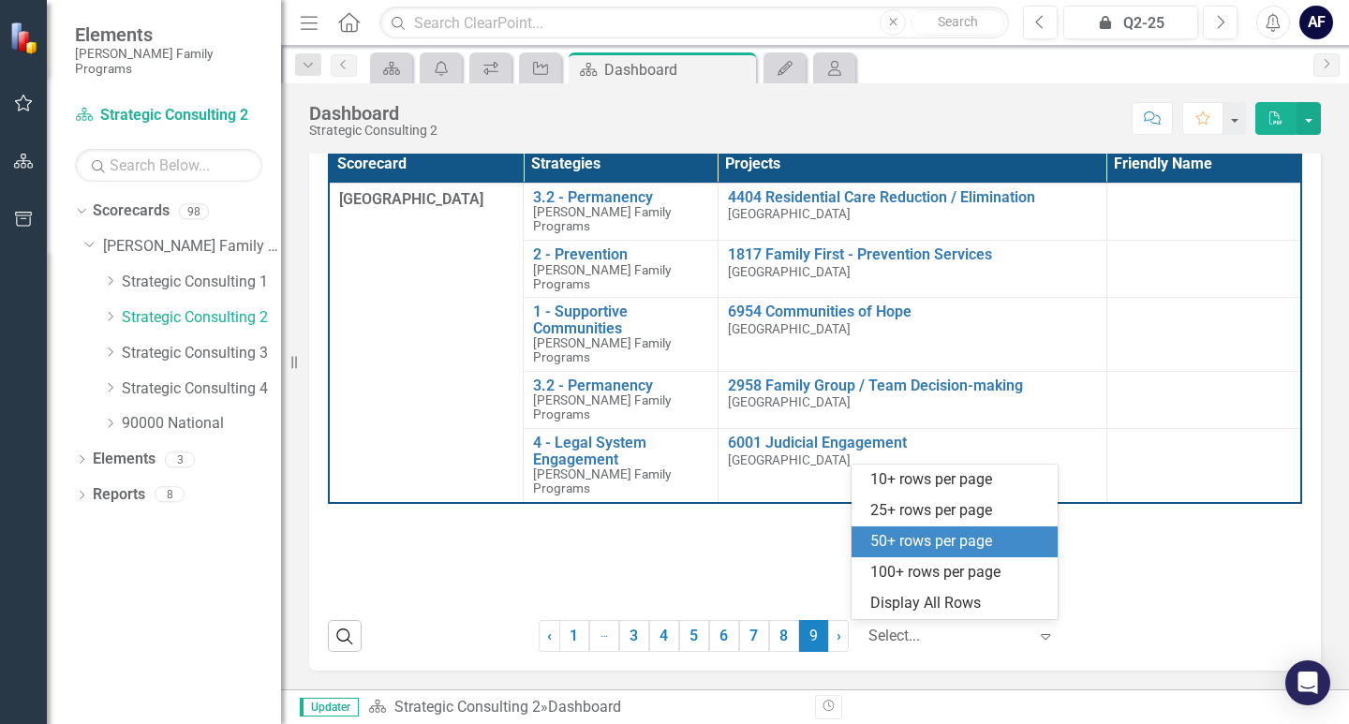
click at [972, 539] on div "50+ rows per page" at bounding box center [958, 542] width 176 height 22
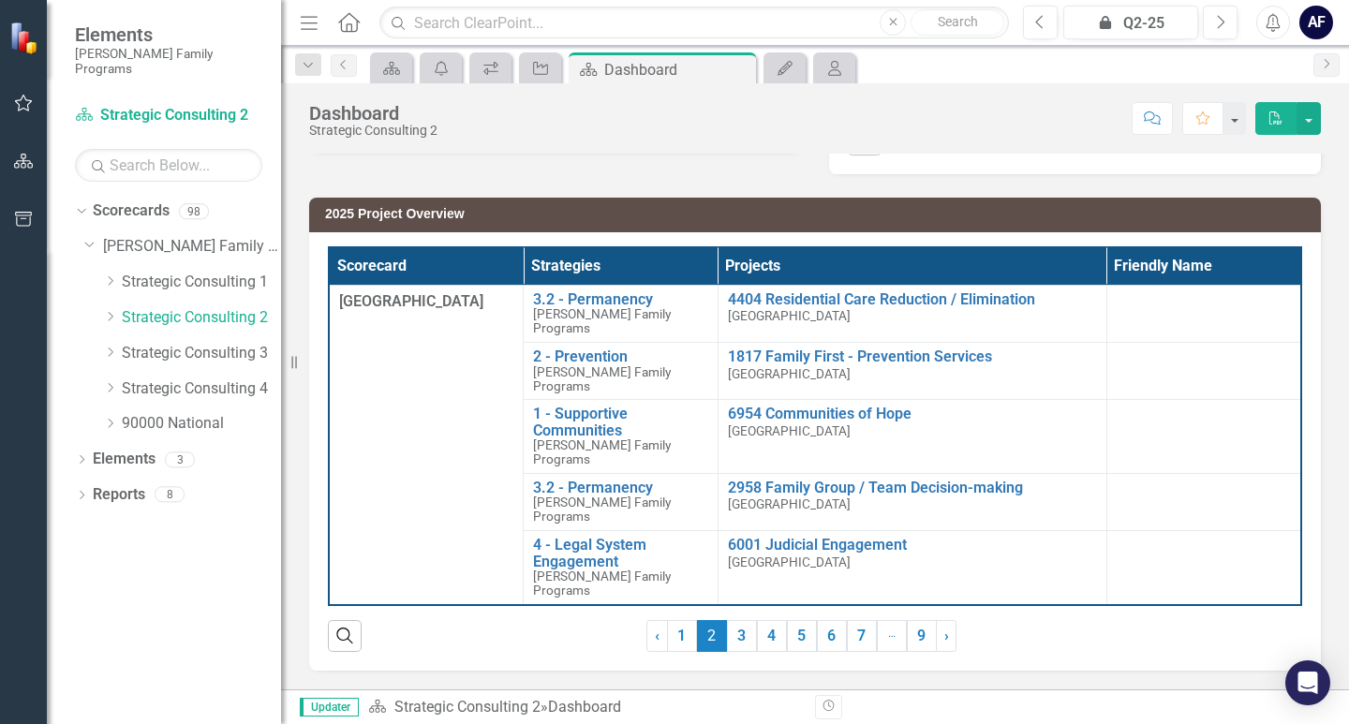
scroll to position [0, 0]
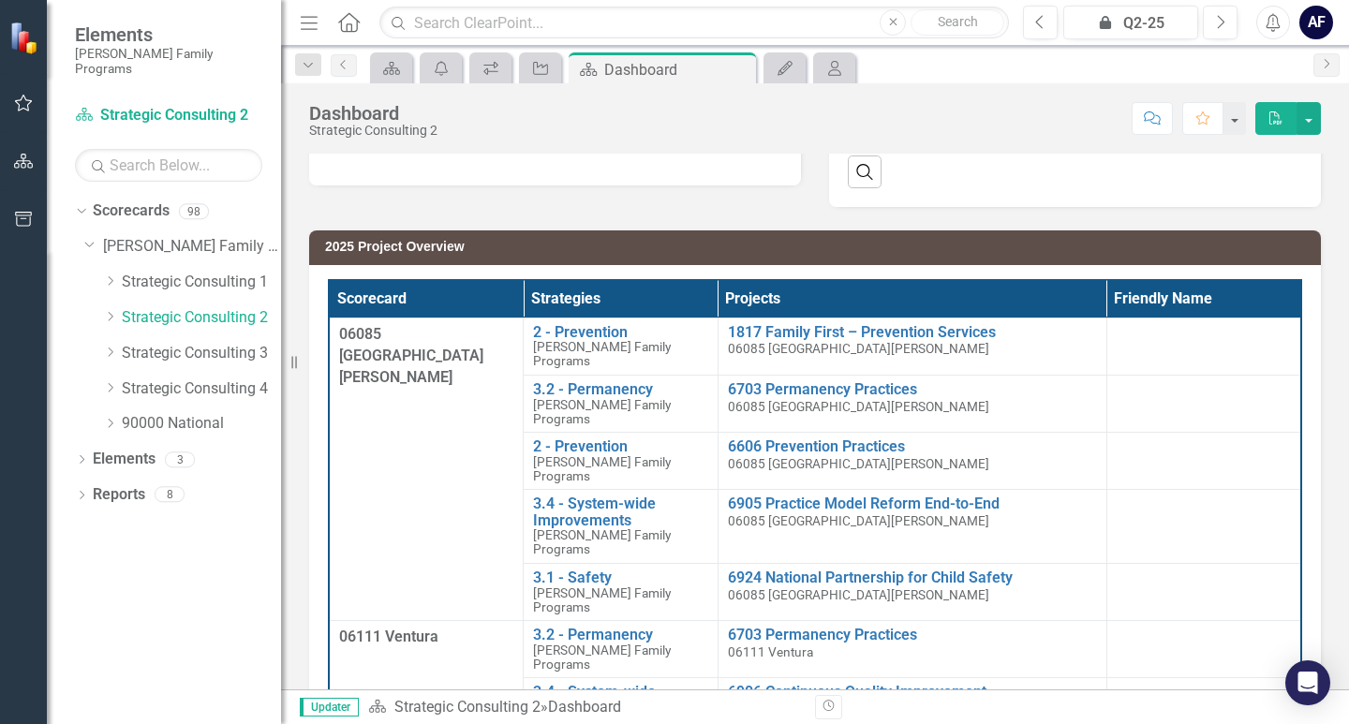
click at [804, 702] on span "06111 Ventura" at bounding box center [770, 709] width 85 height 15
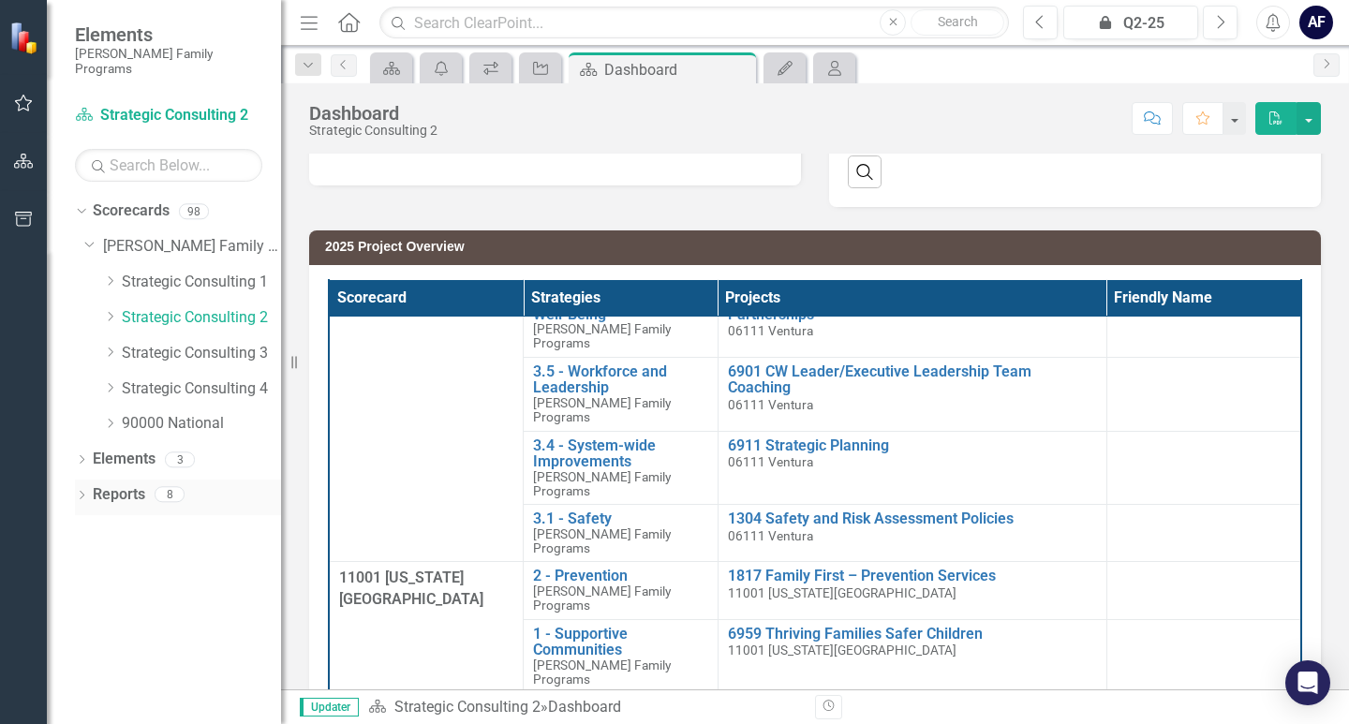
click at [81, 492] on icon "Dropdown" at bounding box center [81, 497] width 13 height 10
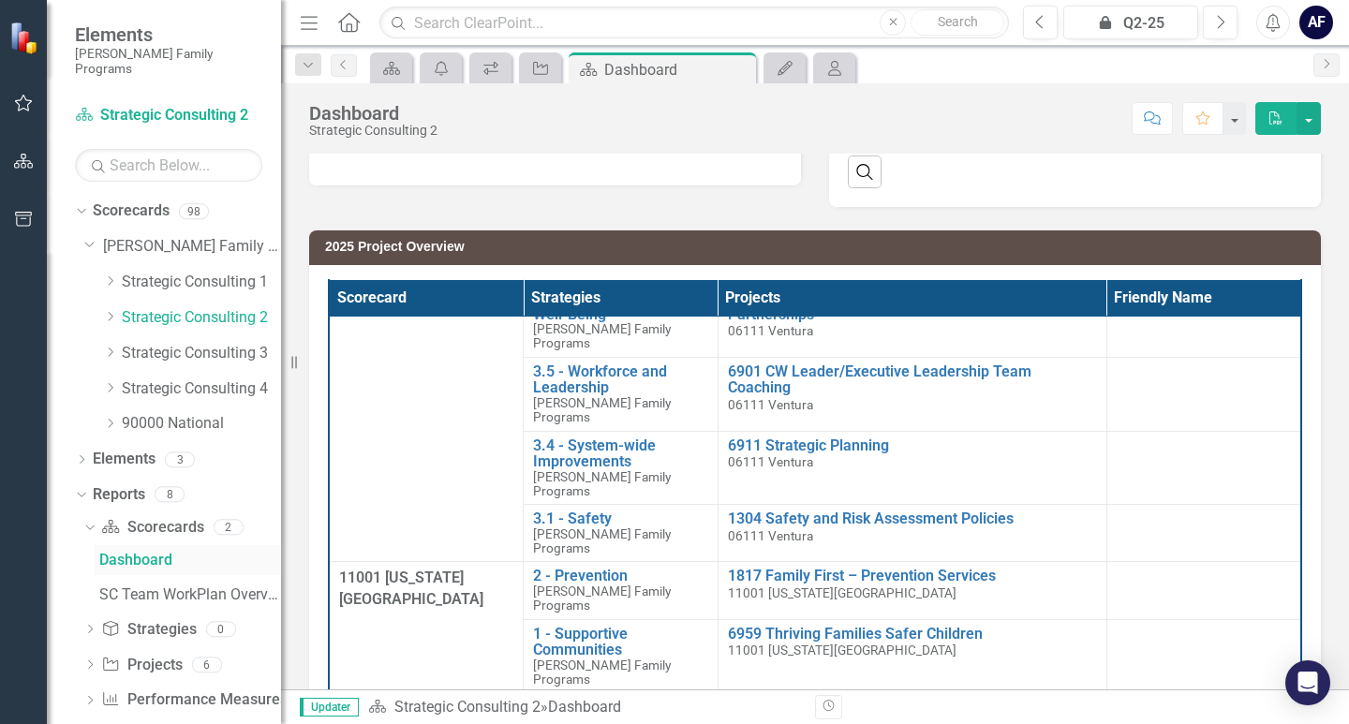
scroll to position [9, 0]
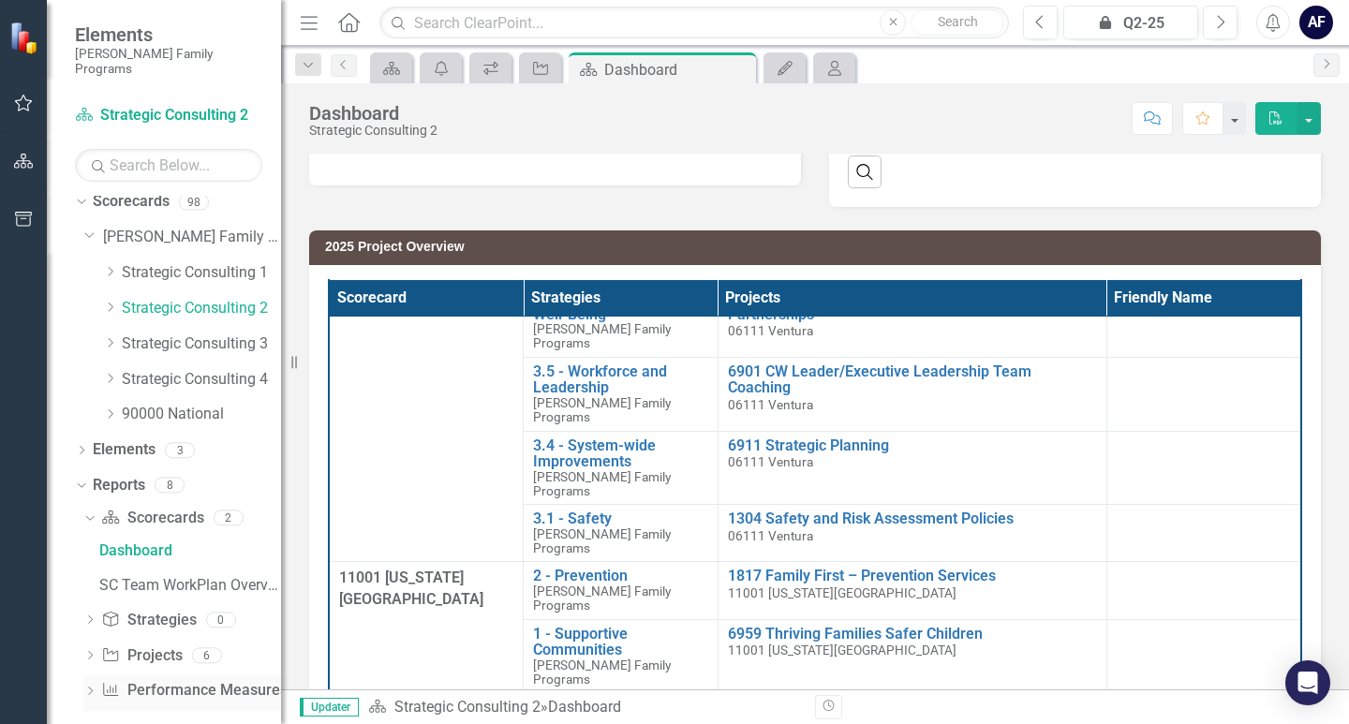
click at [92, 687] on icon "Dropdown" at bounding box center [89, 692] width 13 height 10
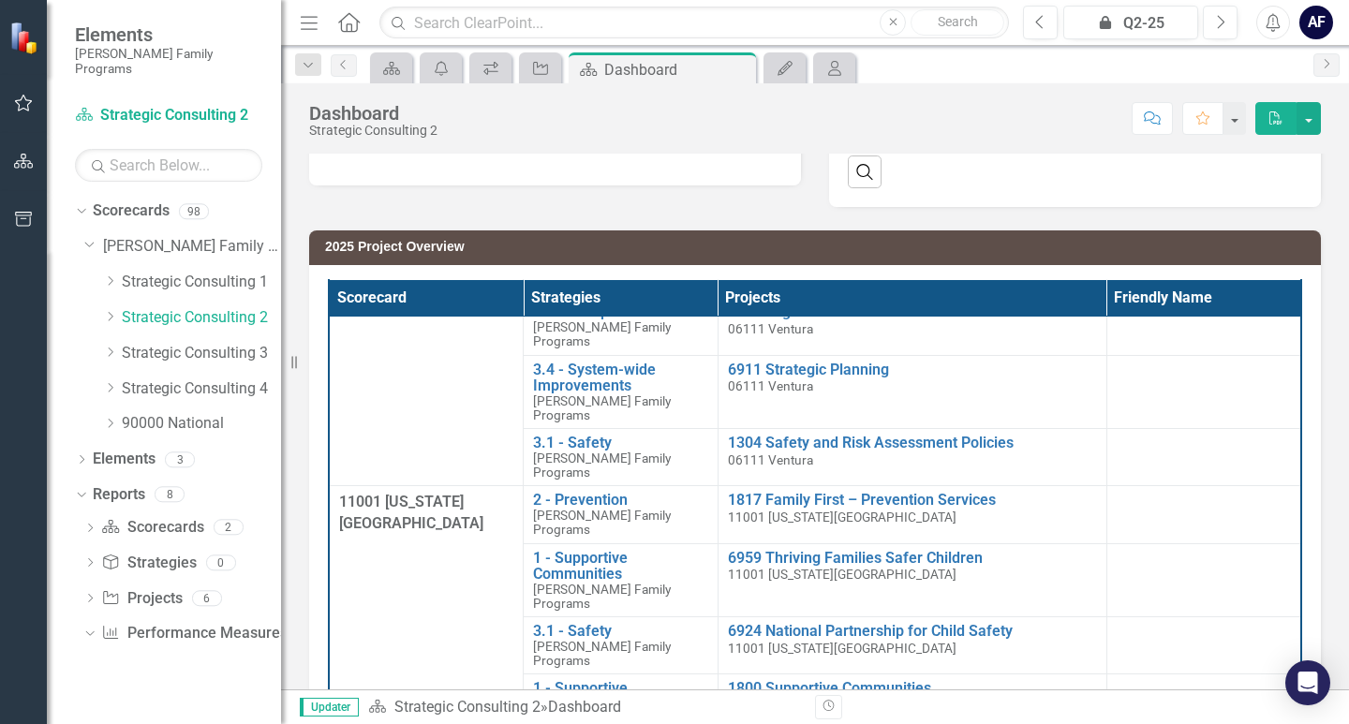
scroll to position [562, 0]
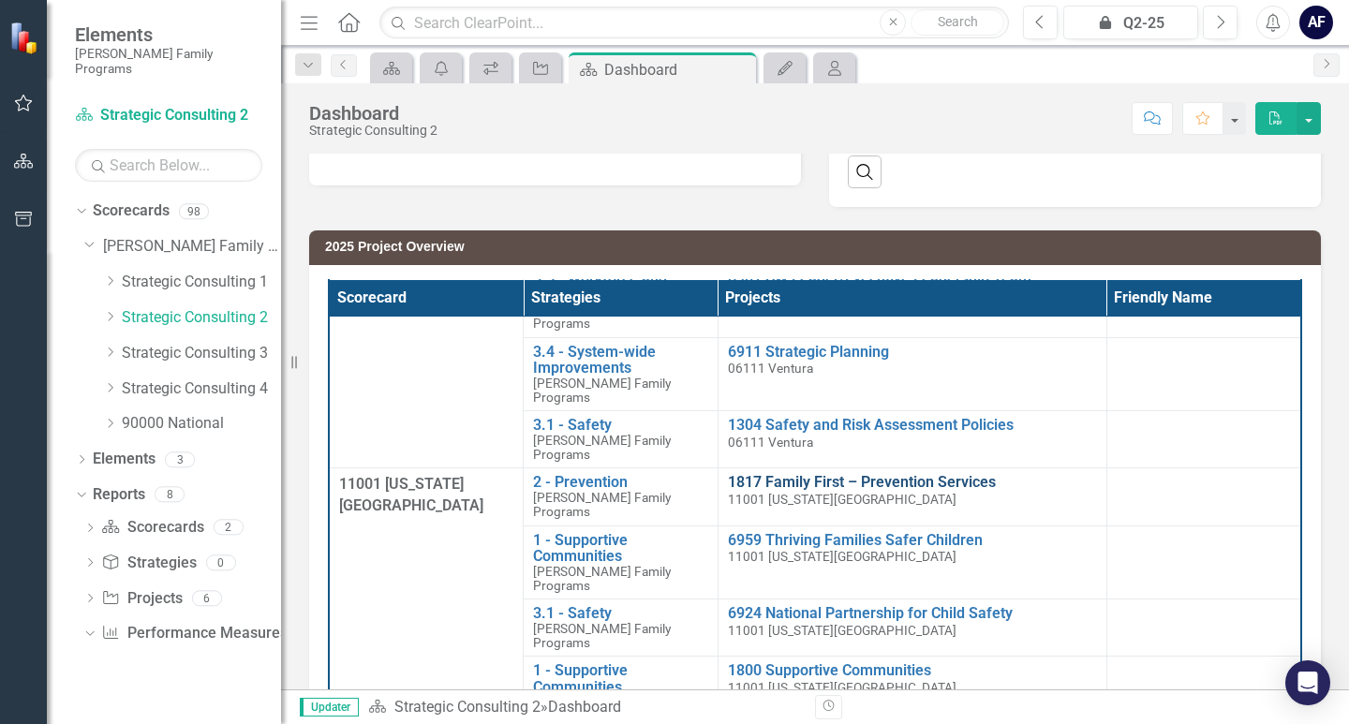
click at [860, 474] on link "1817 Family First – Prevention Services" at bounding box center [912, 482] width 369 height 17
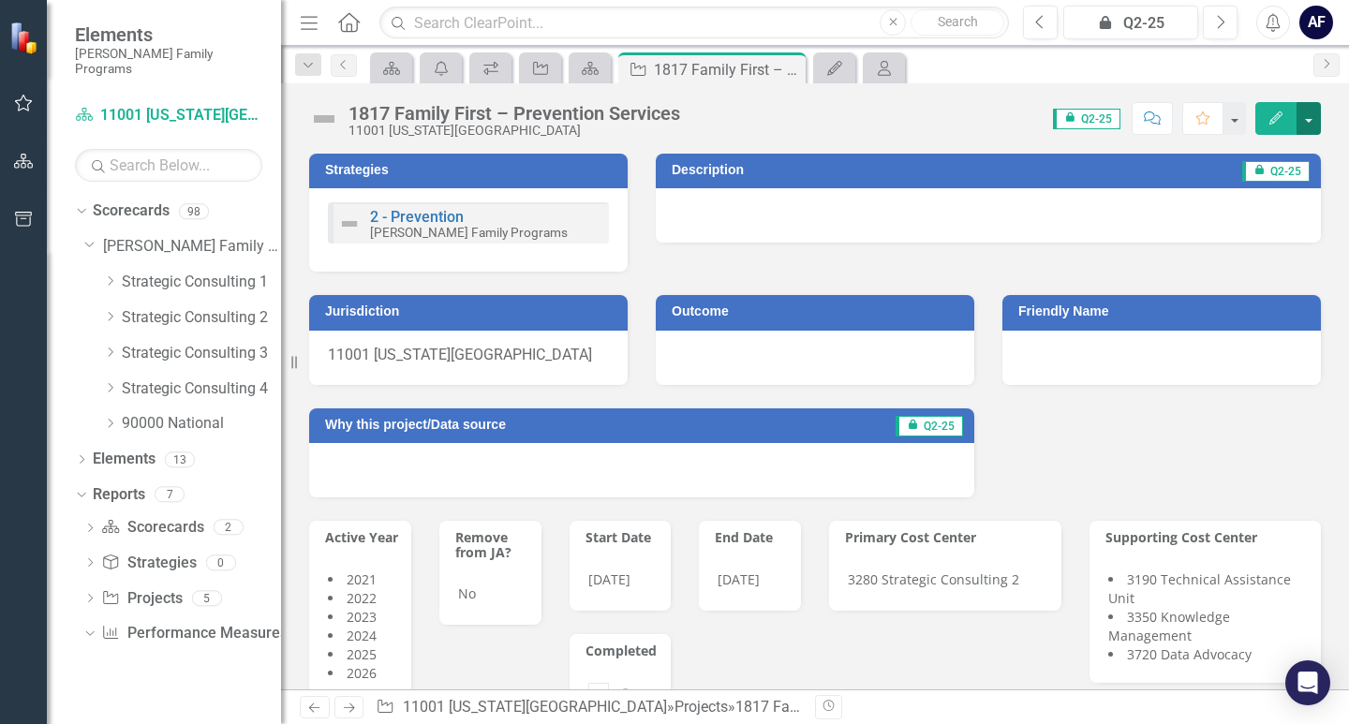
click at [1303, 122] on button "button" at bounding box center [1308, 118] width 24 height 33
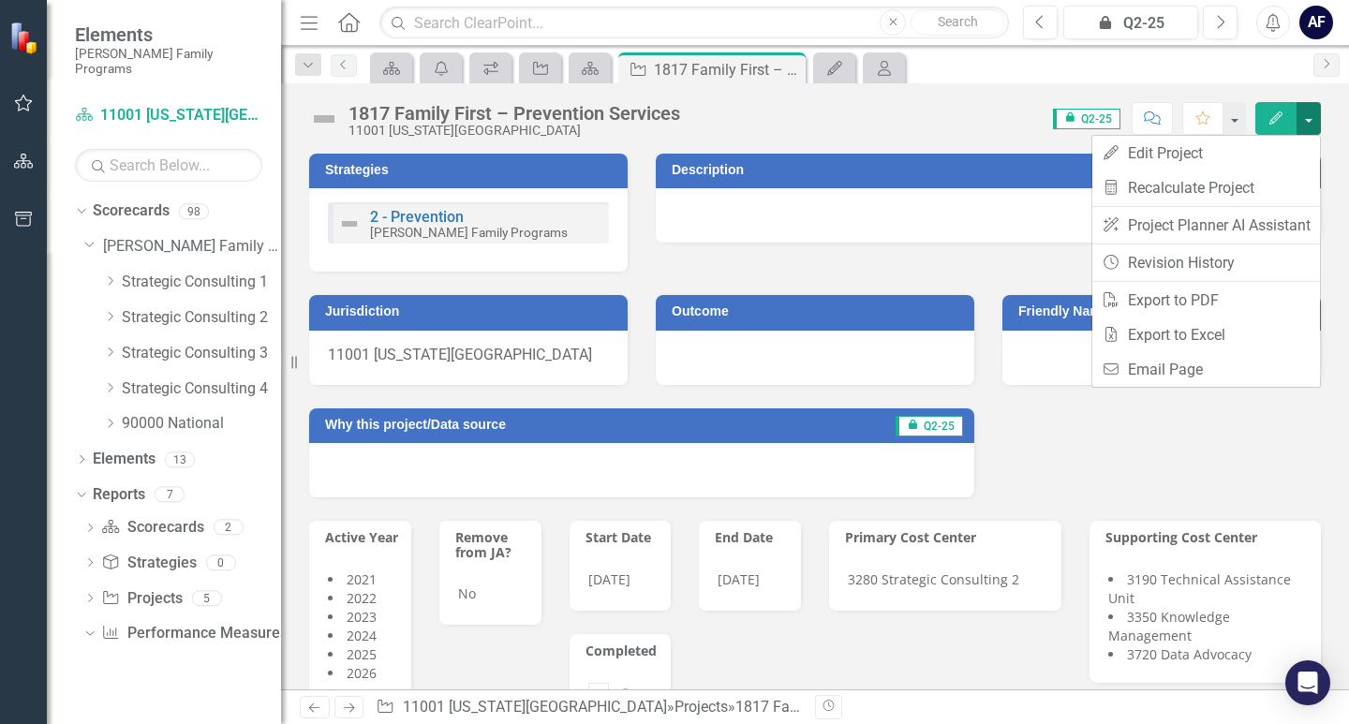
click at [1303, 122] on button "button" at bounding box center [1308, 118] width 24 height 33
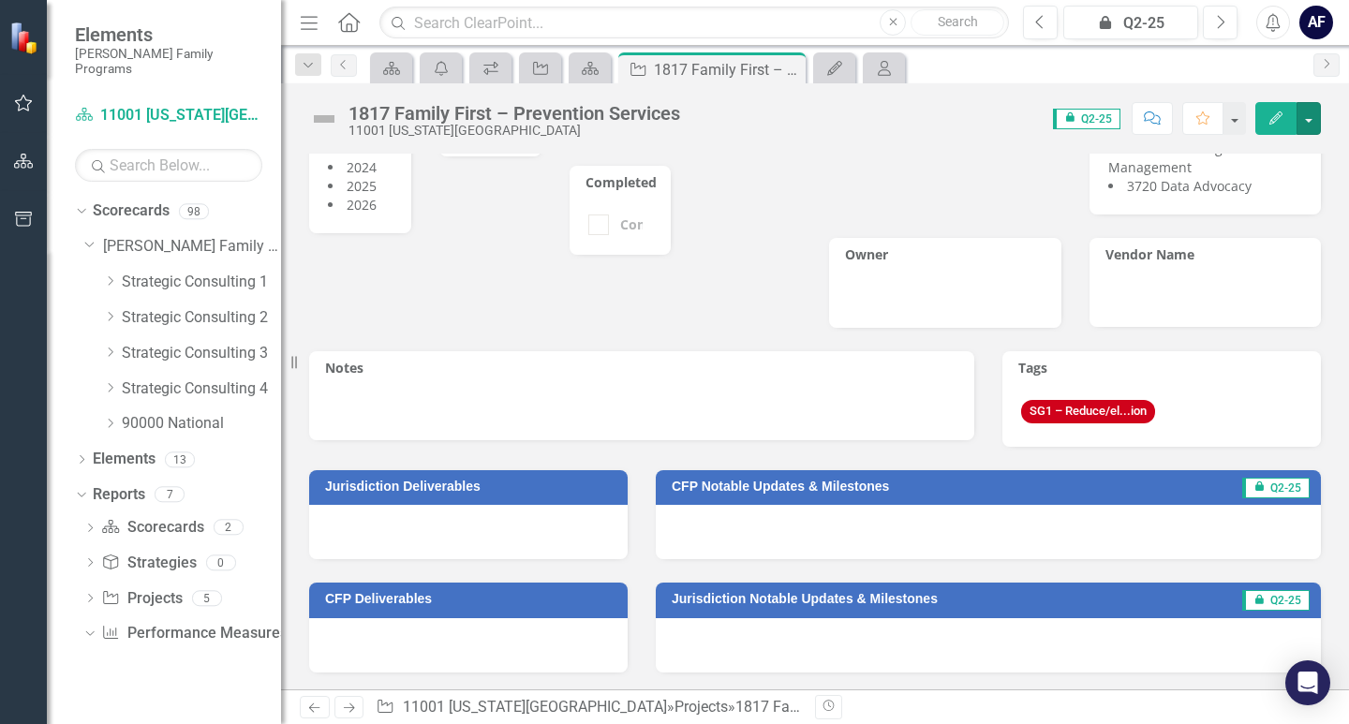
scroll to position [656, 0]
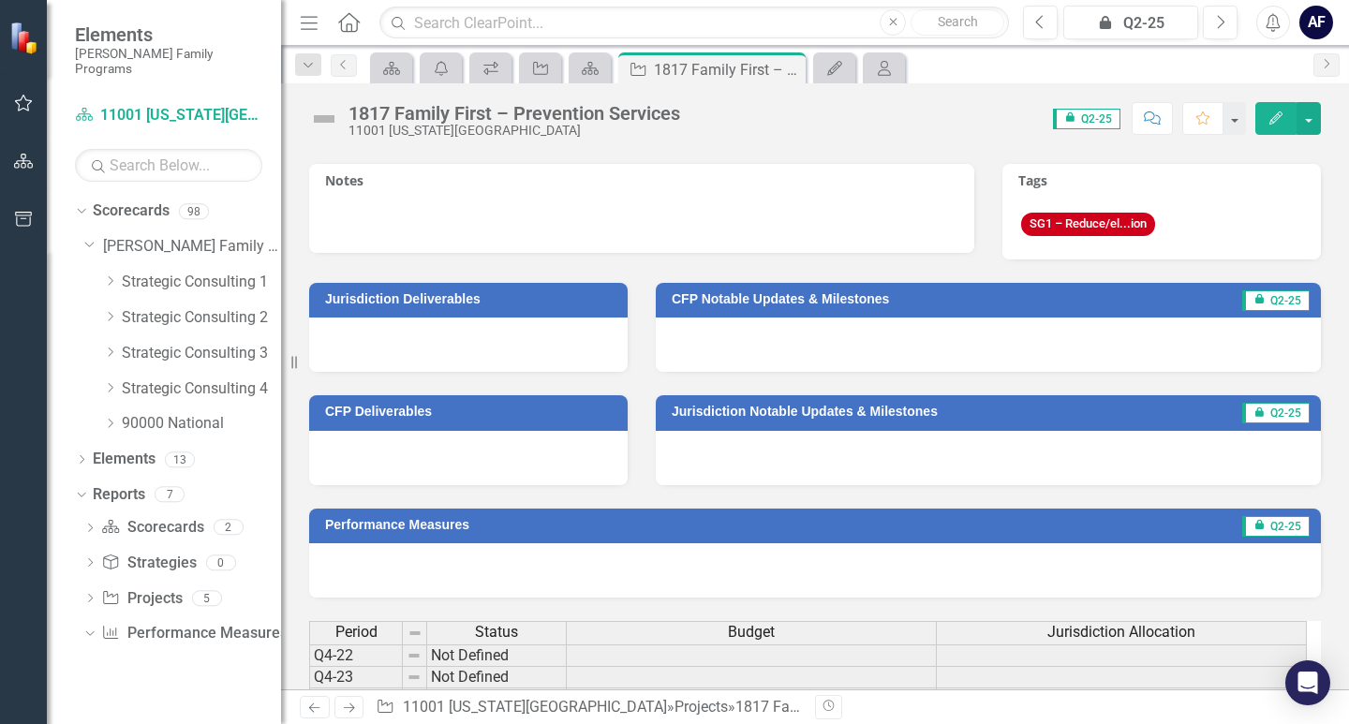
click at [757, 340] on div at bounding box center [988, 345] width 665 height 54
click at [1278, 297] on span "icon.lock Q2-25" at bounding box center [1275, 300] width 67 height 21
click at [1273, 109] on button "Edit" at bounding box center [1275, 118] width 41 height 33
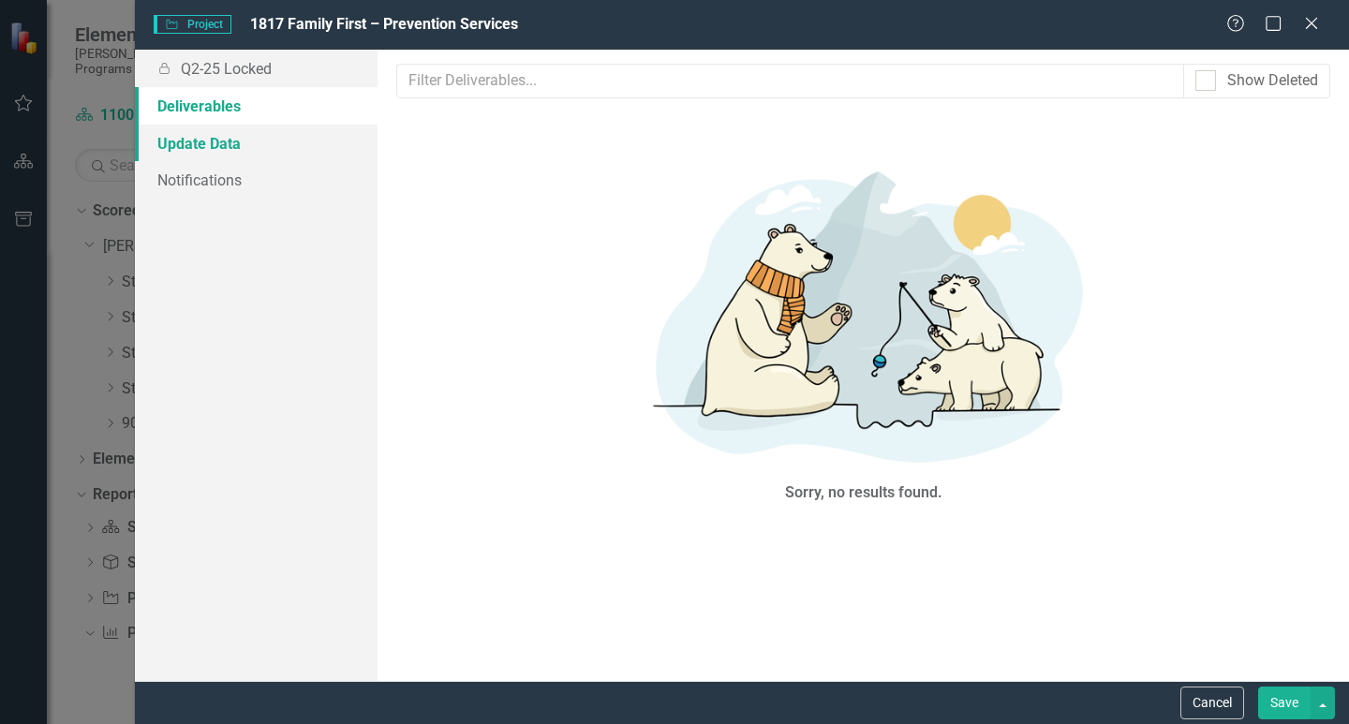
click at [202, 144] on link "Update Data" at bounding box center [256, 143] width 243 height 37
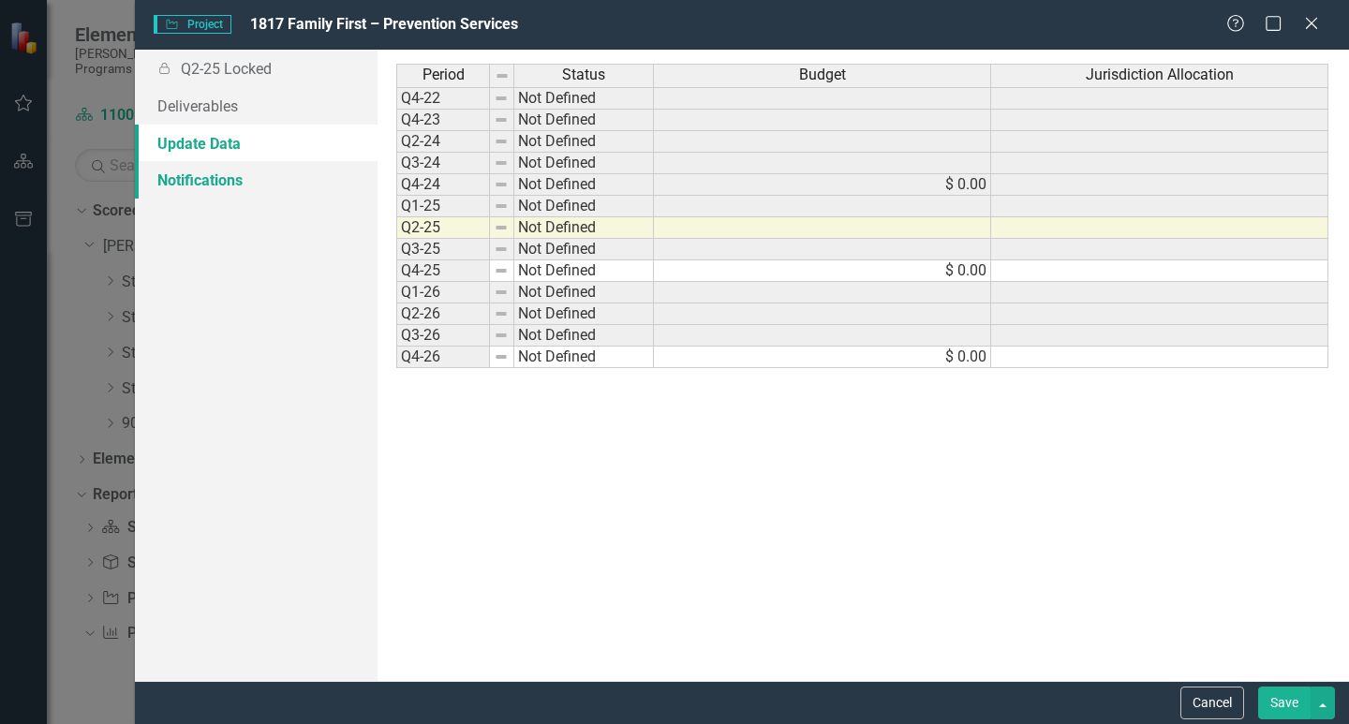
click at [202, 169] on link "Notifications" at bounding box center [256, 179] width 243 height 37
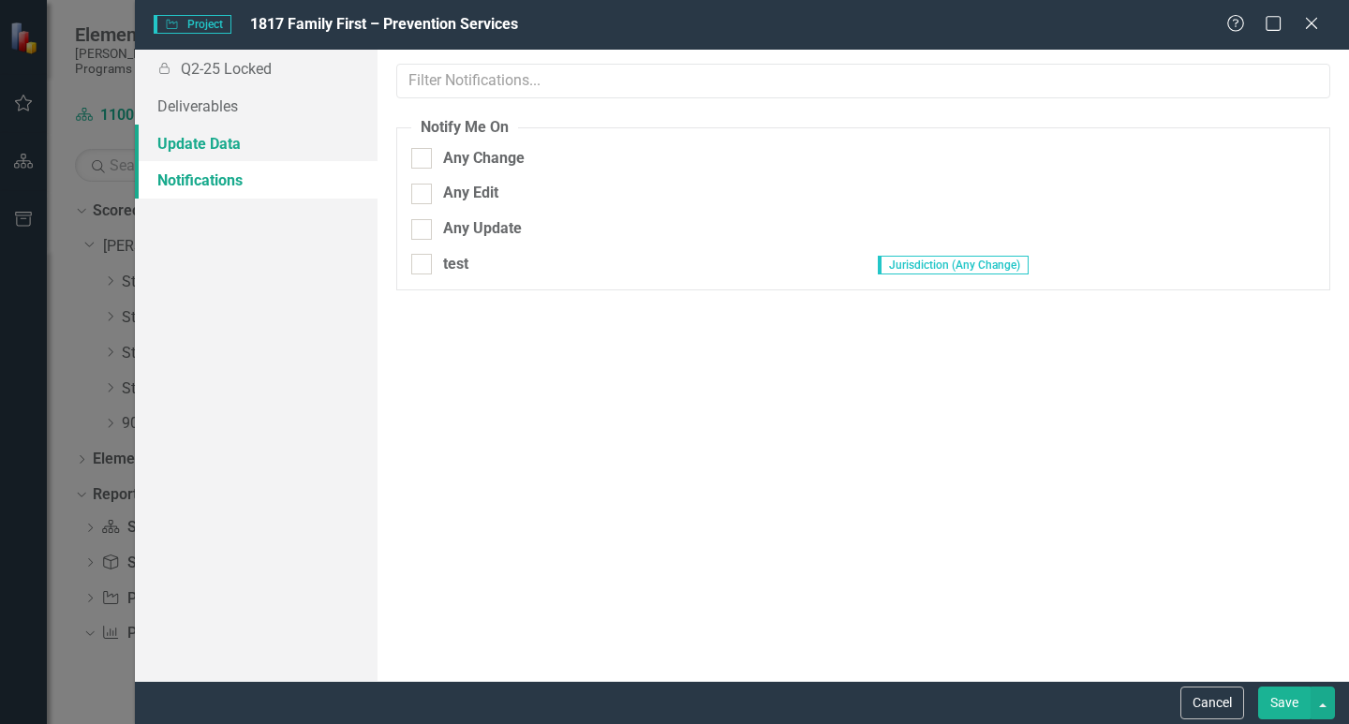
click at [207, 143] on link "Update Data" at bounding box center [256, 143] width 243 height 37
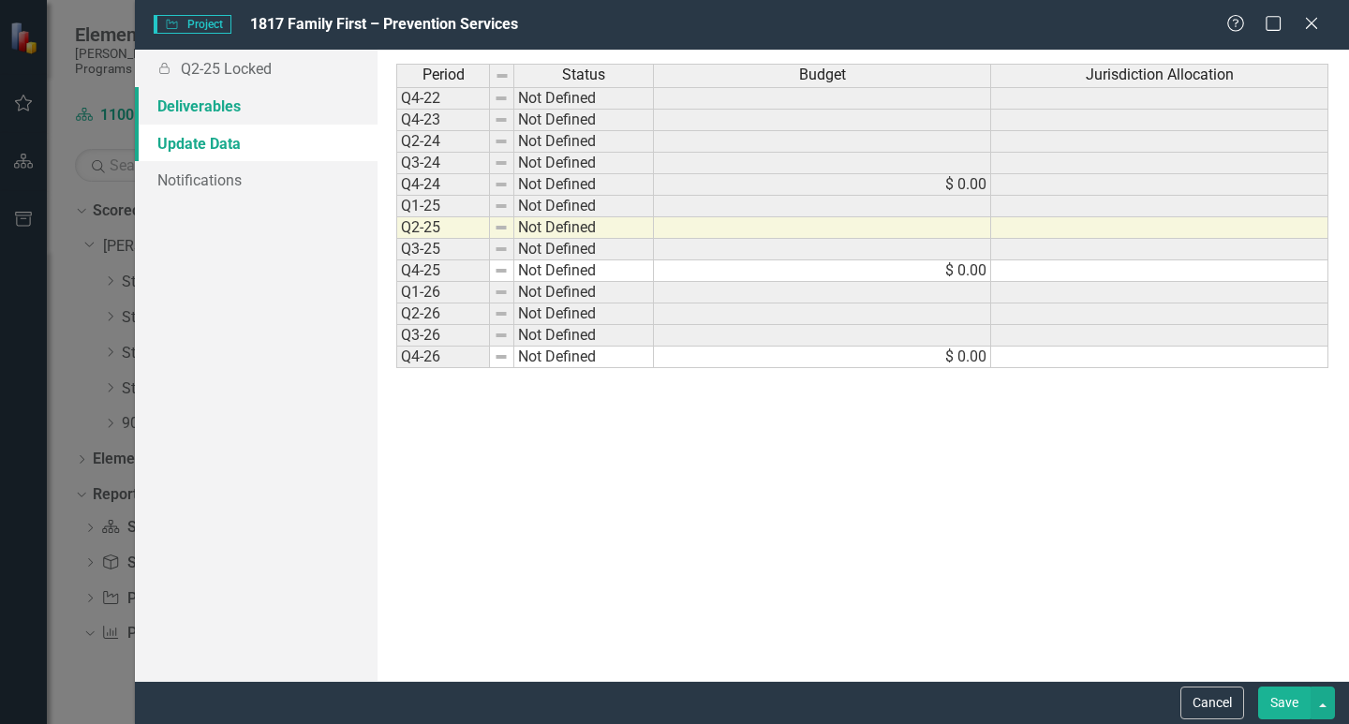
click at [215, 111] on link "Deliverables" at bounding box center [256, 105] width 243 height 37
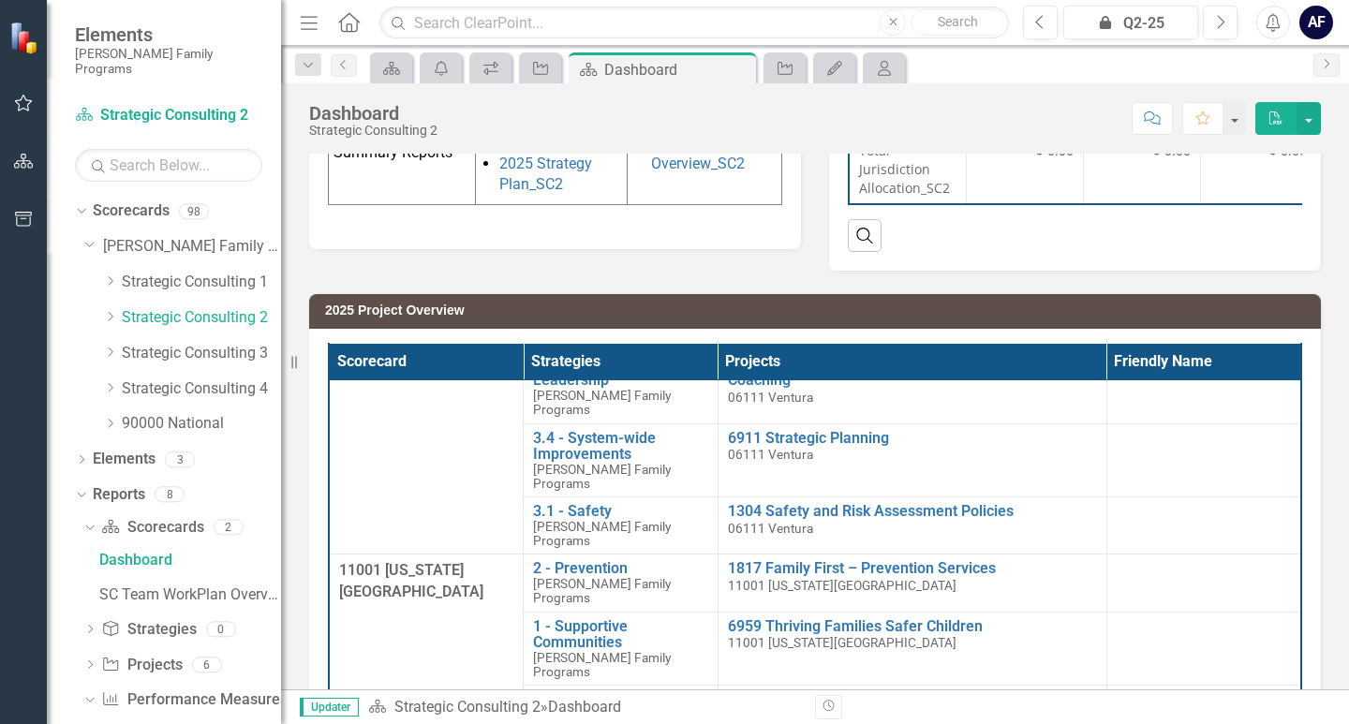
scroll to position [562, 0]
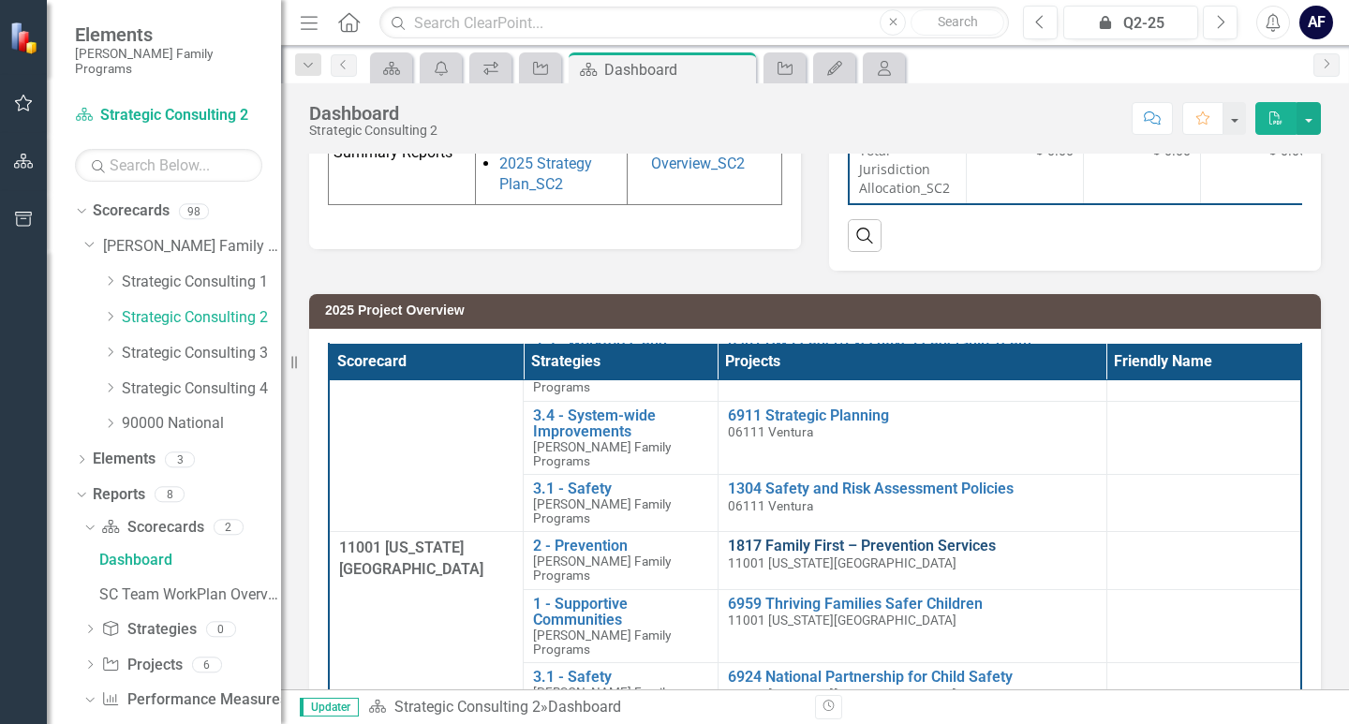
click at [803, 538] on link "1817 Family First – Prevention Services" at bounding box center [912, 546] width 369 height 17
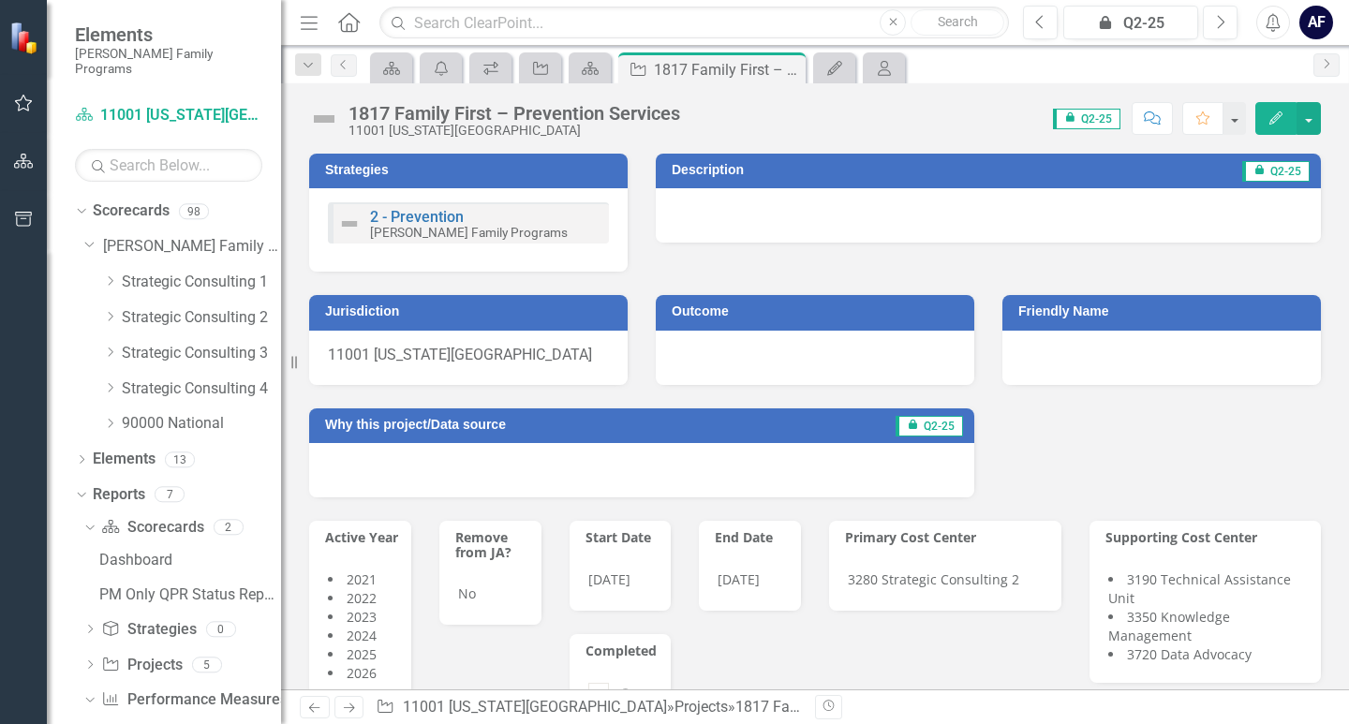
click at [1082, 113] on span "icon.lock Q2-25" at bounding box center [1086, 119] width 67 height 21
click at [1223, 22] on icon "button" at bounding box center [1221, 21] width 7 height 13
click at [1222, 22] on icon "Next" at bounding box center [1220, 22] width 10 height 17
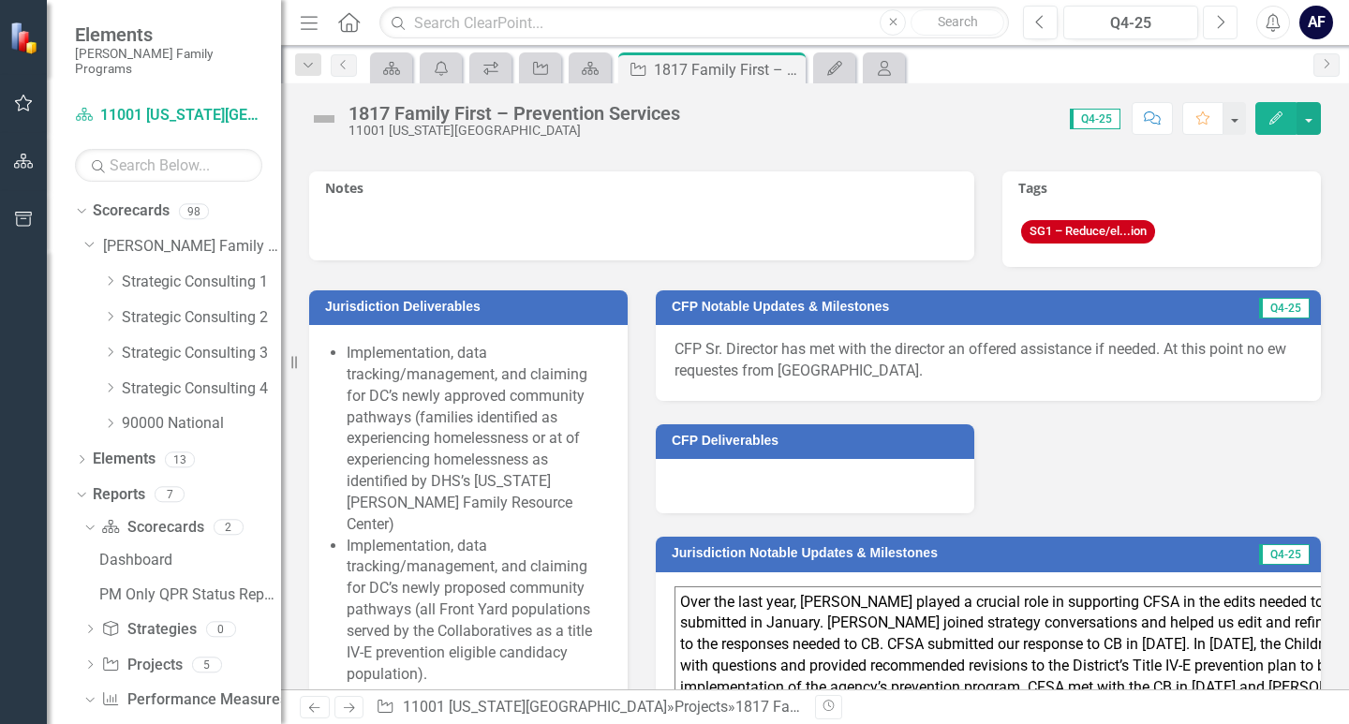
scroll to position [684, 0]
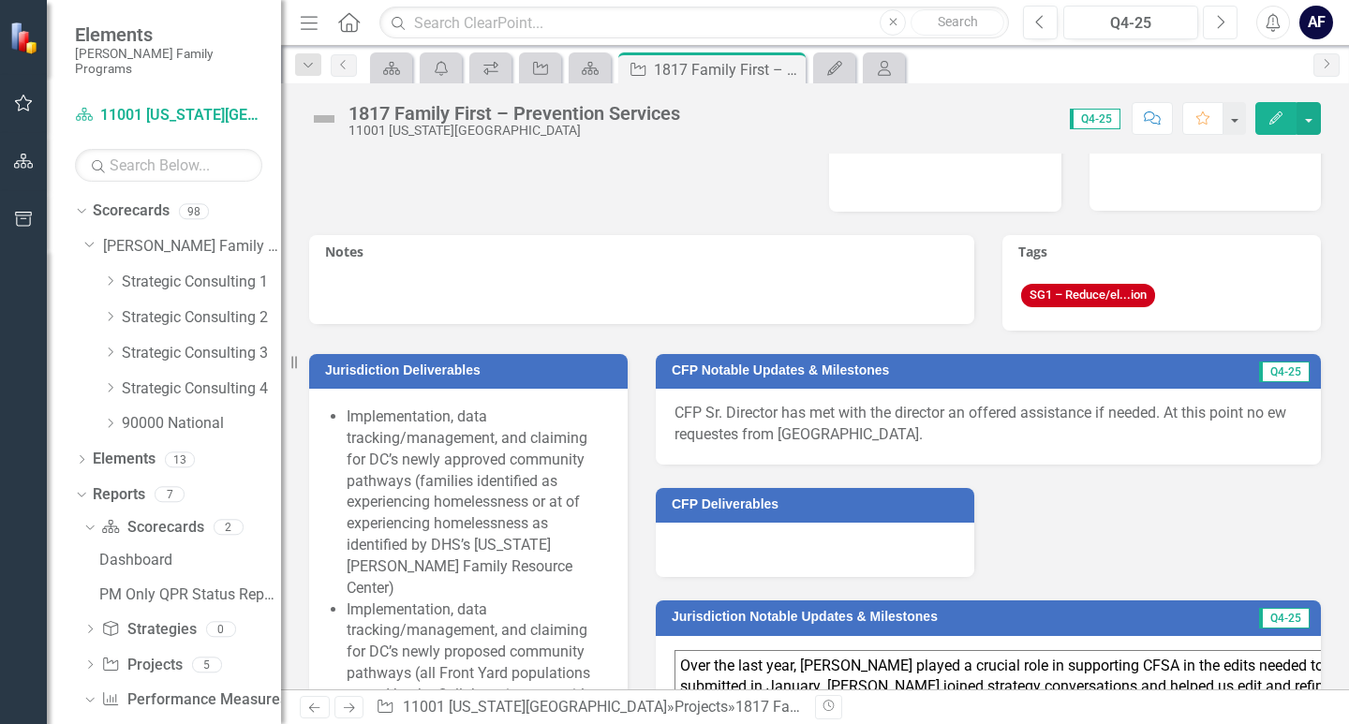
click at [1223, 29] on icon "Next" at bounding box center [1220, 22] width 10 height 17
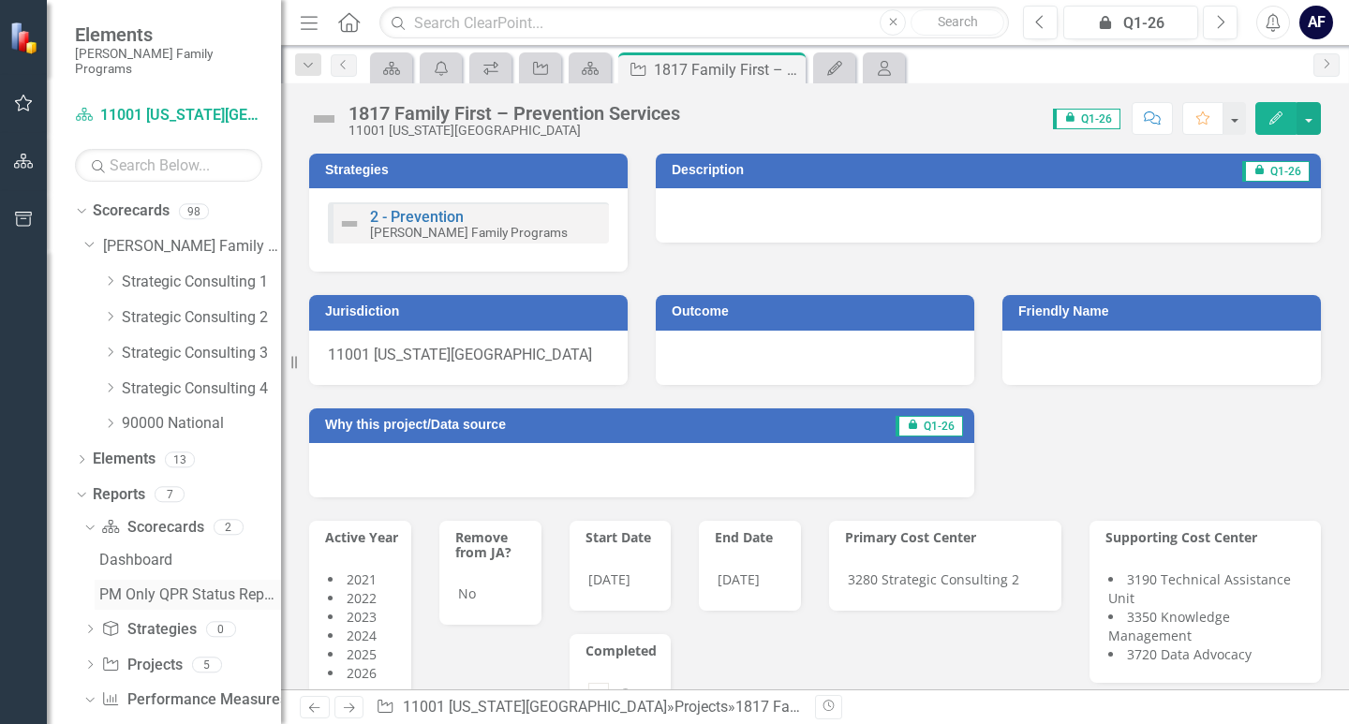
click at [137, 586] on div "PM Only QPR Status Report" at bounding box center [190, 594] width 182 height 17
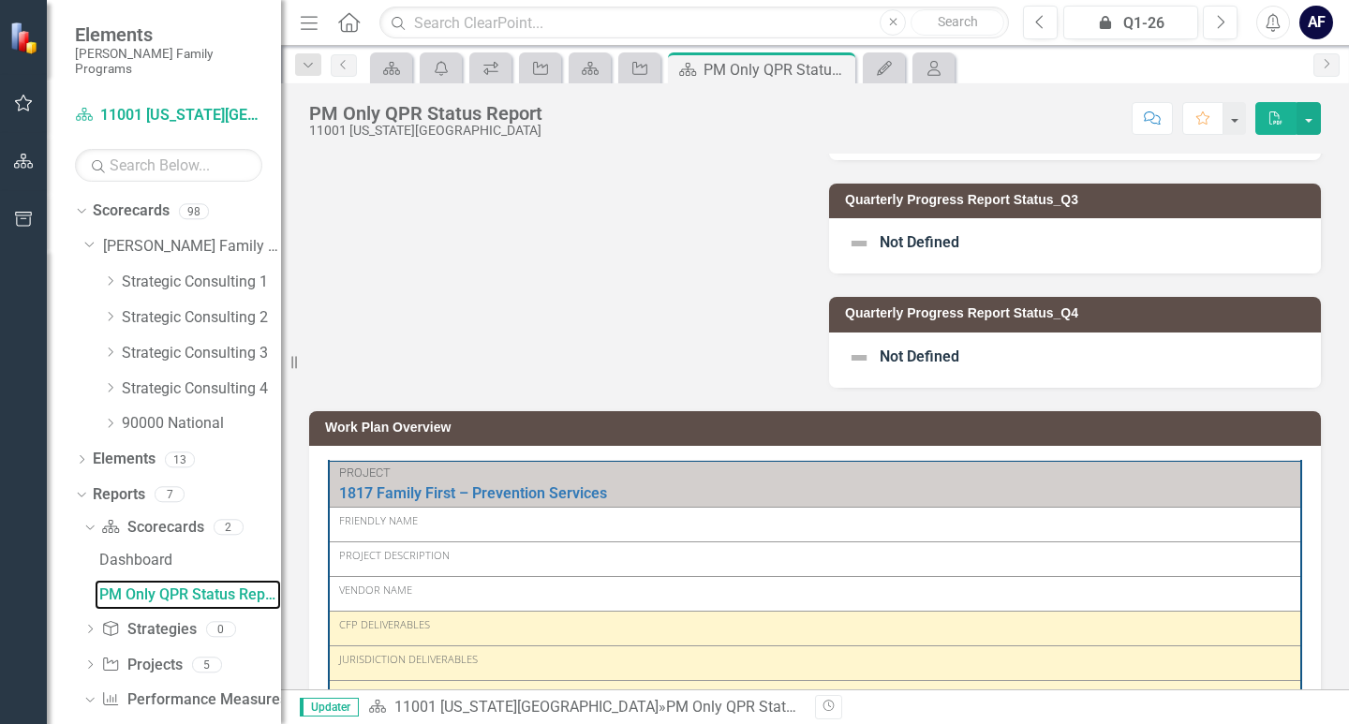
scroll to position [94, 0]
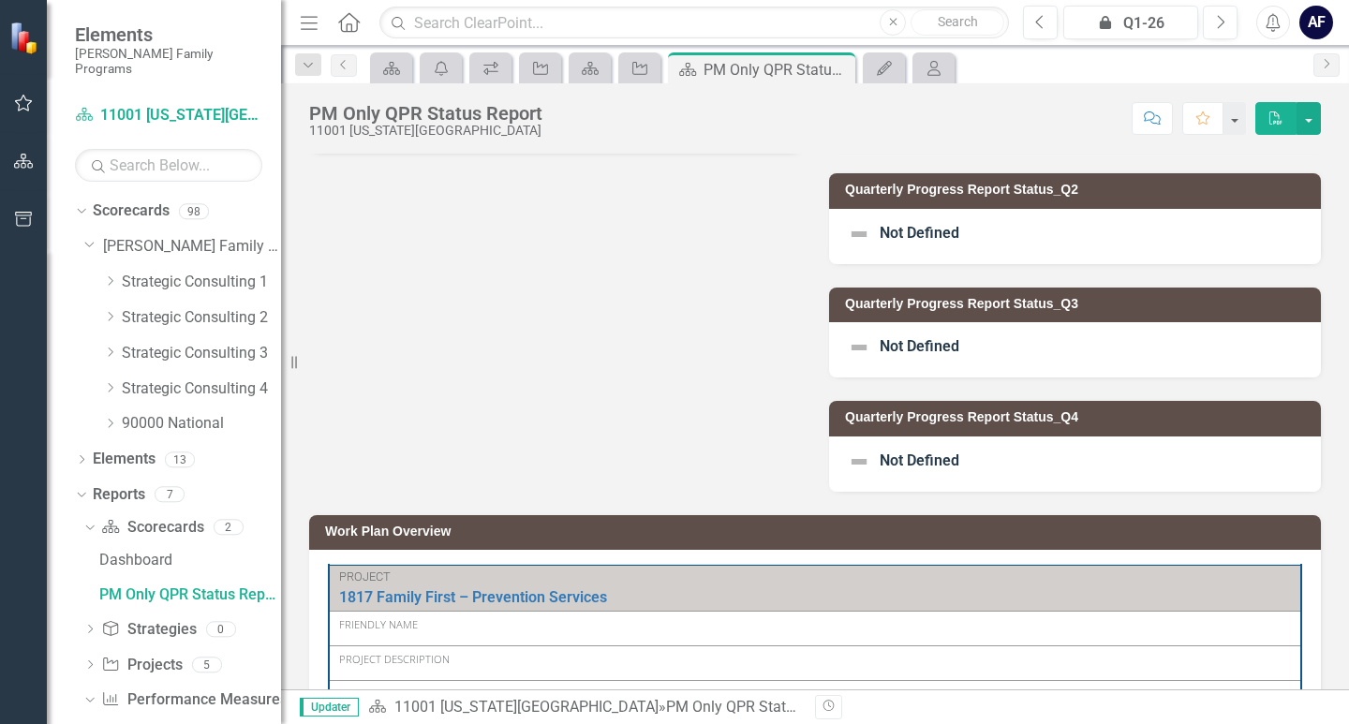
click at [927, 229] on span "Not Defined" at bounding box center [919, 233] width 80 height 18
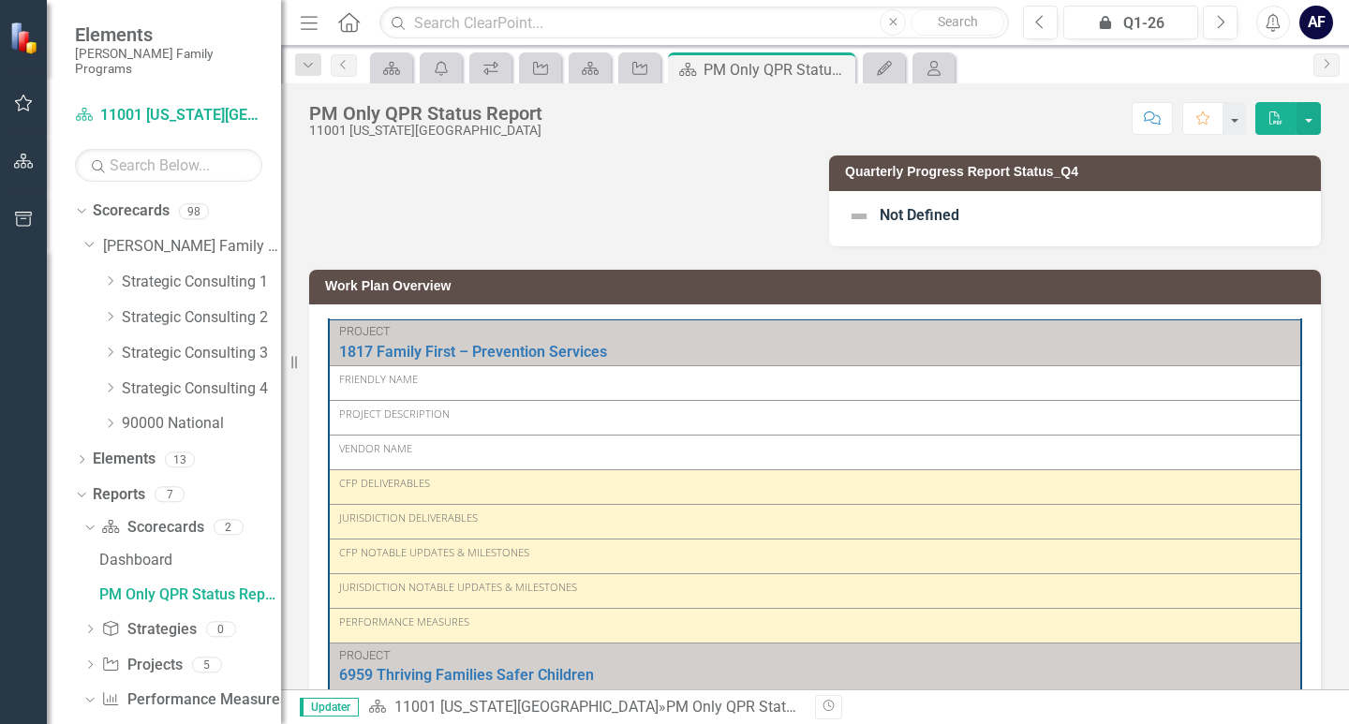
scroll to position [375, 0]
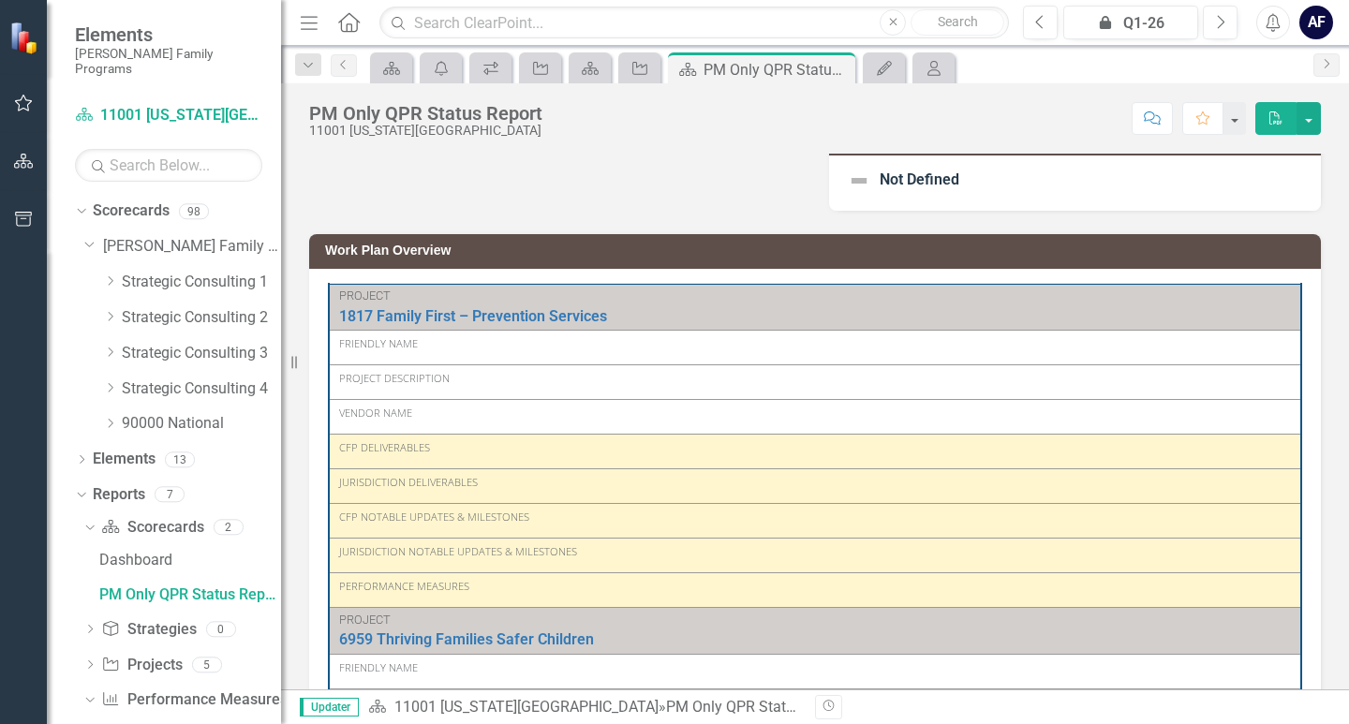
click at [496, 338] on div "Friendly Name" at bounding box center [815, 343] width 952 height 15
click at [504, 315] on link "1817 Family First – Prevention Services" at bounding box center [815, 316] width 952 height 17
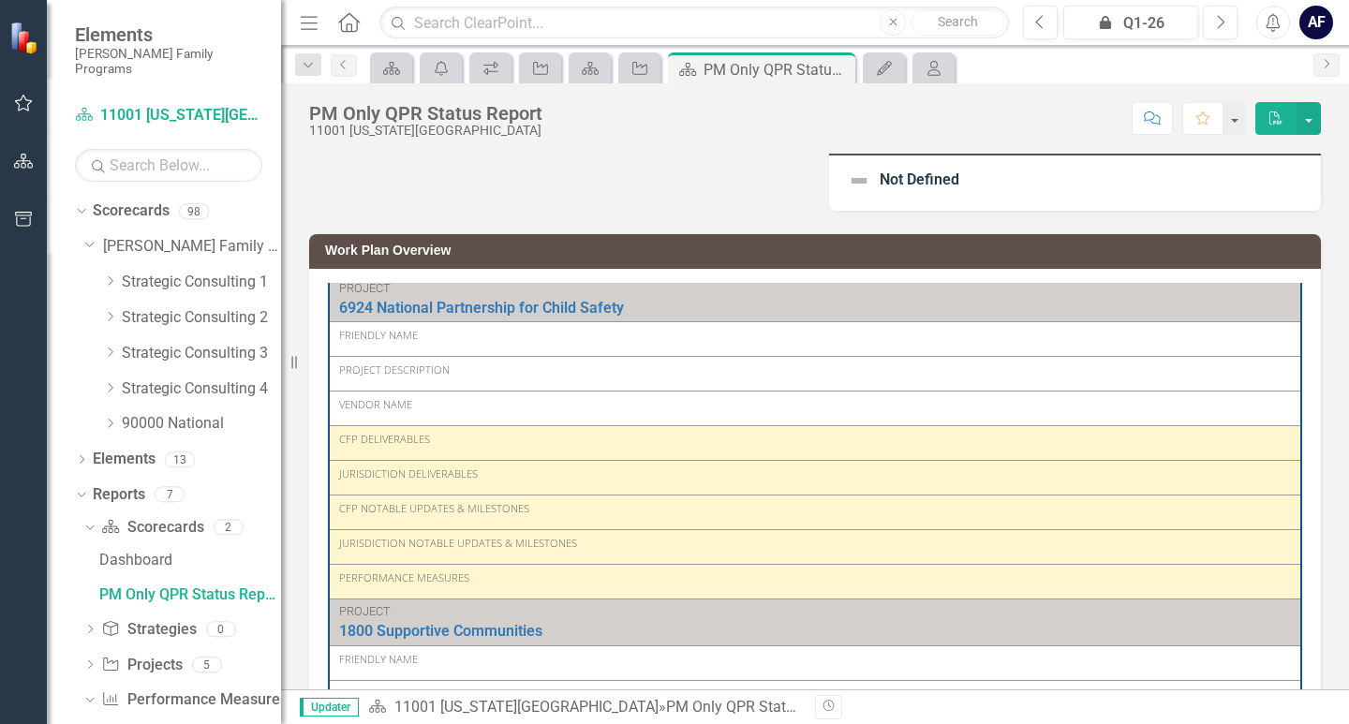
scroll to position [754, 0]
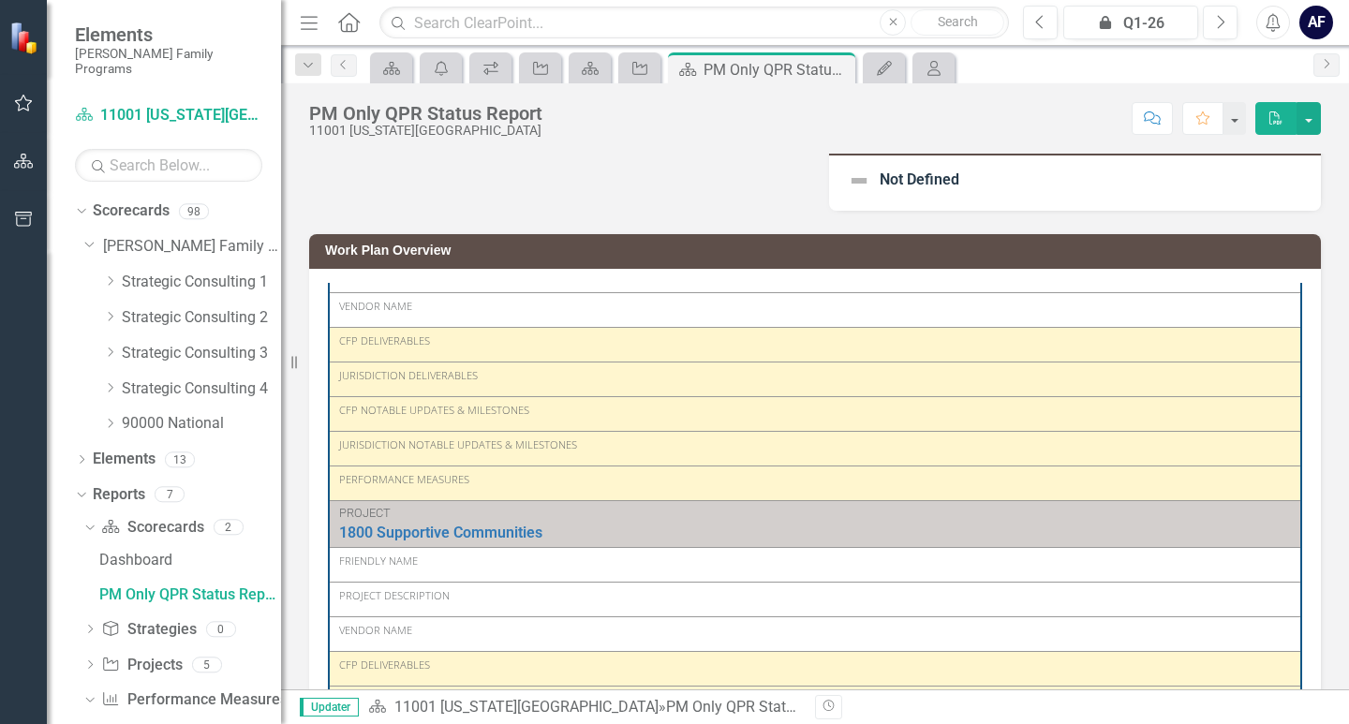
click at [329, 706] on span "Updater" at bounding box center [329, 707] width 59 height 19
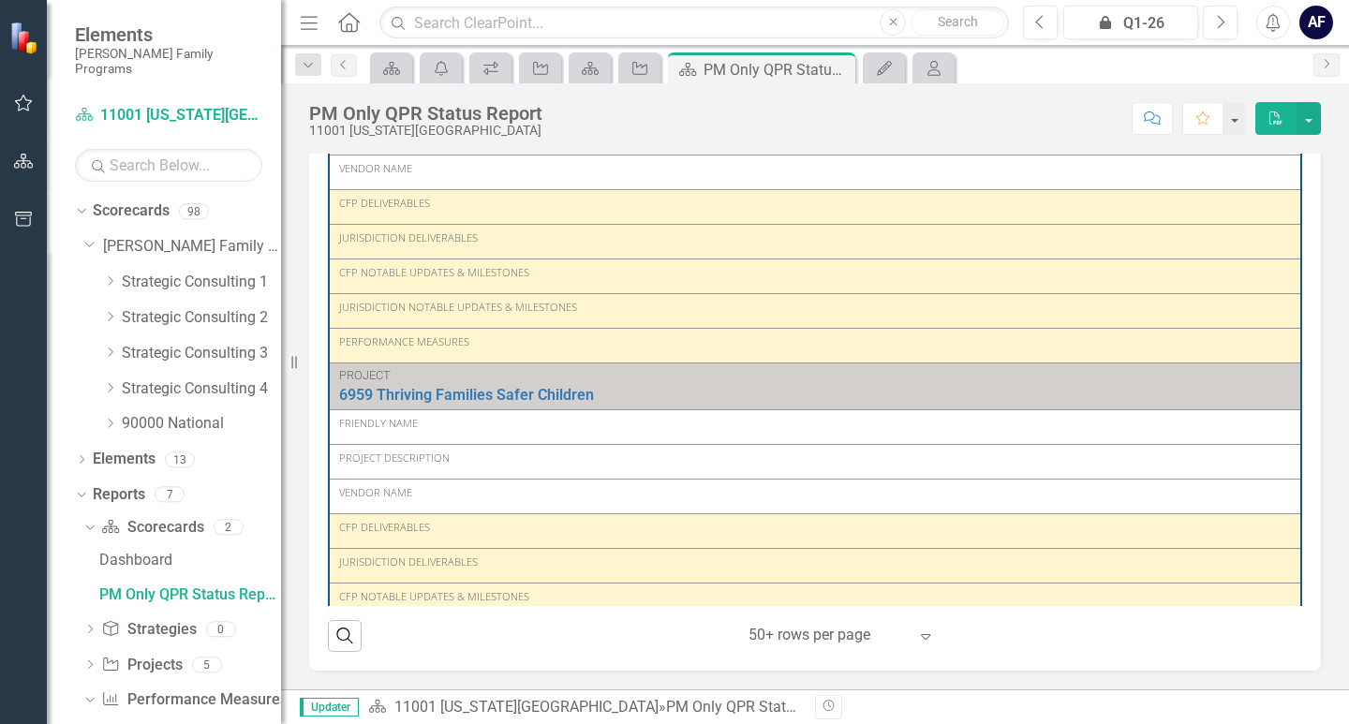
scroll to position [0, 0]
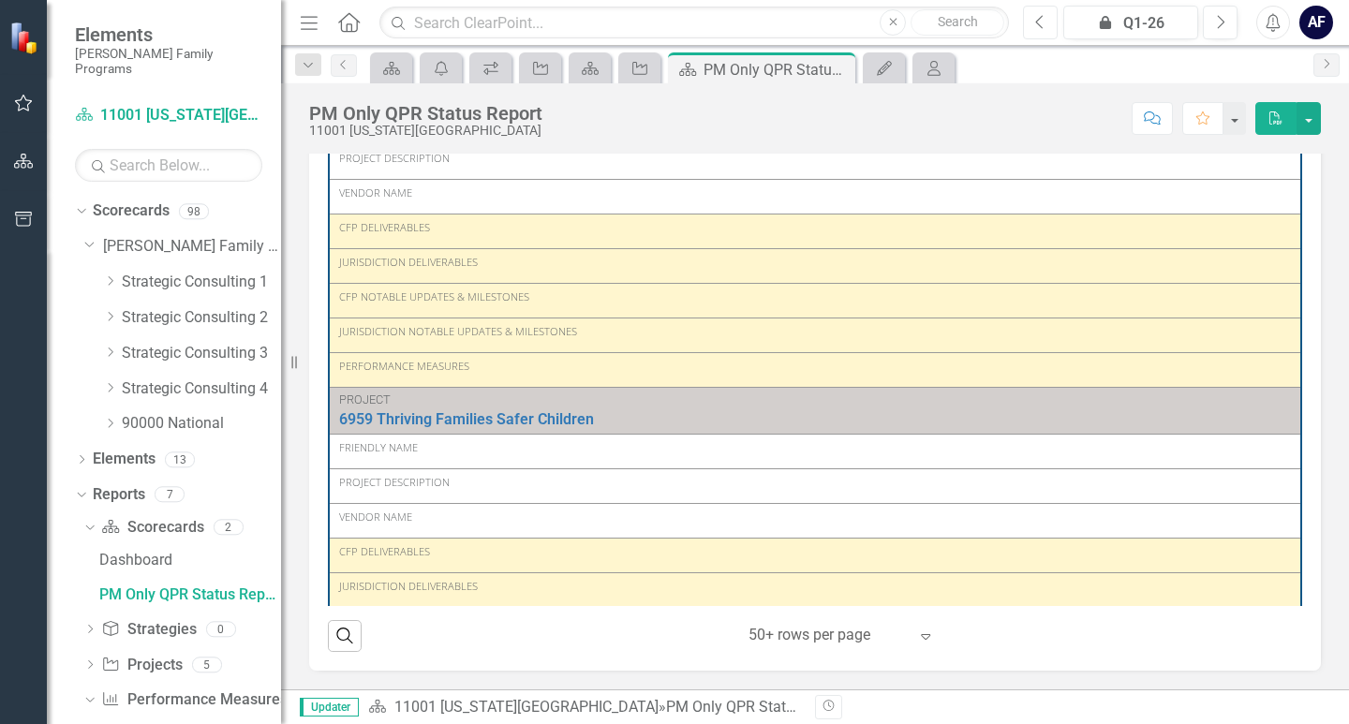
click at [1041, 20] on icon "Previous" at bounding box center [1040, 22] width 10 height 17
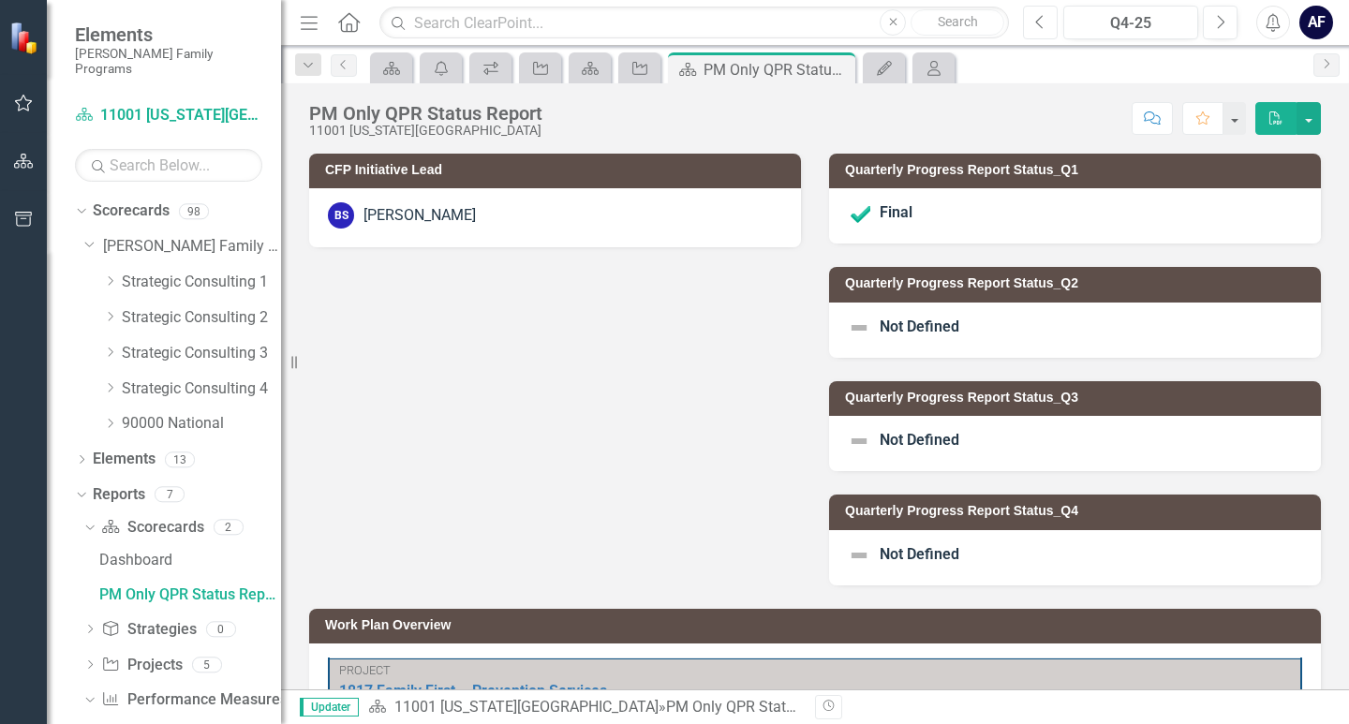
click at [1041, 20] on icon "Previous" at bounding box center [1040, 22] width 10 height 17
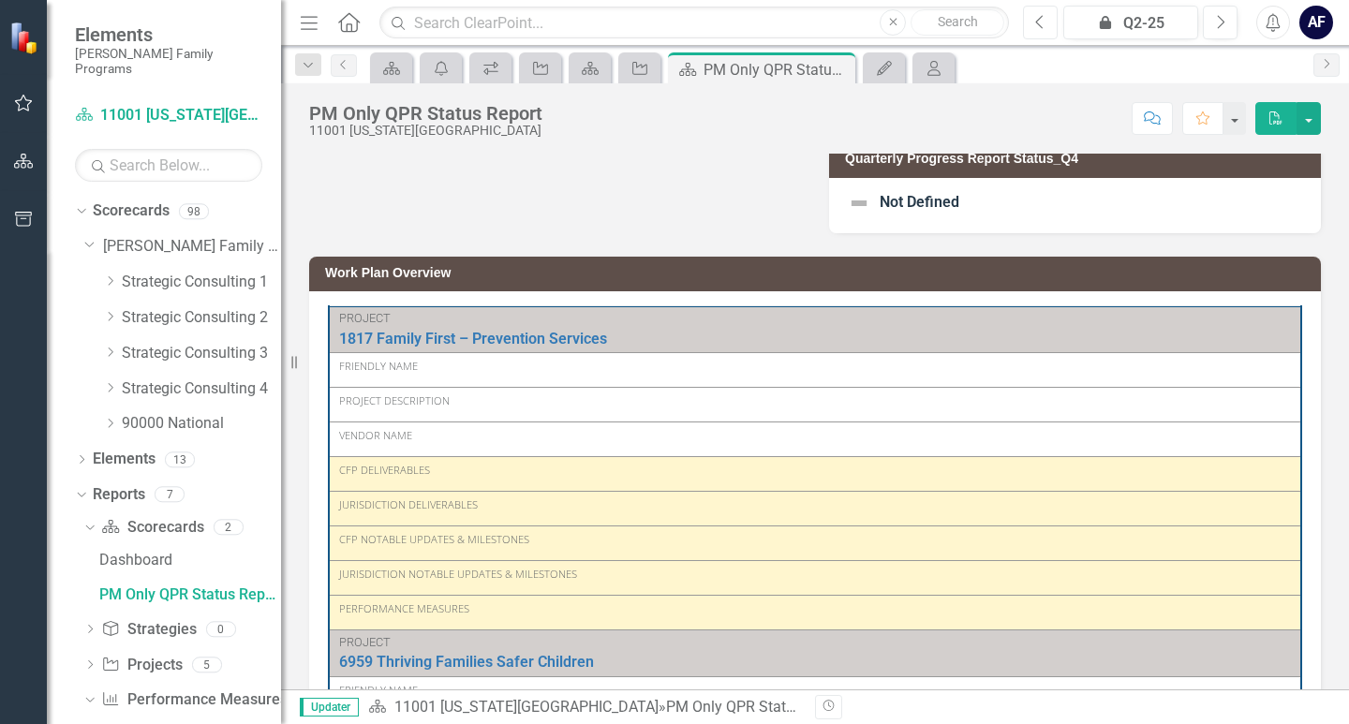
scroll to position [375, 0]
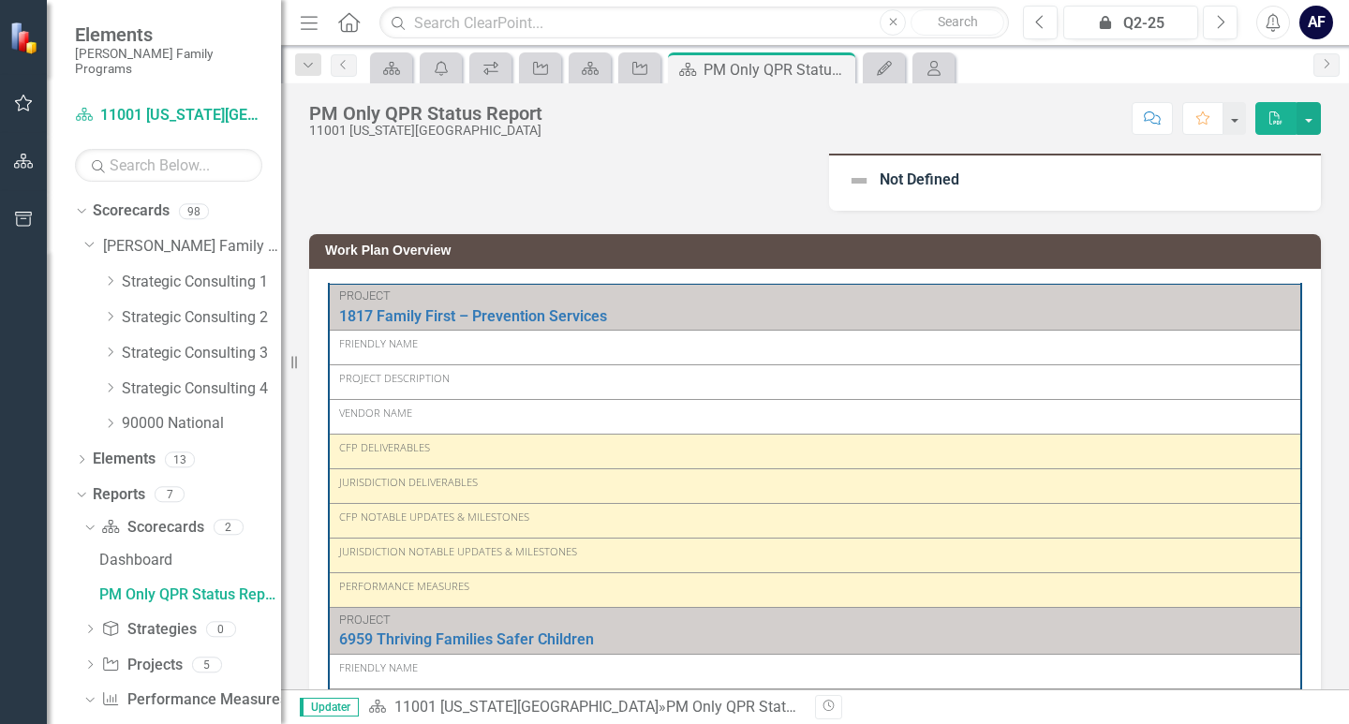
click at [474, 353] on div "Friendly Name" at bounding box center [815, 347] width 952 height 22
click at [554, 313] on link "1817 Family First – Prevention Services" at bounding box center [815, 316] width 952 height 17
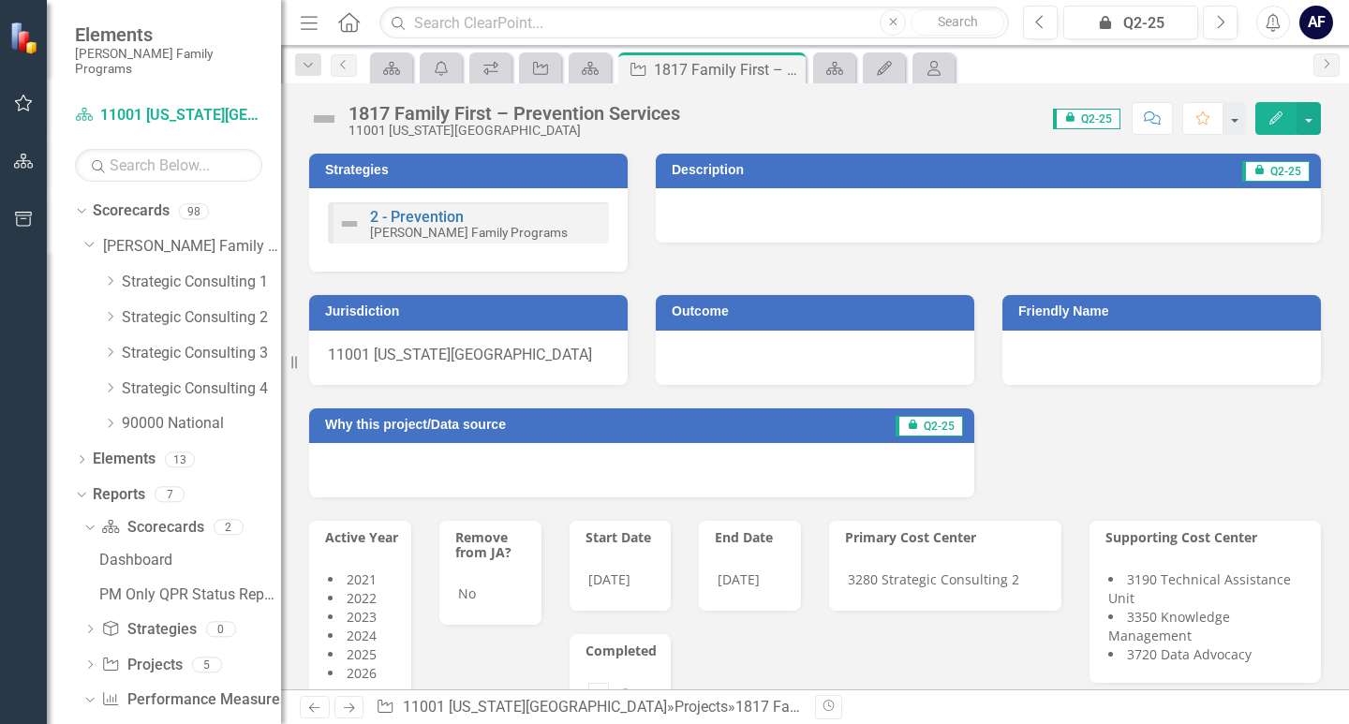
click at [734, 220] on div at bounding box center [988, 215] width 665 height 54
click at [1275, 118] on icon "Edit" at bounding box center [1275, 117] width 17 height 13
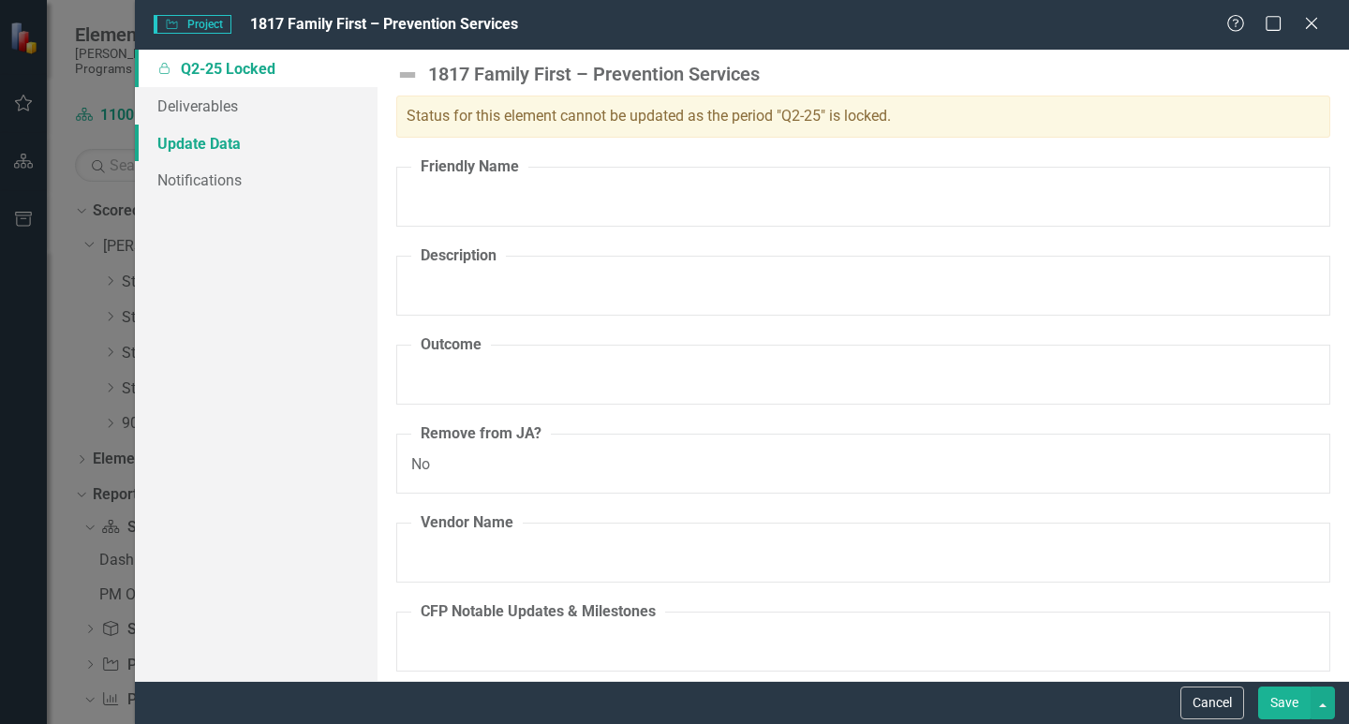
click at [182, 140] on link "Update Data" at bounding box center [256, 143] width 243 height 37
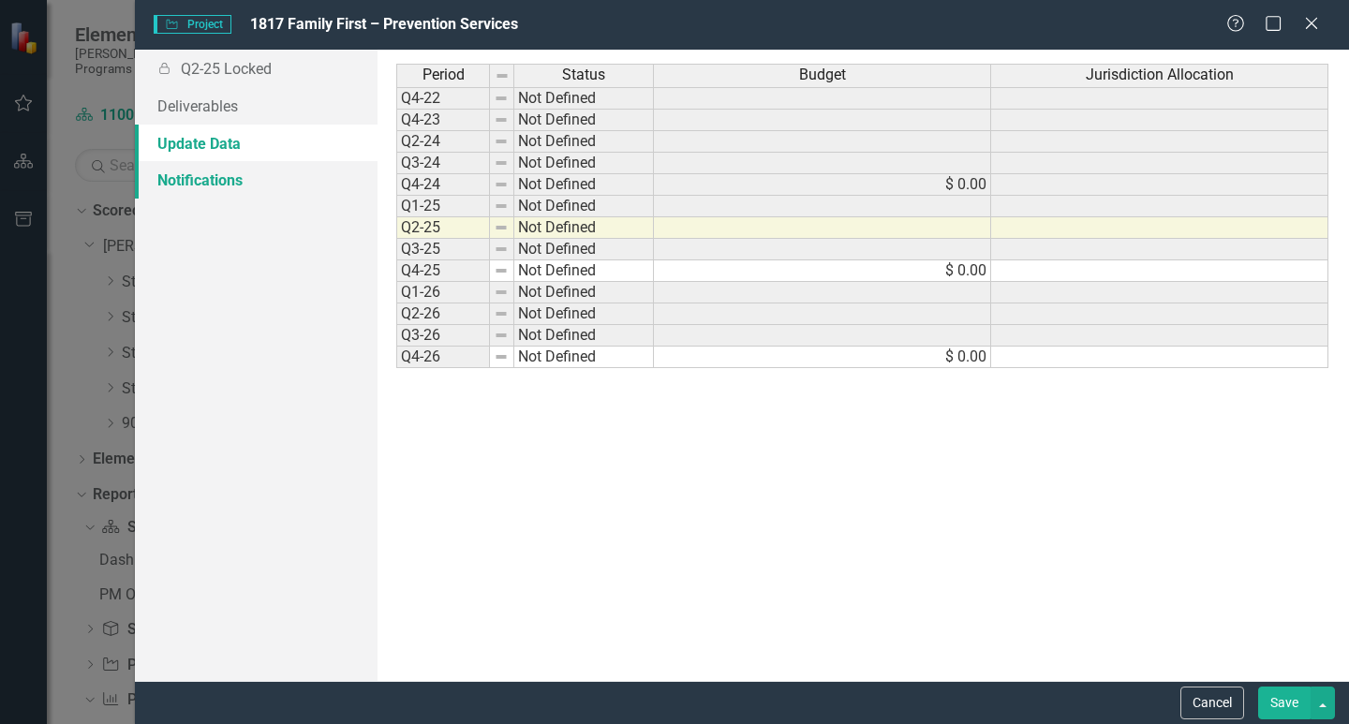
click at [195, 176] on link "Notifications" at bounding box center [256, 179] width 243 height 37
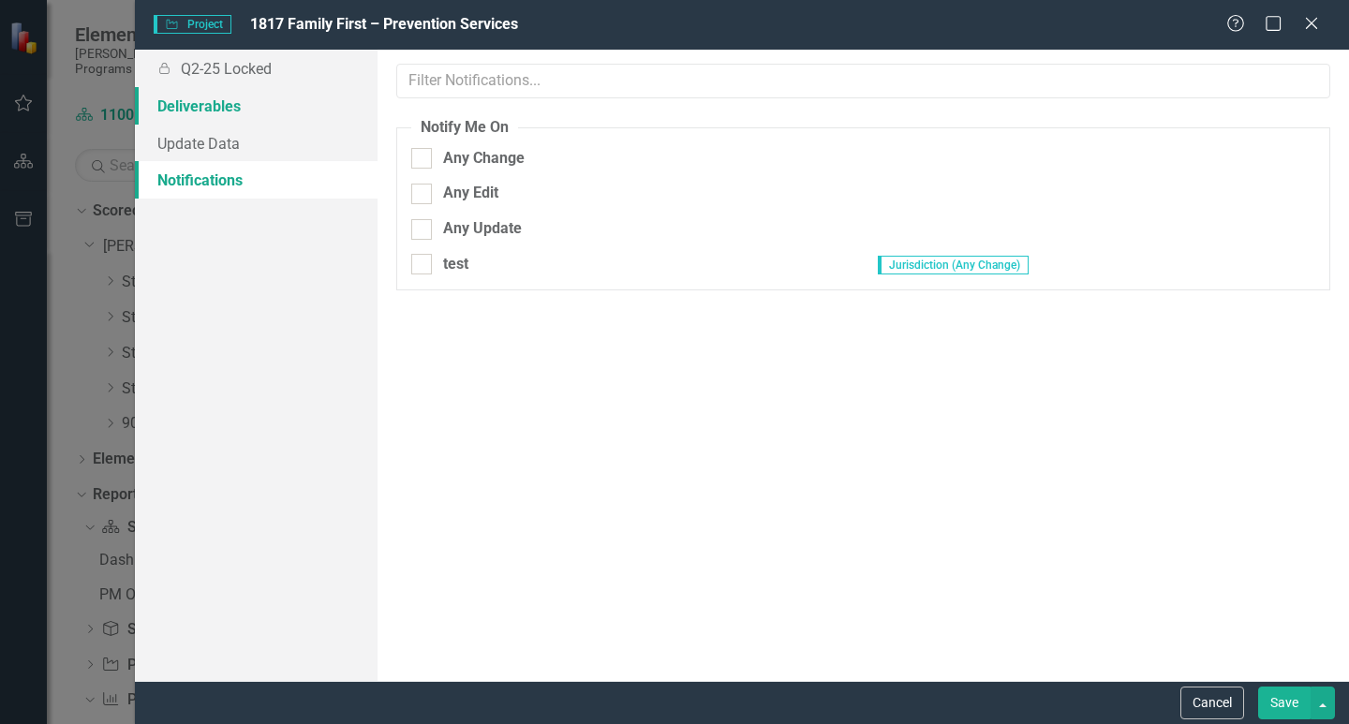
click at [201, 112] on link "Deliverables" at bounding box center [256, 105] width 243 height 37
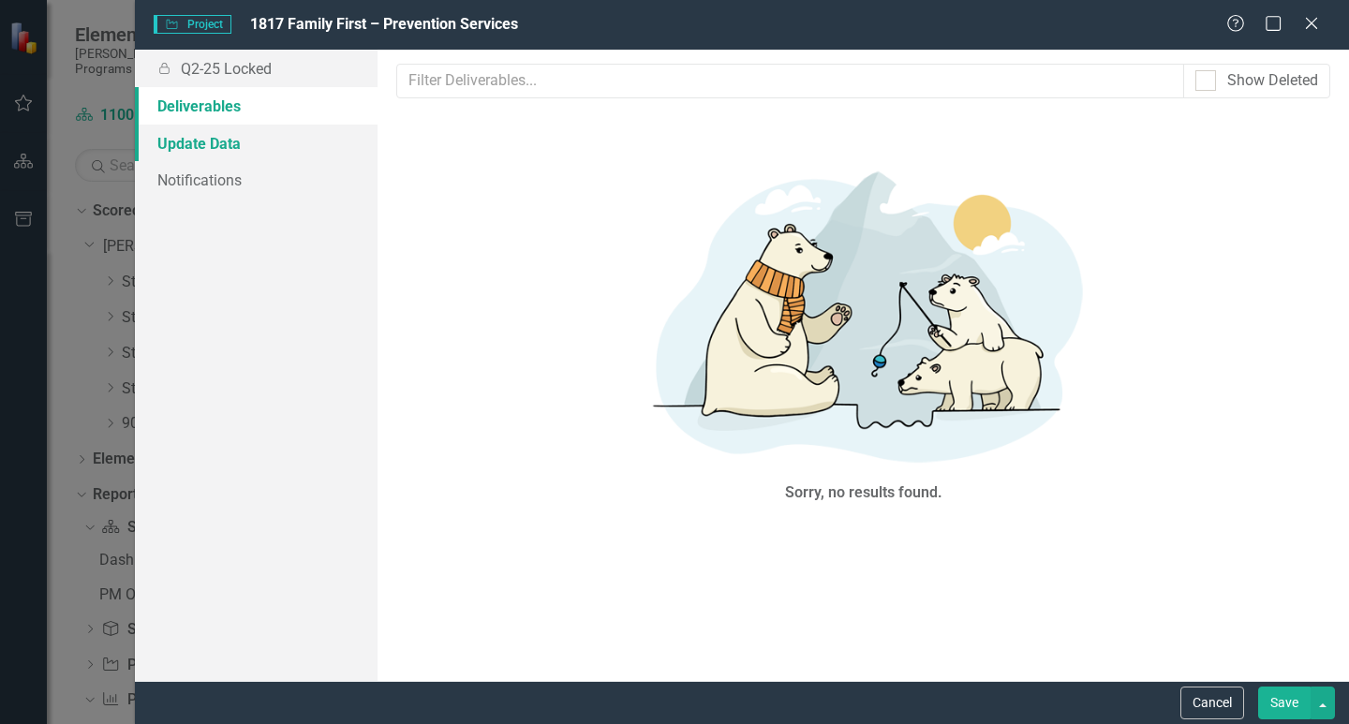
click at [204, 150] on link "Update Data" at bounding box center [256, 143] width 243 height 37
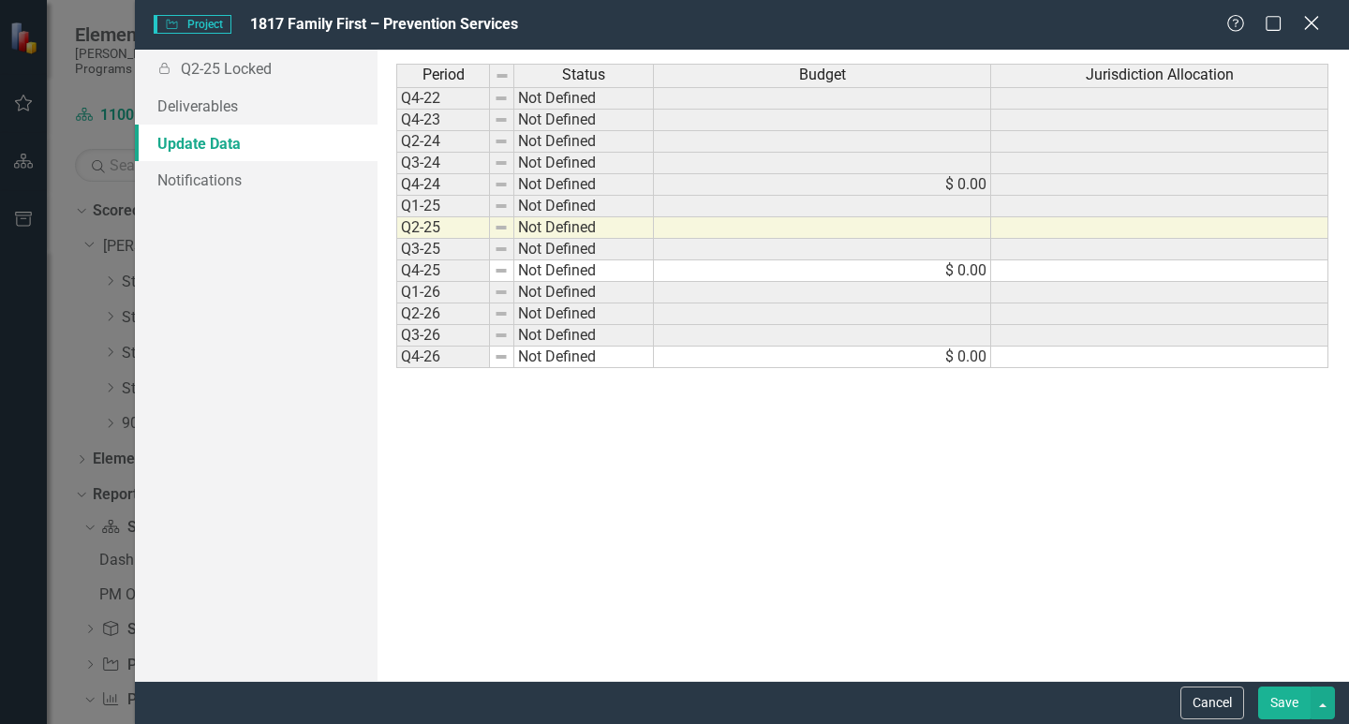
click at [1315, 21] on icon "Close" at bounding box center [1310, 23] width 23 height 18
